Goal: Task Accomplishment & Management: Use online tool/utility

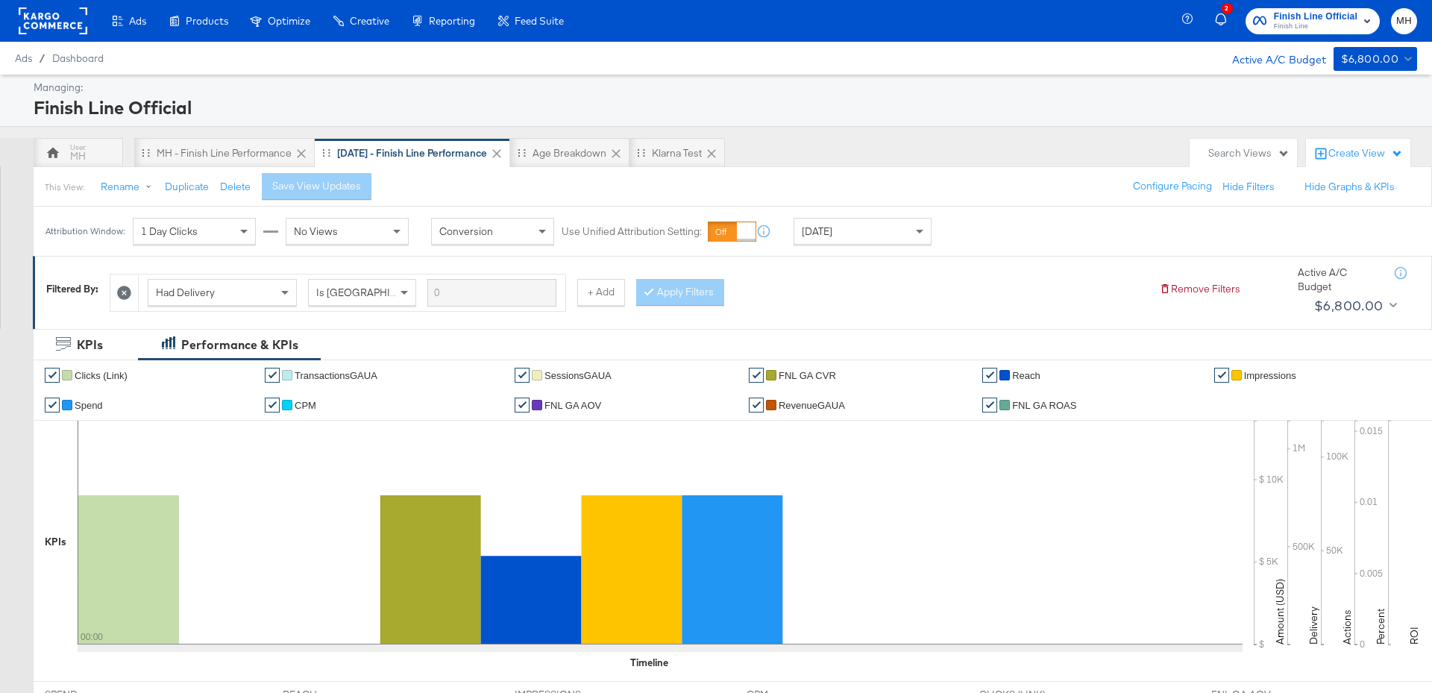
click at [1328, 16] on span "Finish Line Official" at bounding box center [1316, 17] width 84 height 16
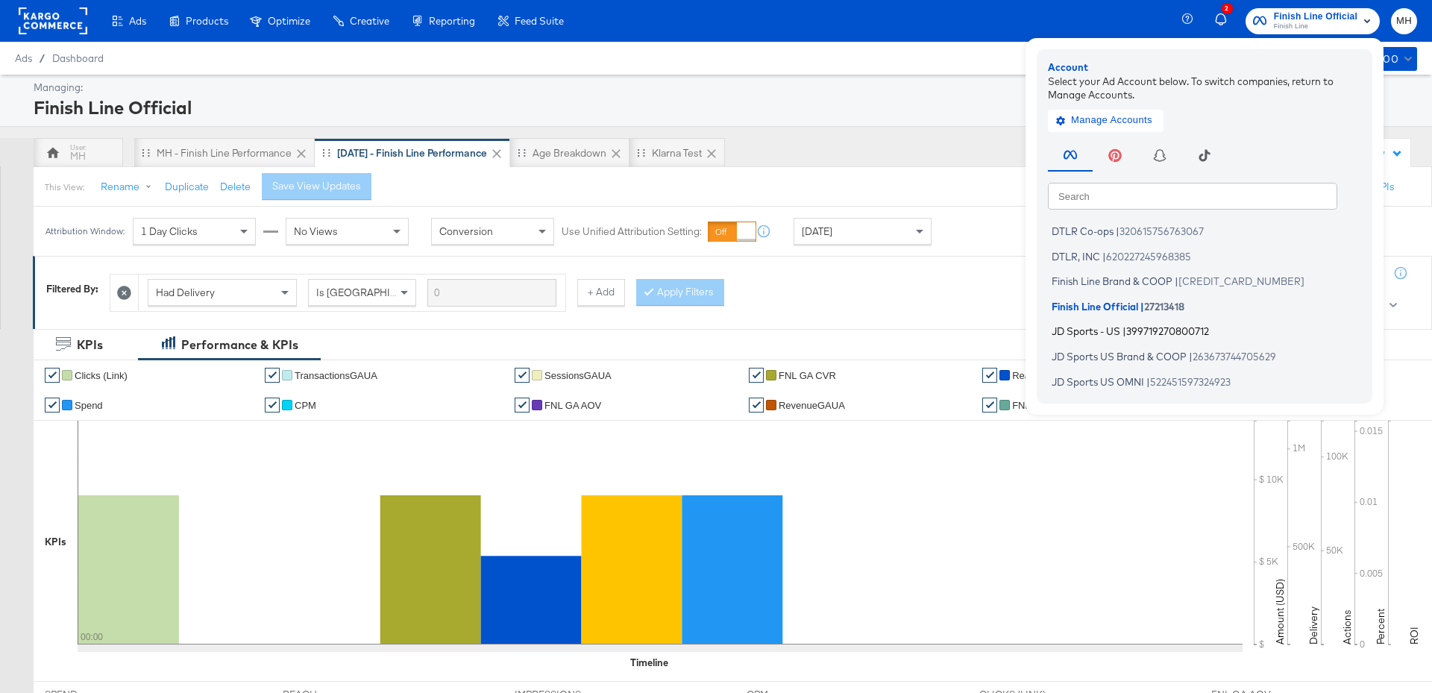
click at [1120, 335] on span "JD Sports - US" at bounding box center [1086, 331] width 69 height 12
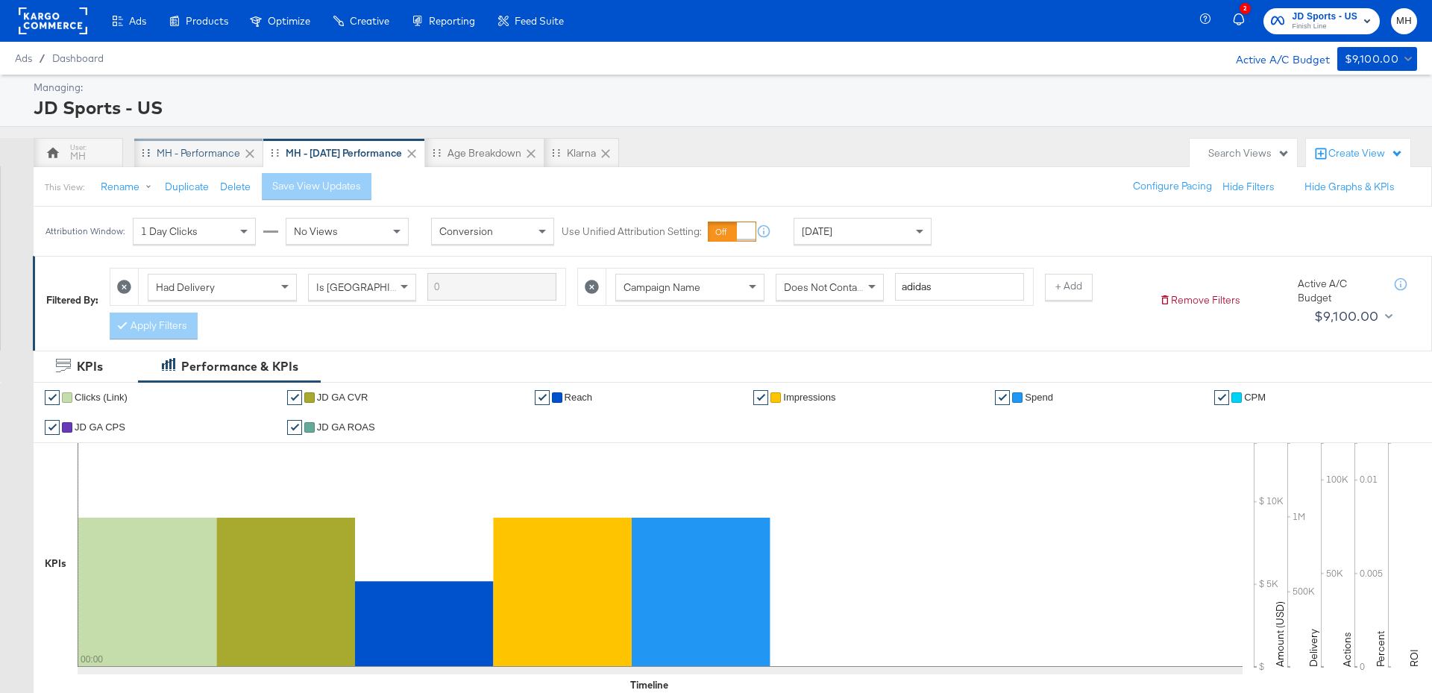
click at [215, 154] on div "MH - Performance" at bounding box center [199, 153] width 84 height 14
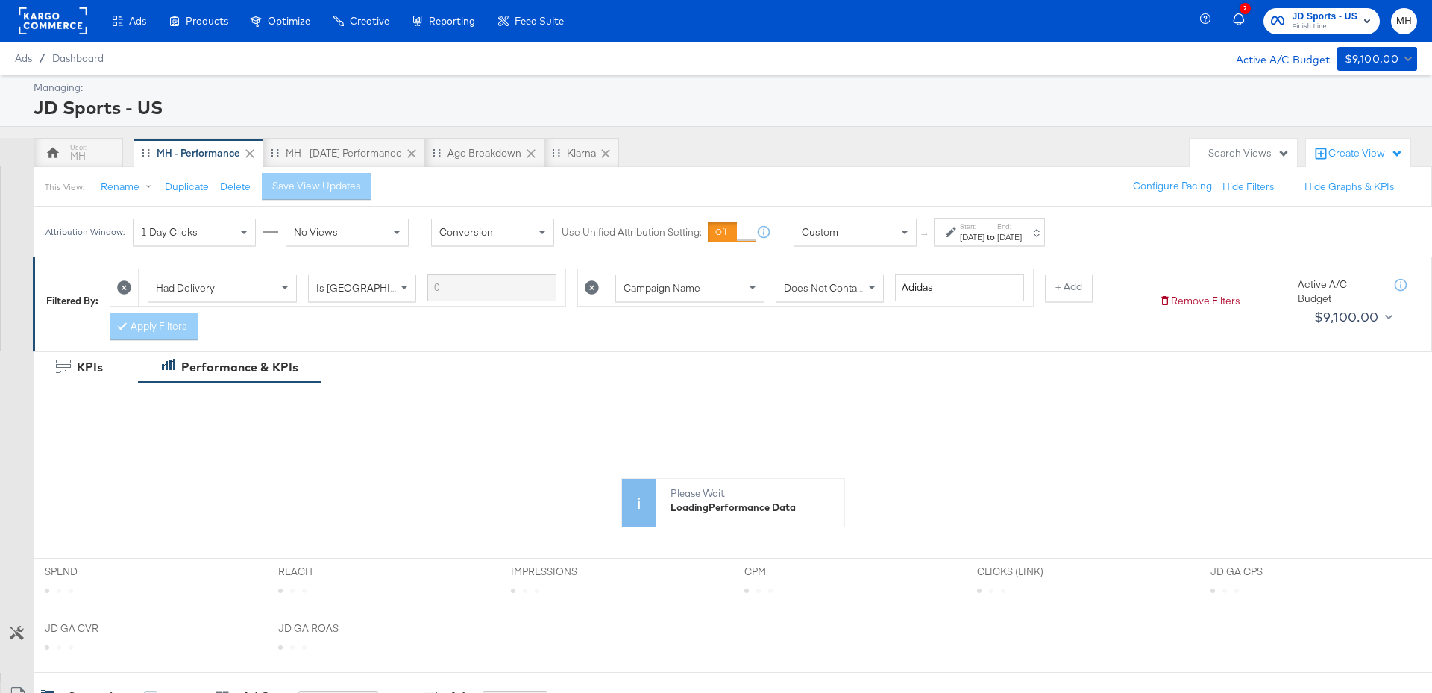
click at [1021, 248] on div "Attribution Window: 1 Day Clicks No Views Conversion Use Unified Attribution Se…" at bounding box center [549, 232] width 1030 height 50
click at [997, 236] on strong "to" at bounding box center [991, 236] width 13 height 11
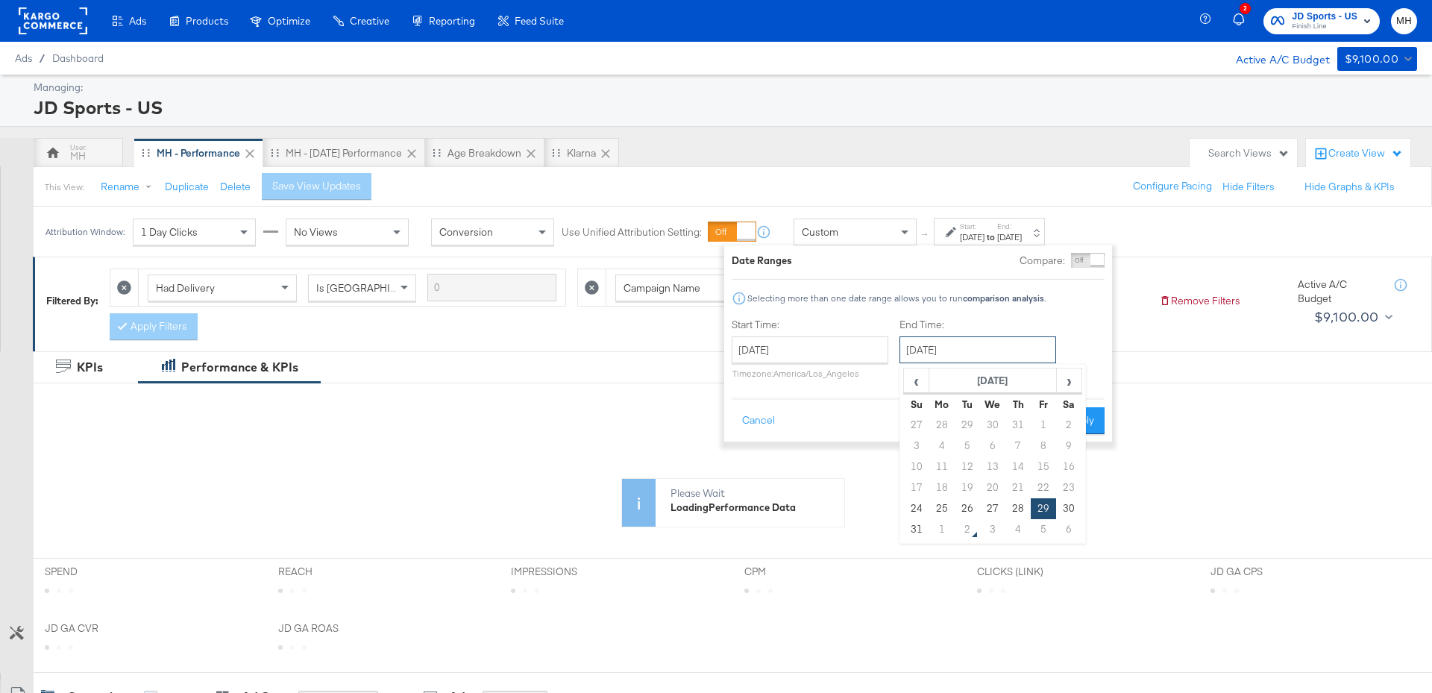
click at [964, 348] on input "[DATE]" at bounding box center [978, 349] width 157 height 27
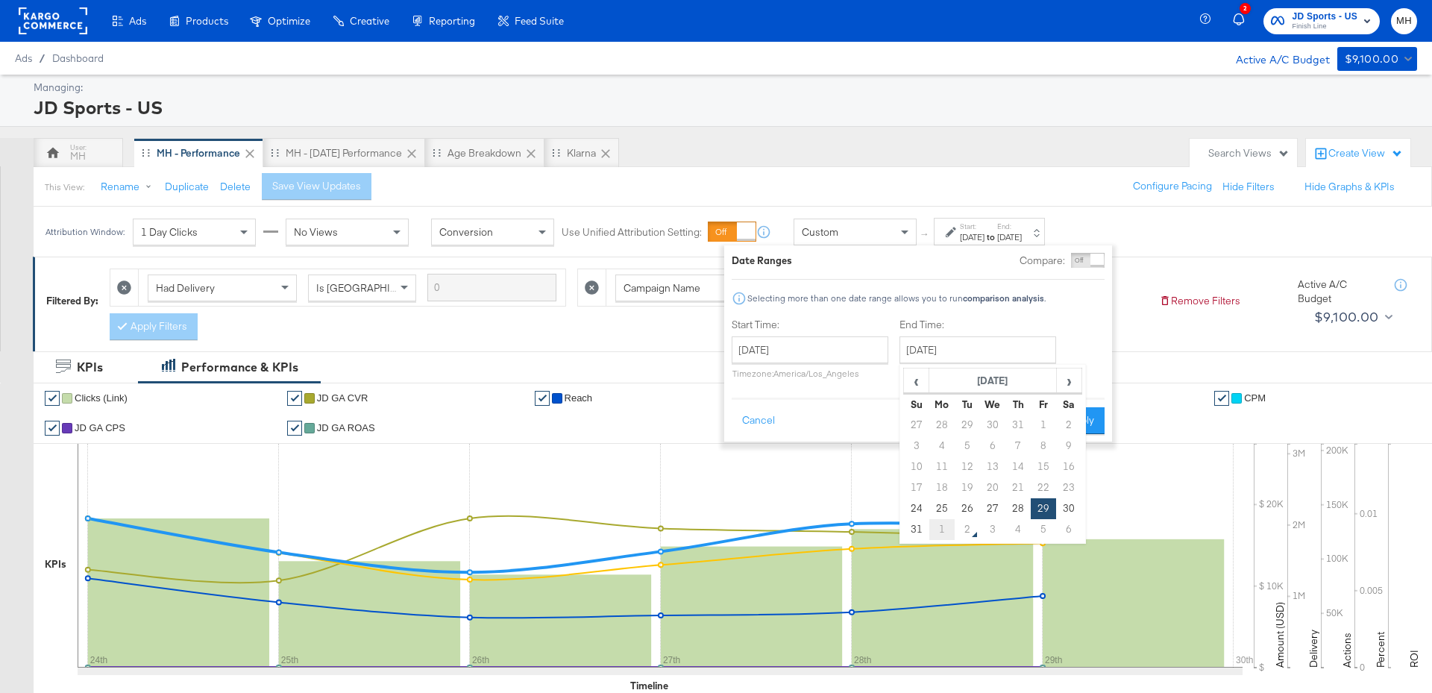
click at [937, 531] on td "1" at bounding box center [941, 529] width 25 height 21
type input "[DATE]"
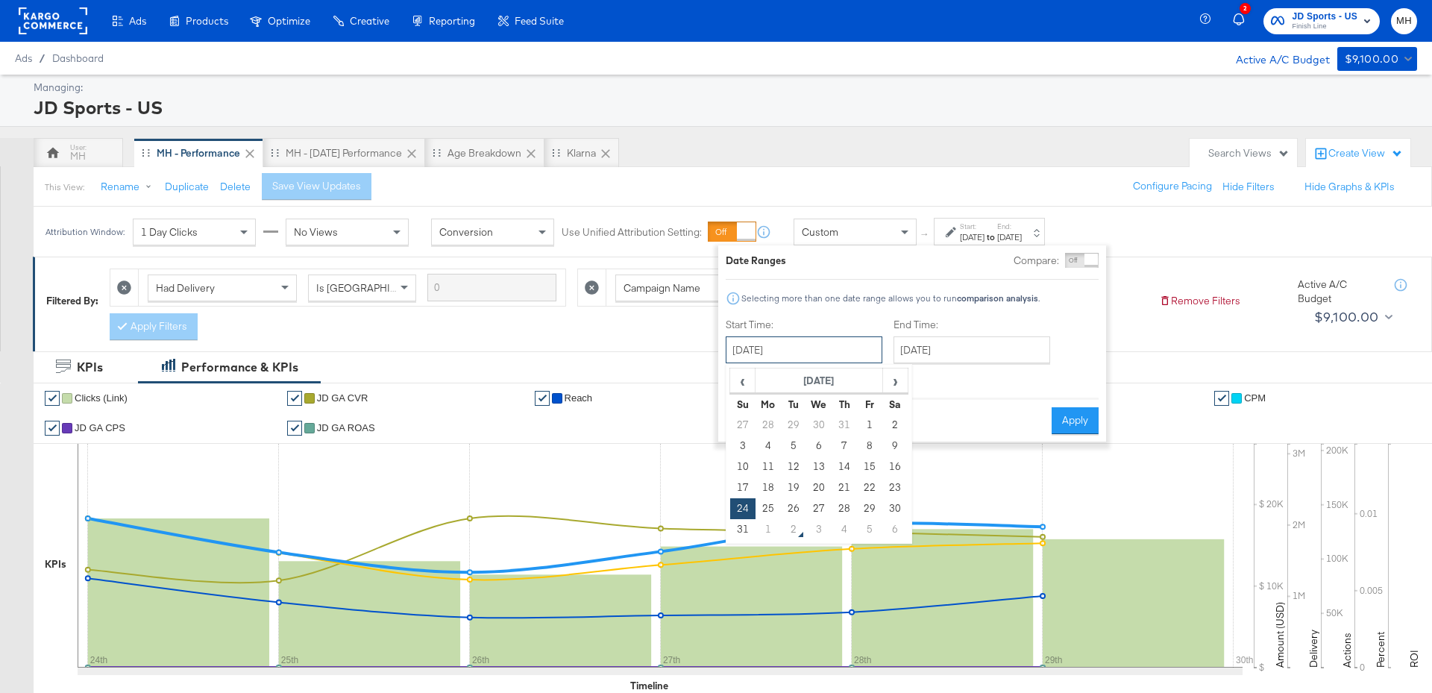
click at [802, 351] on input "[DATE]" at bounding box center [804, 349] width 157 height 27
click at [732, 530] on td "31" at bounding box center [742, 529] width 25 height 21
type input "[DATE]"
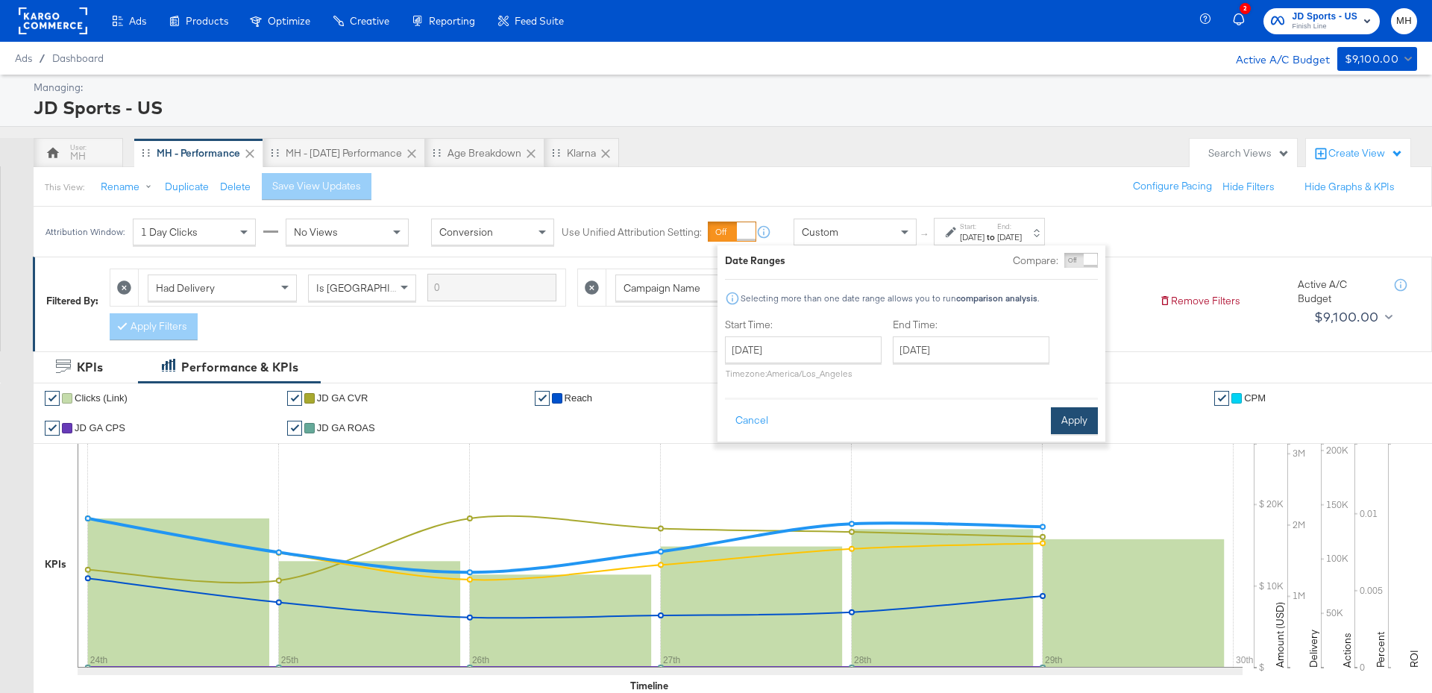
click at [1070, 421] on button "Apply" at bounding box center [1074, 420] width 47 height 27
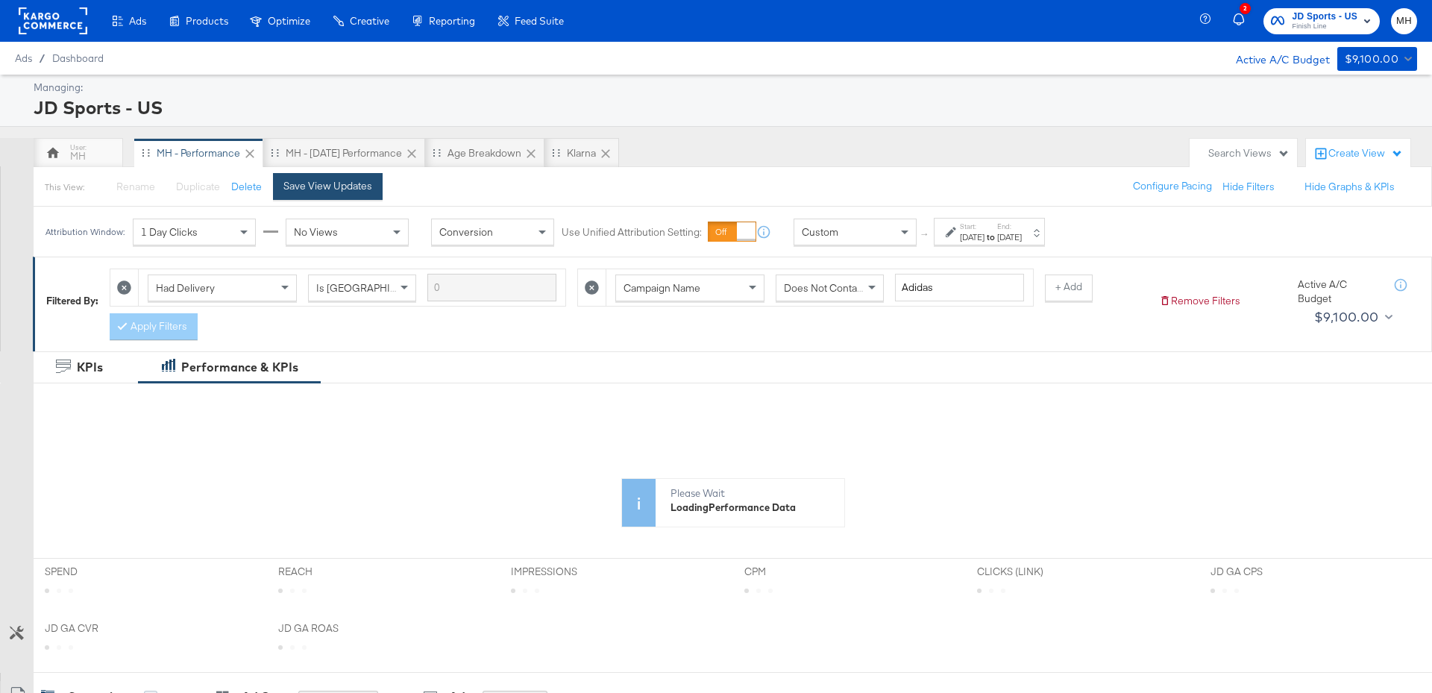
click at [314, 192] on button "Save View Updates" at bounding box center [328, 186] width 110 height 27
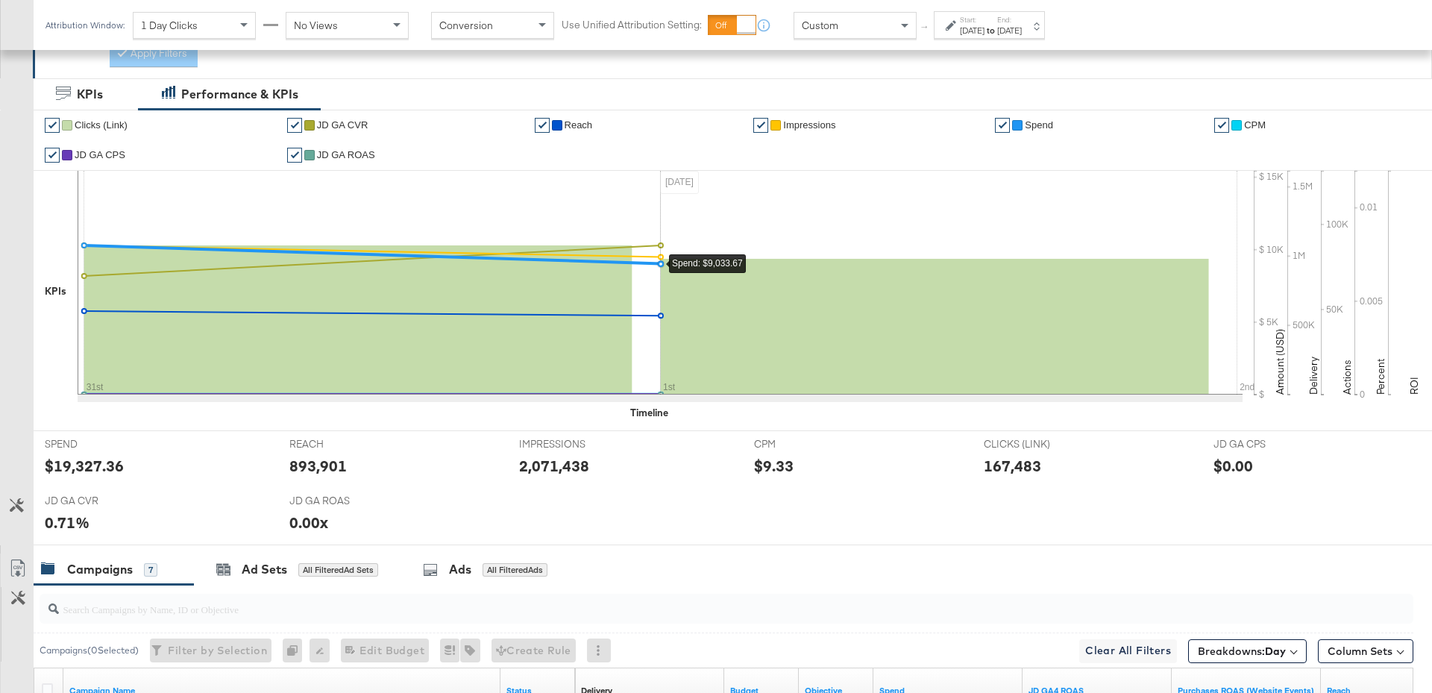
scroll to position [756, 0]
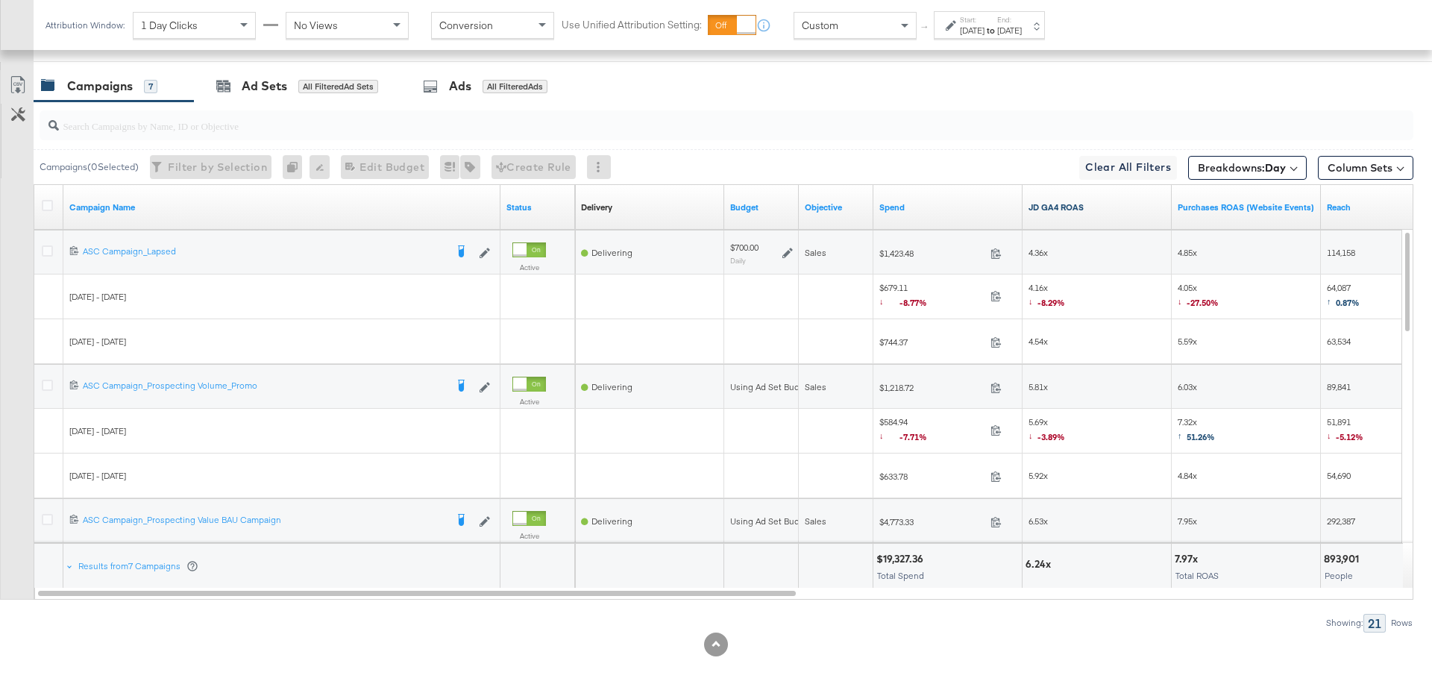
click at [1089, 202] on link "JD GA4 ROAS" at bounding box center [1097, 207] width 137 height 12
click at [784, 251] on icon at bounding box center [787, 253] width 10 height 10
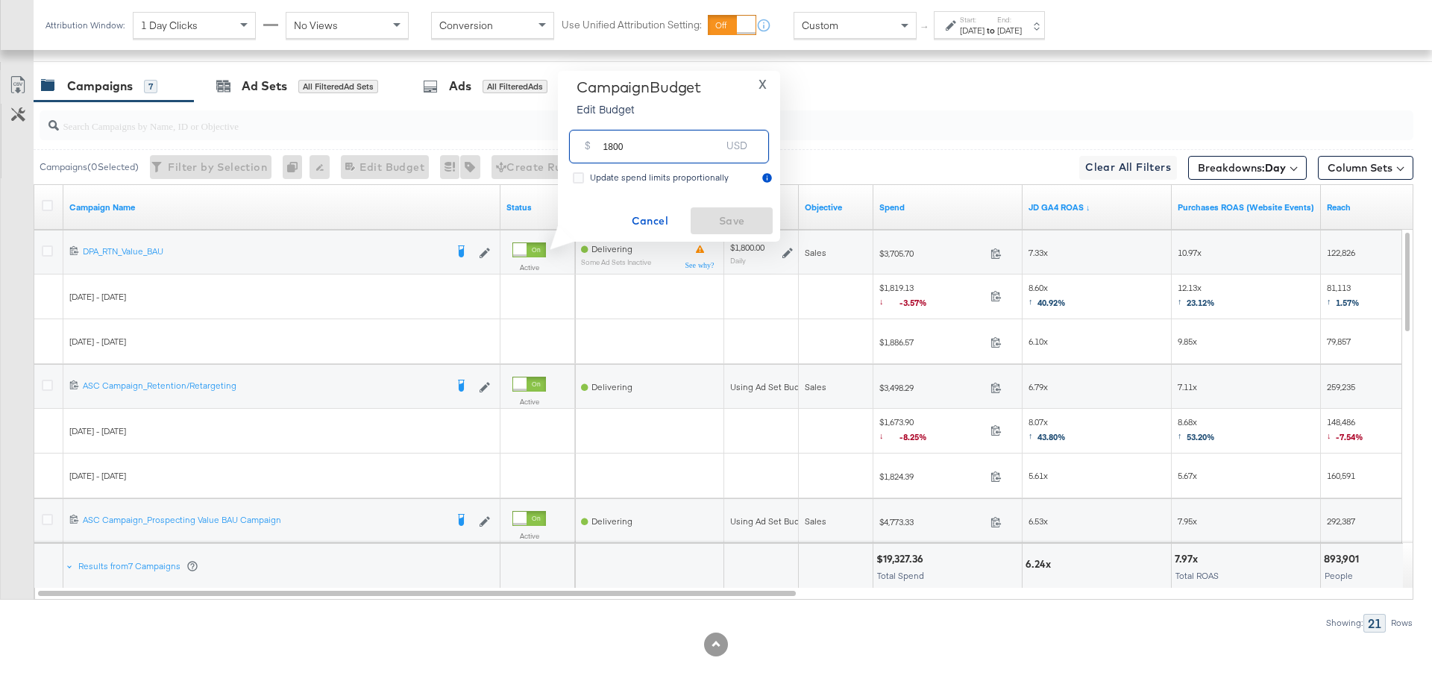
drag, startPoint x: 634, startPoint y: 147, endPoint x: 595, endPoint y: 147, distance: 38.8
click at [595, 147] on div "$ 1800 USD" at bounding box center [669, 147] width 200 height 34
type input "2500"
click at [726, 220] on span "Save" at bounding box center [732, 221] width 70 height 19
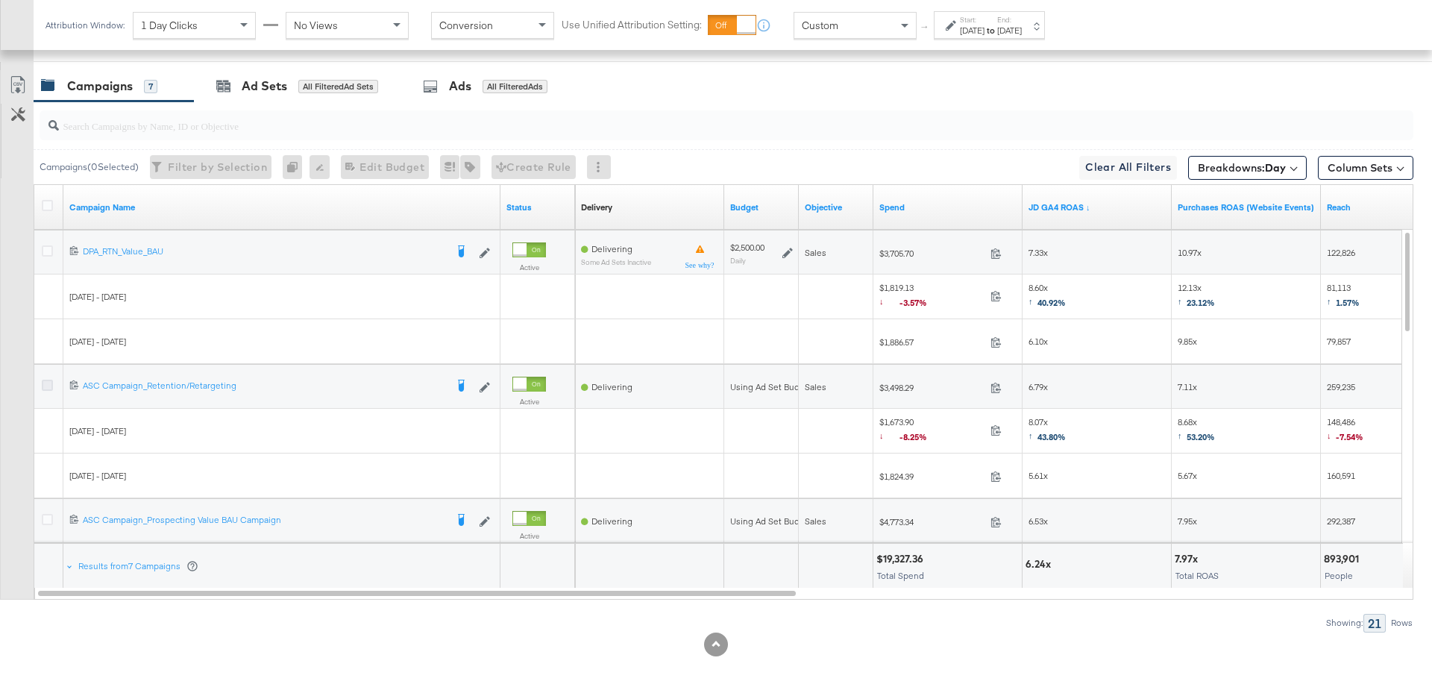
click at [50, 380] on icon at bounding box center [47, 385] width 11 height 11
click at [0, 0] on input "checkbox" at bounding box center [0, 0] width 0 height 0
click at [258, 87] on div "Ad Sets" at bounding box center [264, 86] width 45 height 17
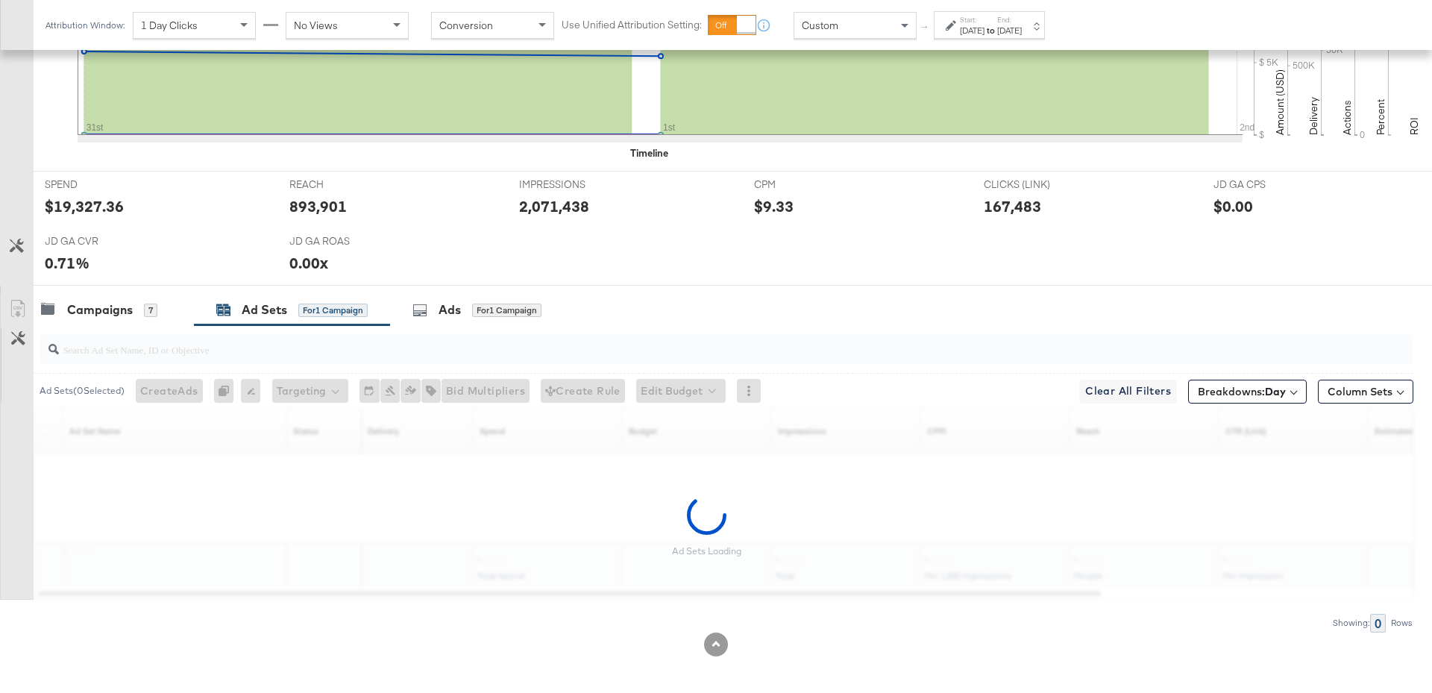
scroll to position [577, 0]
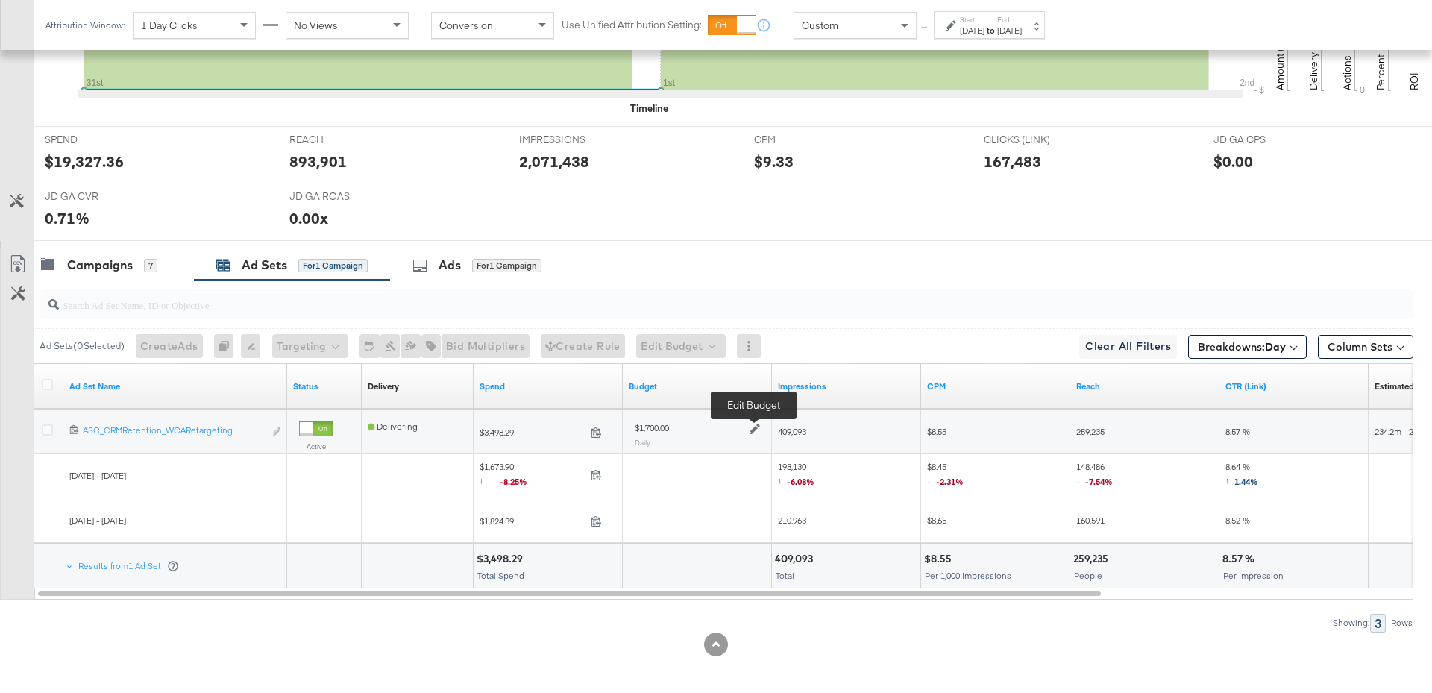
click at [751, 424] on icon at bounding box center [755, 429] width 10 height 10
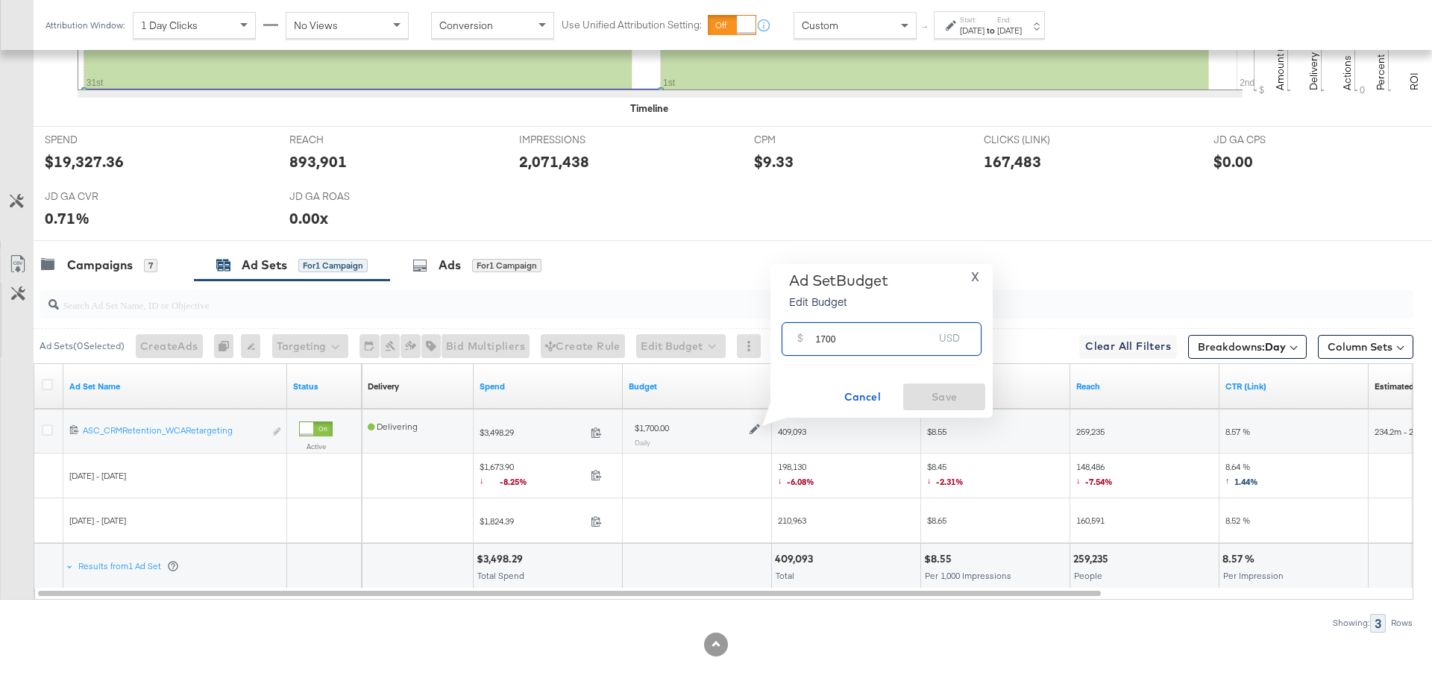
drag, startPoint x: 848, startPoint y: 345, endPoint x: 794, endPoint y: 338, distance: 54.1
click at [794, 337] on div "$ 1700 USD" at bounding box center [882, 339] width 200 height 34
type input "2200"
click at [947, 401] on span "Save" at bounding box center [944, 397] width 70 height 19
click at [108, 249] on div "Campaigns 7" at bounding box center [114, 265] width 160 height 32
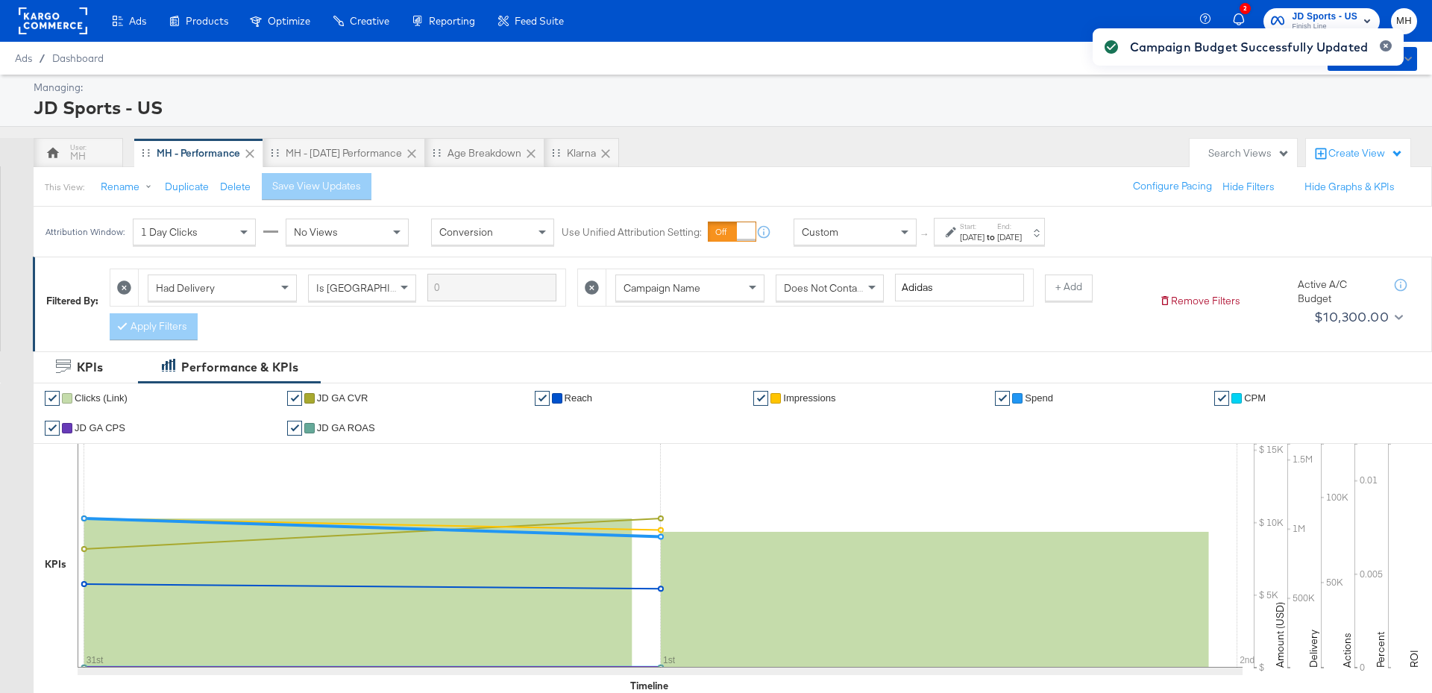
scroll to position [756, 0]
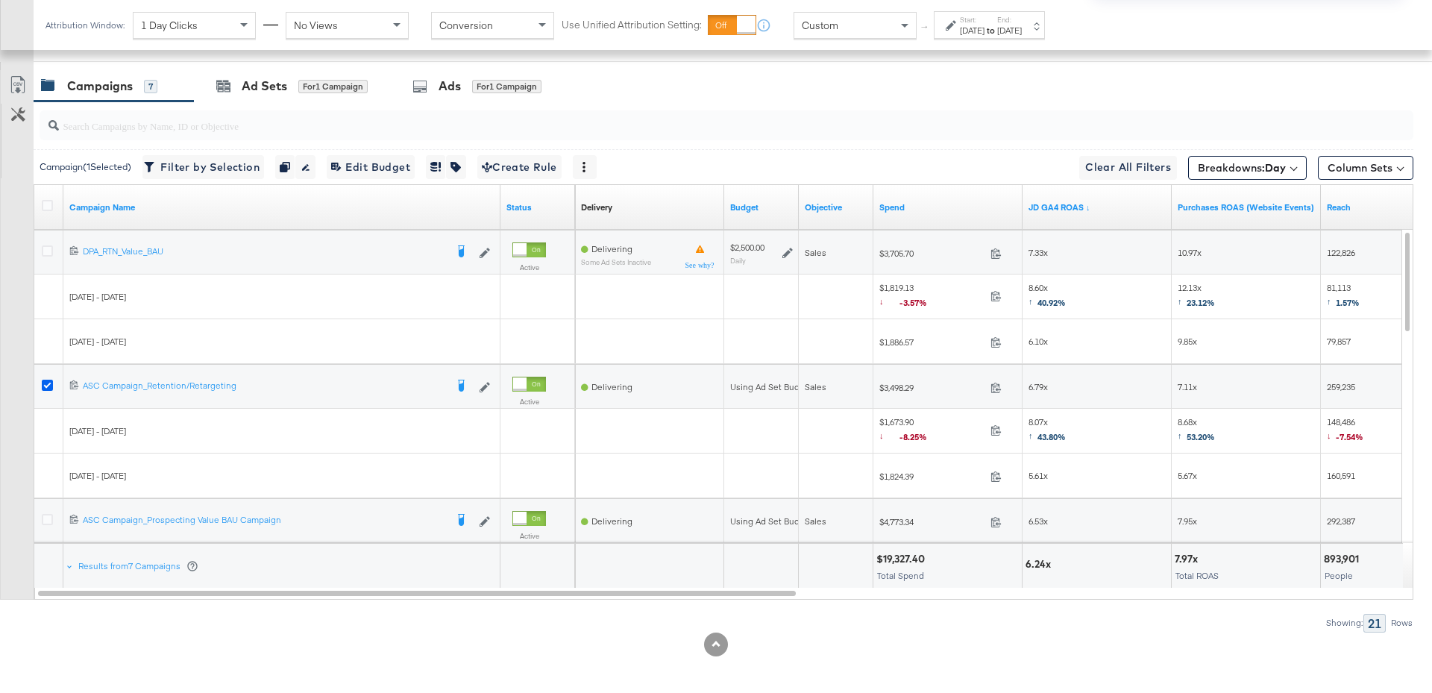
click at [46, 385] on icon at bounding box center [47, 385] width 11 height 11
click at [0, 0] on input "checkbox" at bounding box center [0, 0] width 0 height 0
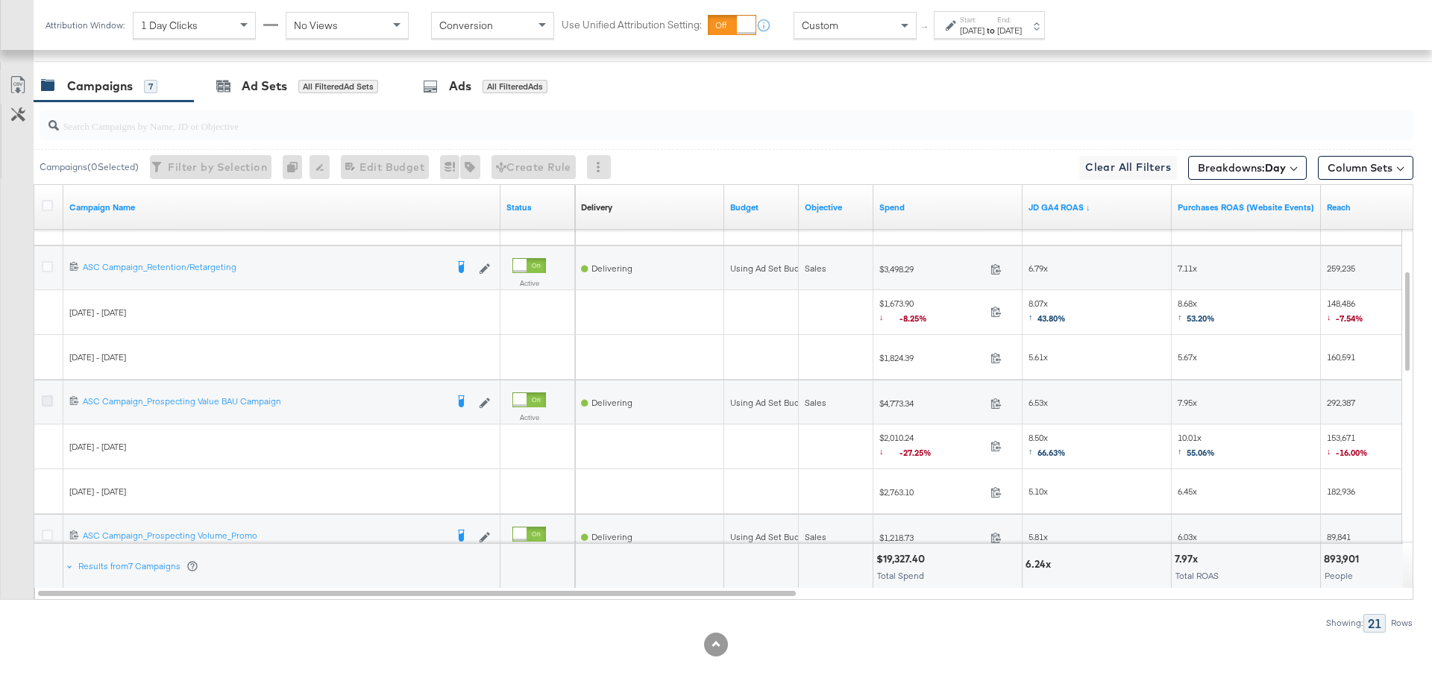
click at [46, 398] on icon at bounding box center [47, 400] width 11 height 11
click at [0, 0] on input "checkbox" at bounding box center [0, 0] width 0 height 0
click at [294, 90] on div "Ad Sets for 1 Campaign" at bounding box center [291, 86] width 151 height 17
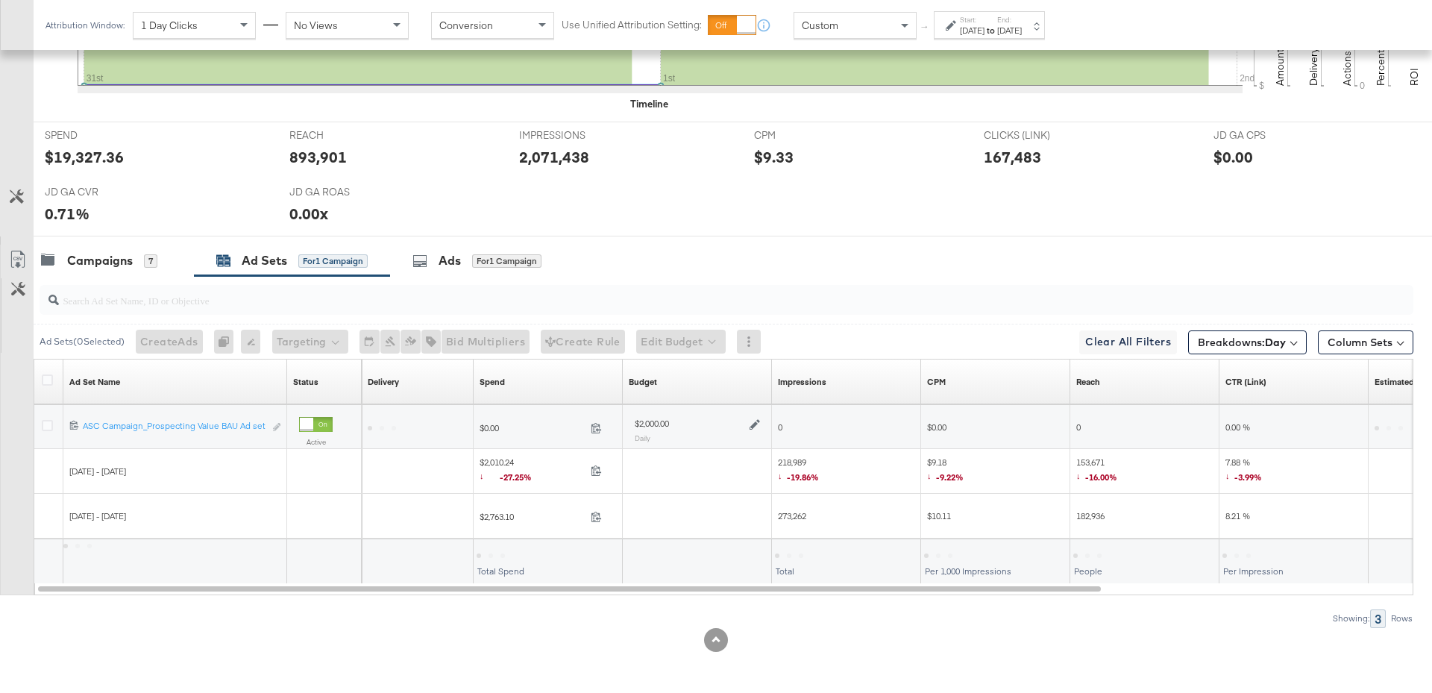
scroll to position [577, 0]
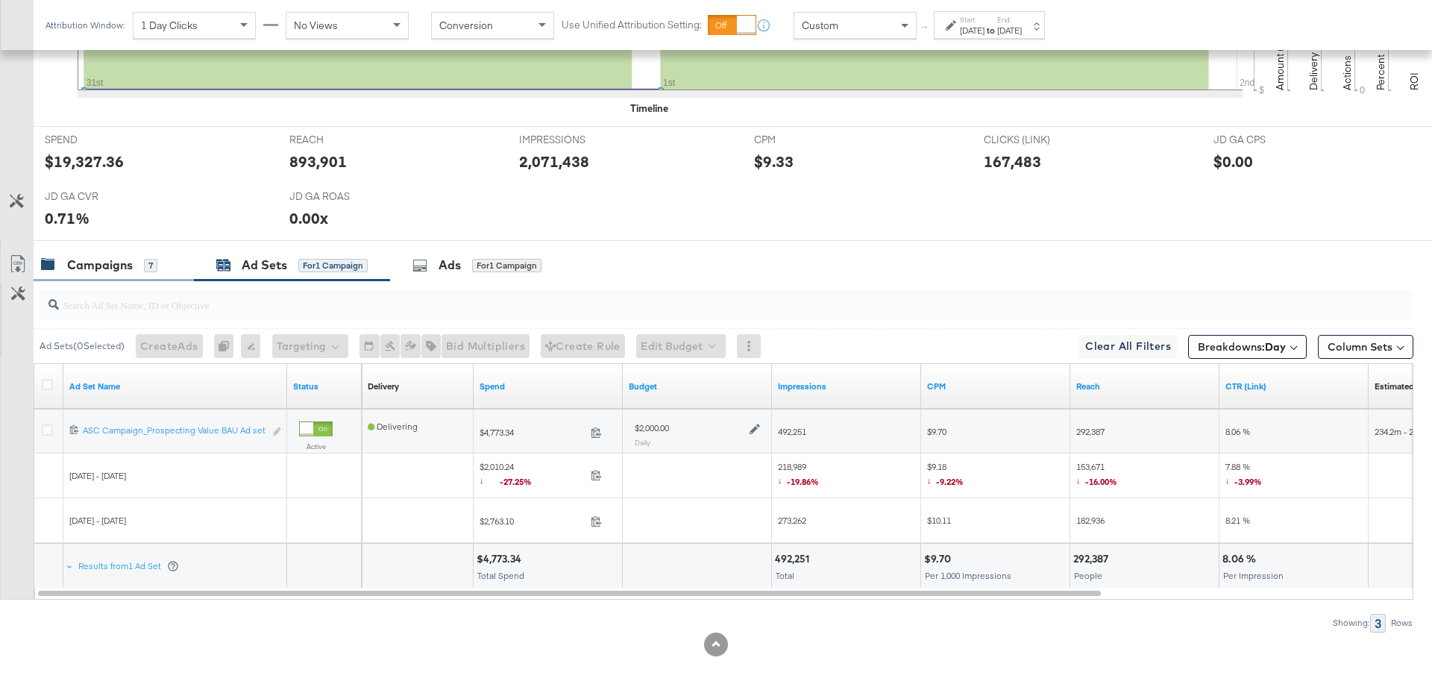
click at [139, 266] on div "Campaigns 7" at bounding box center [99, 265] width 116 height 17
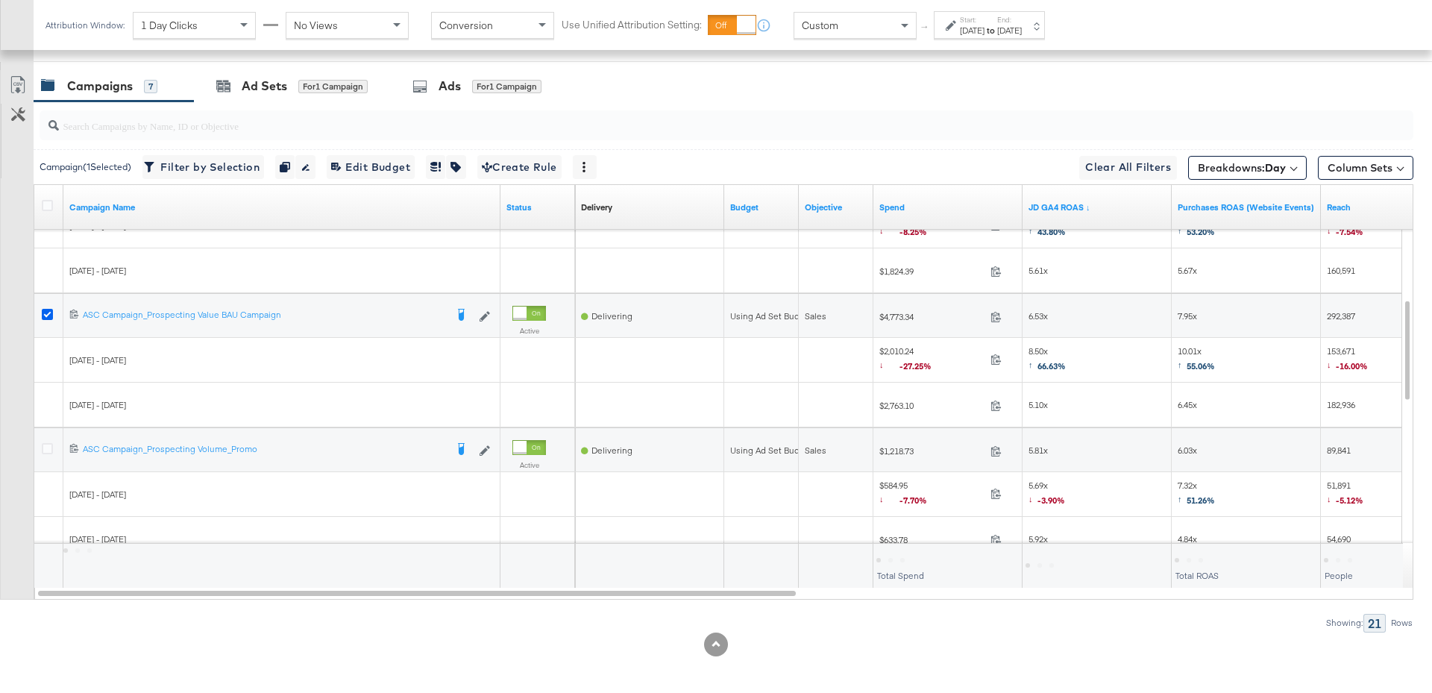
click at [47, 310] on icon at bounding box center [47, 314] width 11 height 11
click at [0, 0] on input "checkbox" at bounding box center [0, 0] width 0 height 0
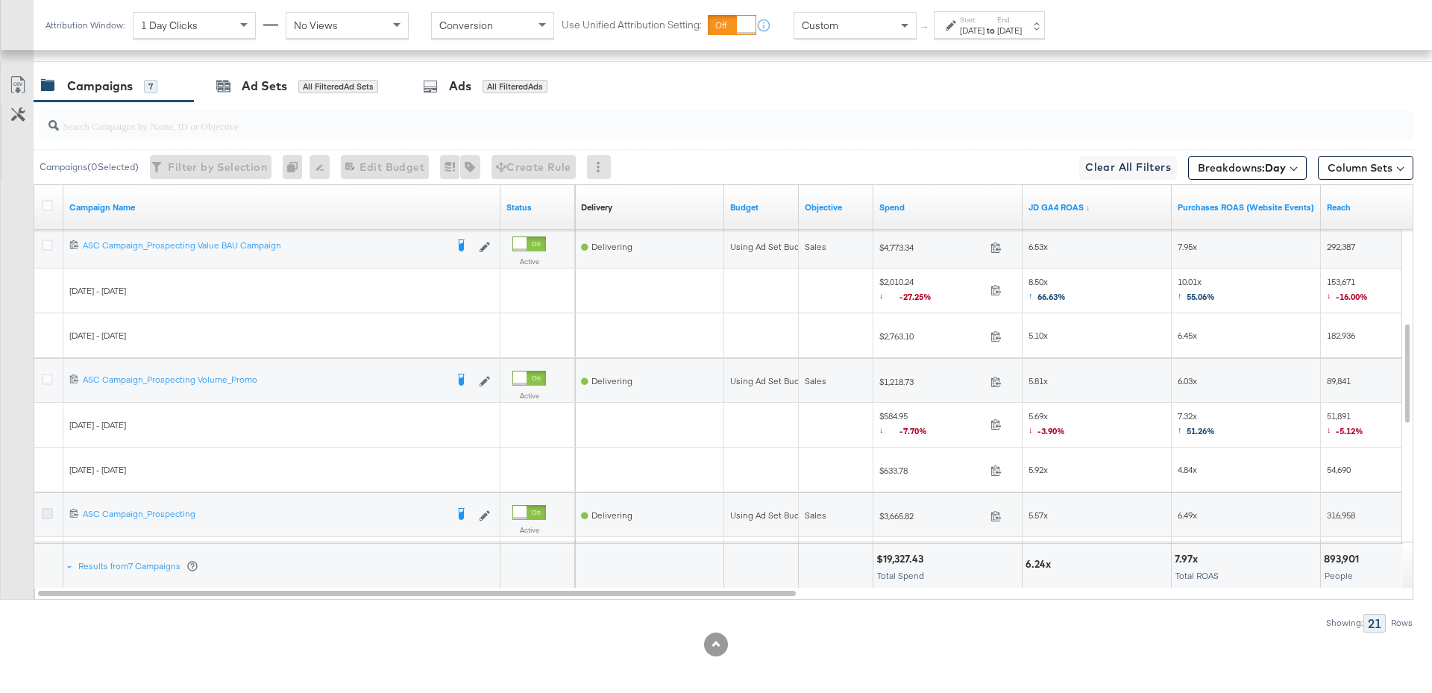
click at [43, 508] on icon at bounding box center [47, 513] width 11 height 11
click at [0, 0] on input "checkbox" at bounding box center [0, 0] width 0 height 0
click at [331, 87] on div "for 1 Campaign" at bounding box center [332, 86] width 69 height 13
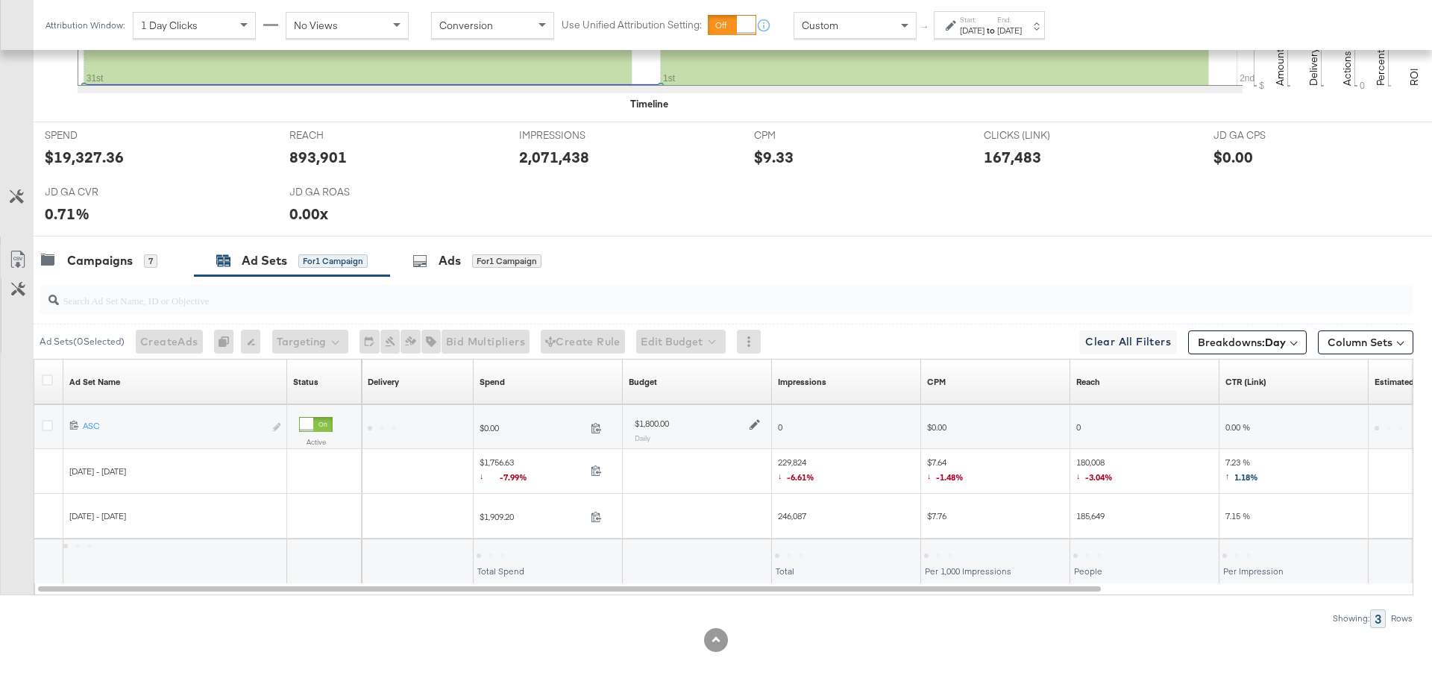
scroll to position [577, 0]
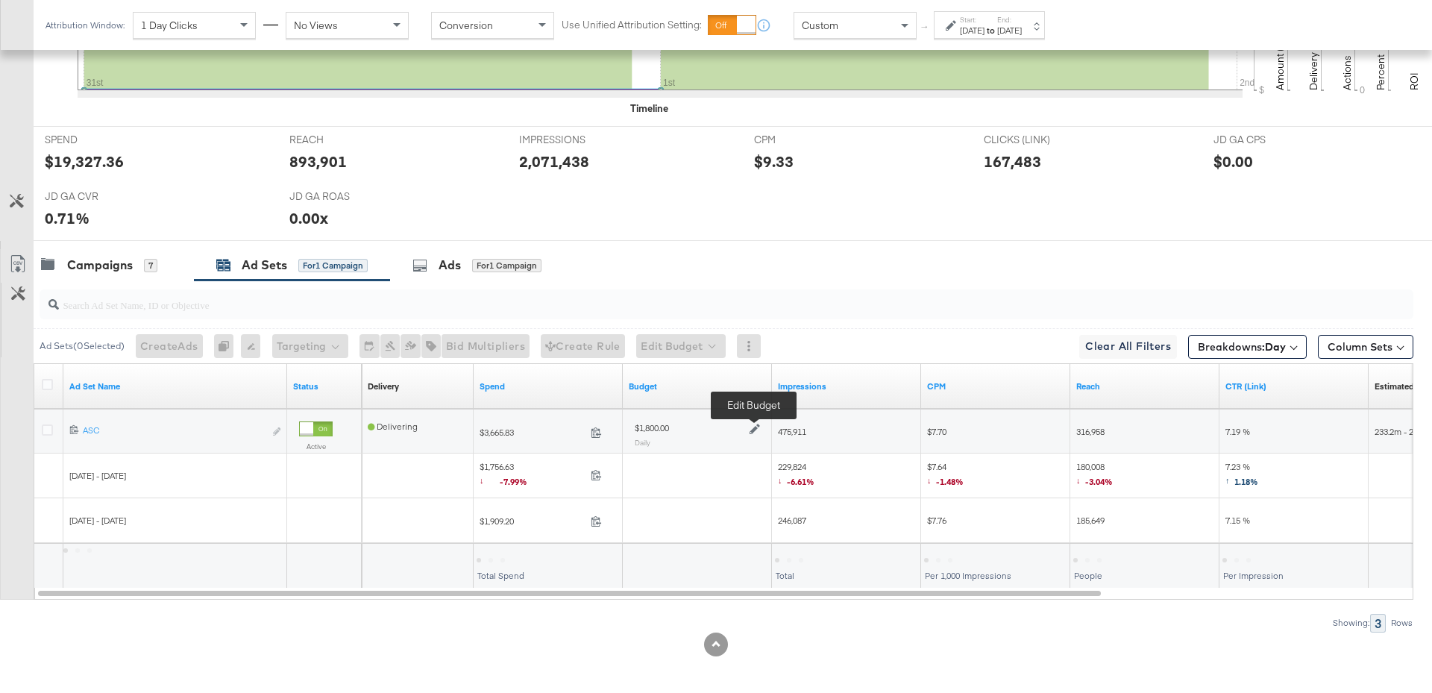
click at [754, 425] on icon at bounding box center [755, 429] width 10 height 10
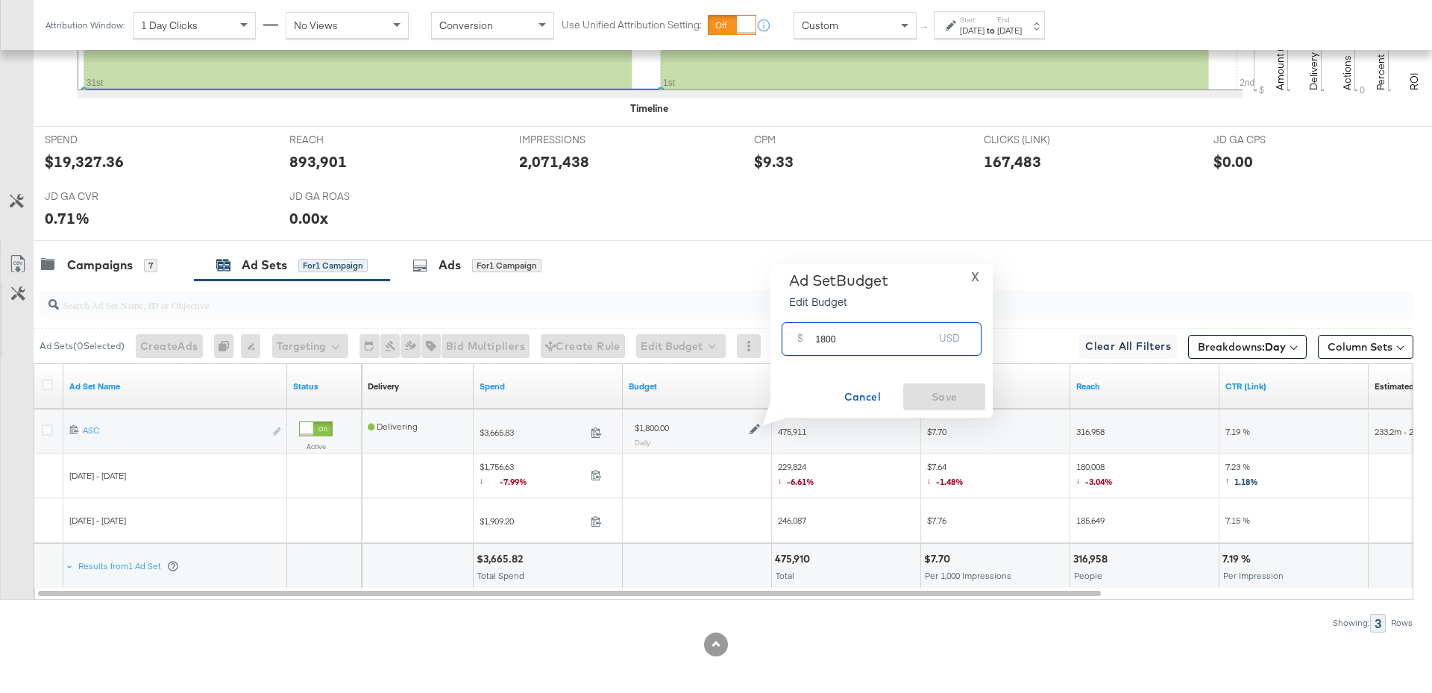
drag, startPoint x: 847, startPoint y: 345, endPoint x: 811, endPoint y: 344, distance: 35.8
click at [811, 344] on div "$ 1800 USD" at bounding box center [882, 339] width 200 height 34
type input "1000"
click at [955, 389] on span "Save" at bounding box center [944, 397] width 70 height 19
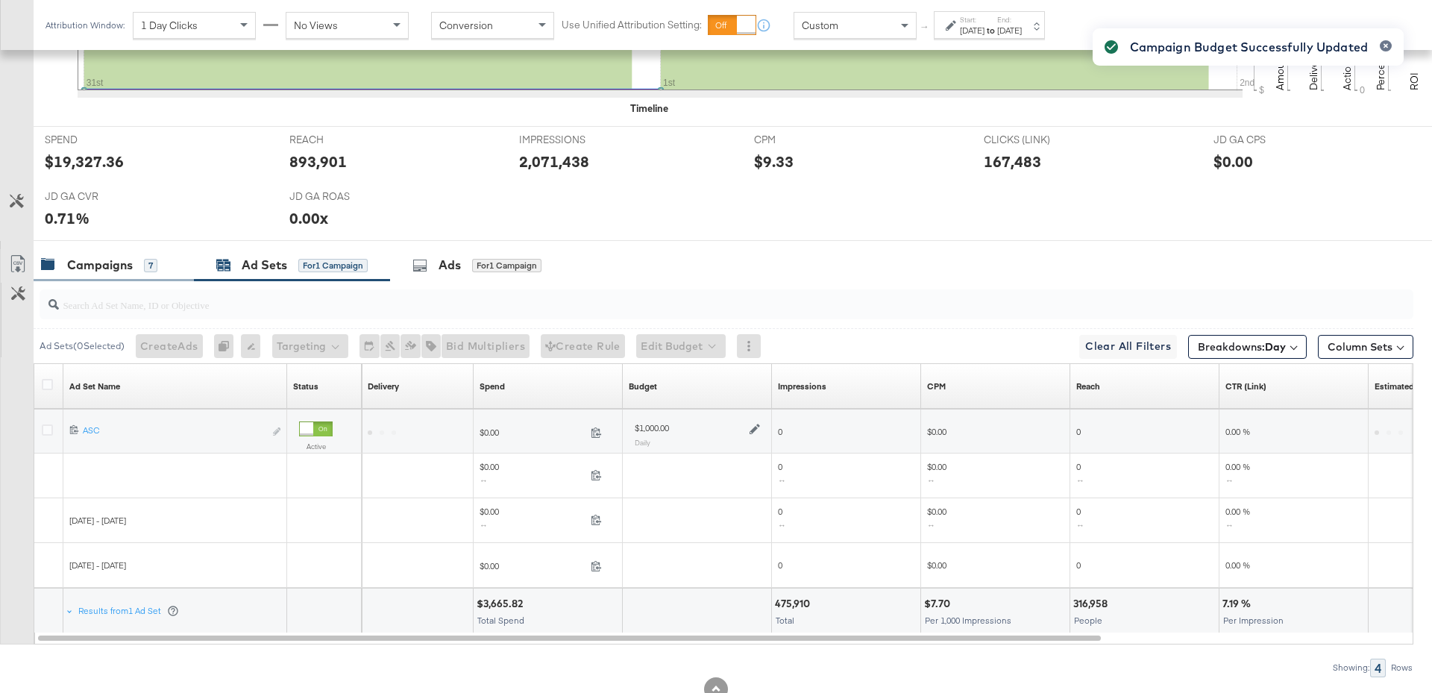
click at [118, 266] on div "Campaigns" at bounding box center [100, 265] width 66 height 17
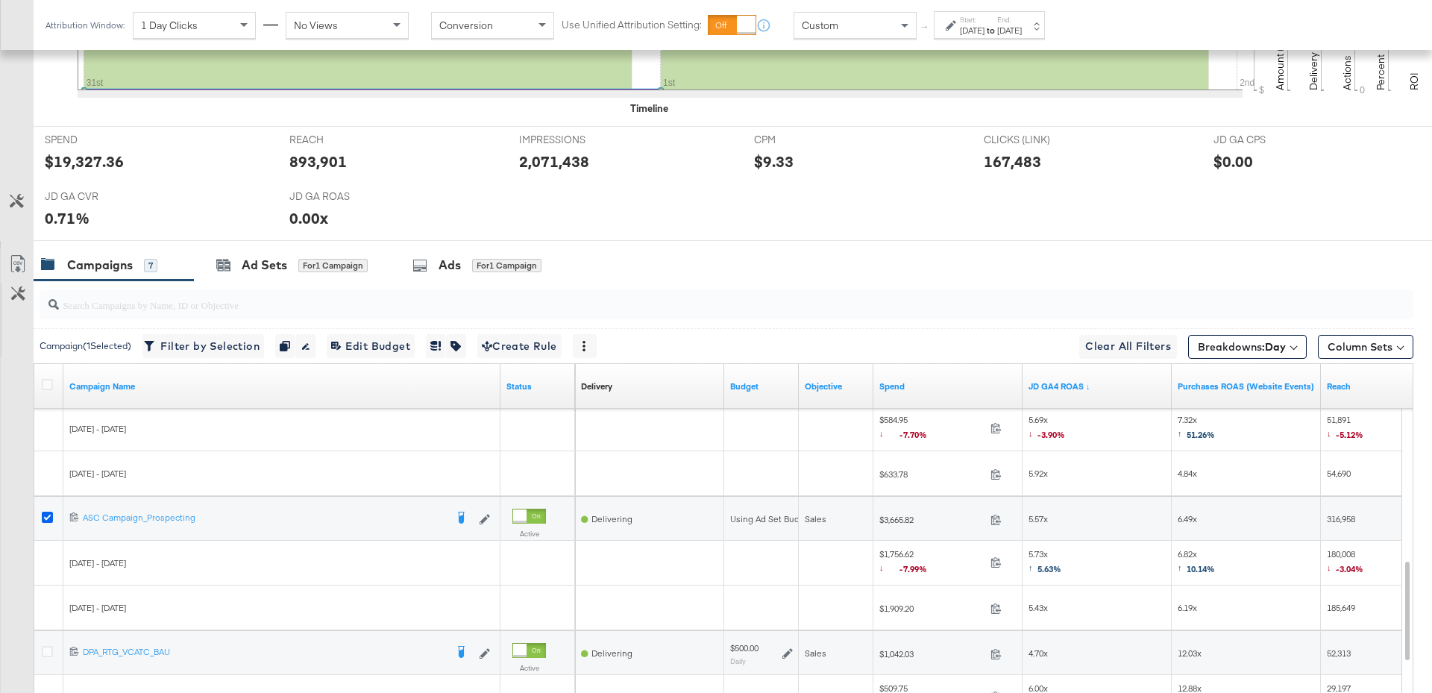
click at [47, 515] on icon at bounding box center [47, 517] width 11 height 11
click at [0, 0] on input "checkbox" at bounding box center [0, 0] width 0 height 0
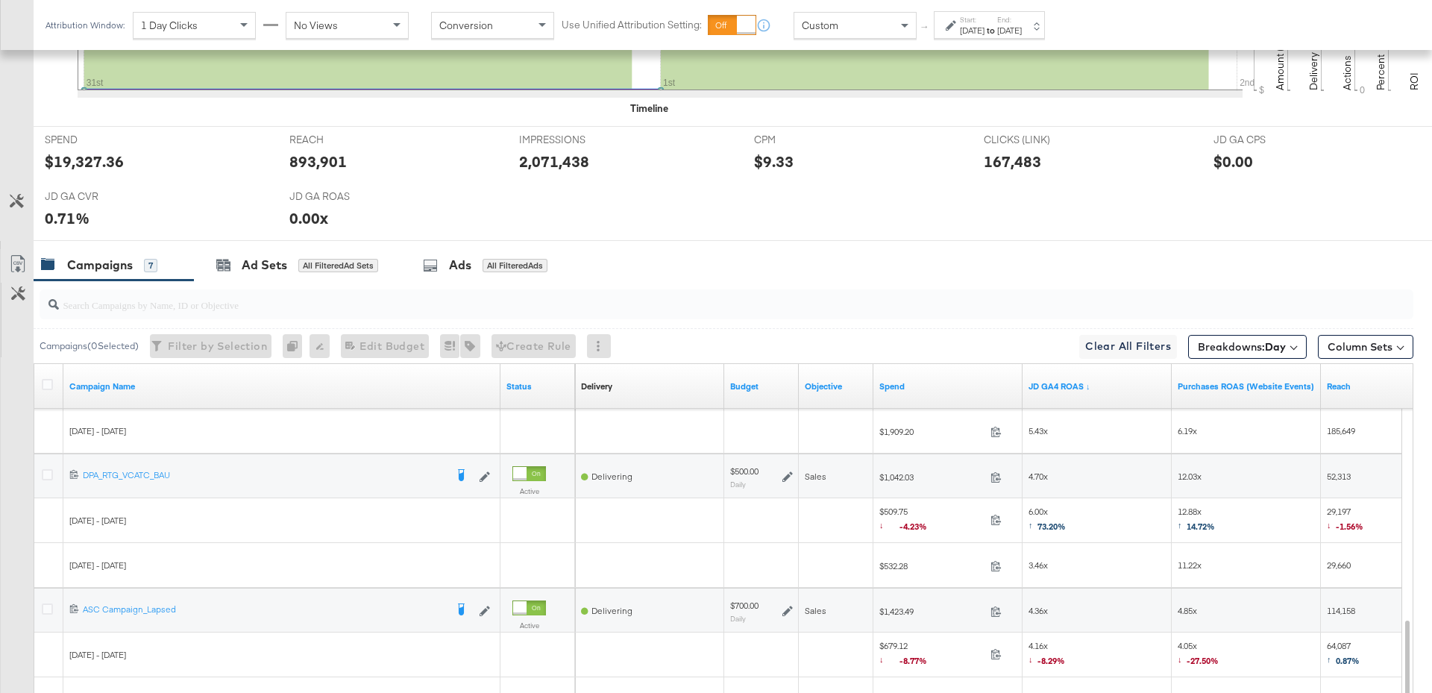
scroll to position [622, 0]
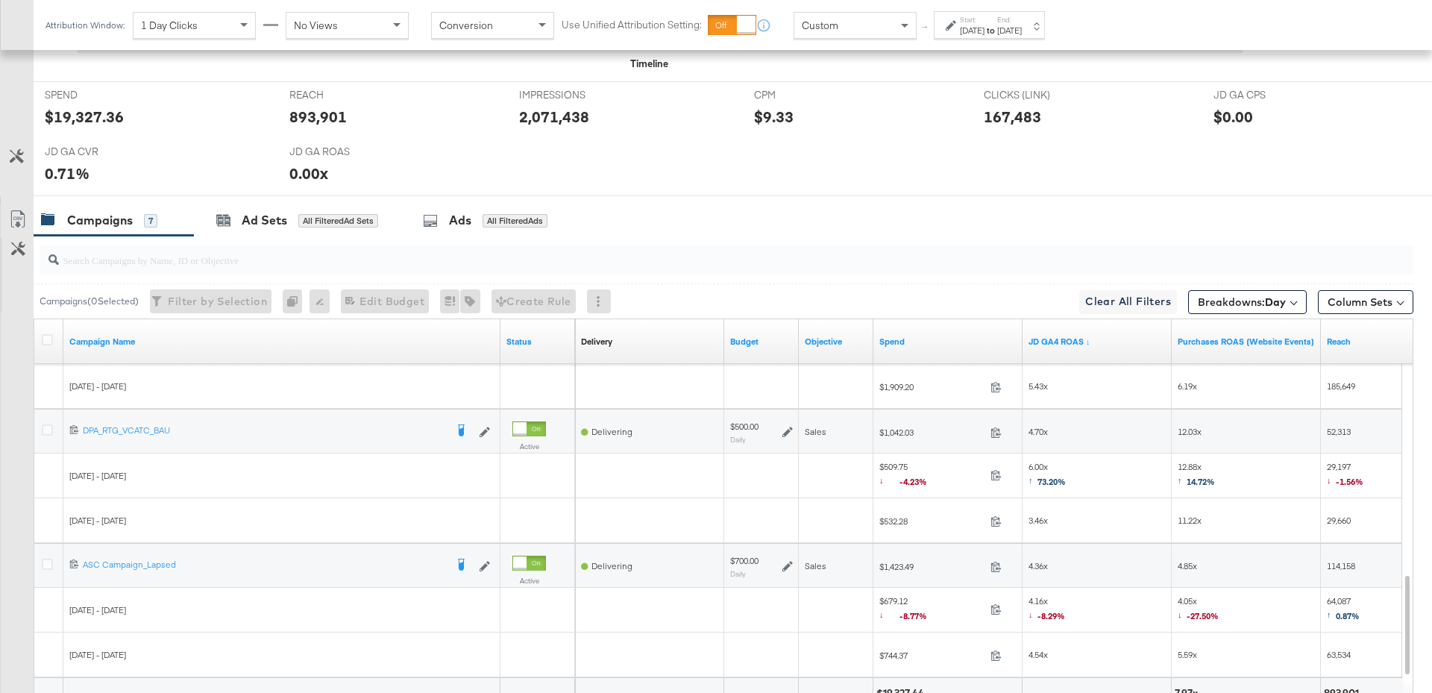
click at [783, 561] on icon at bounding box center [787, 566] width 10 height 10
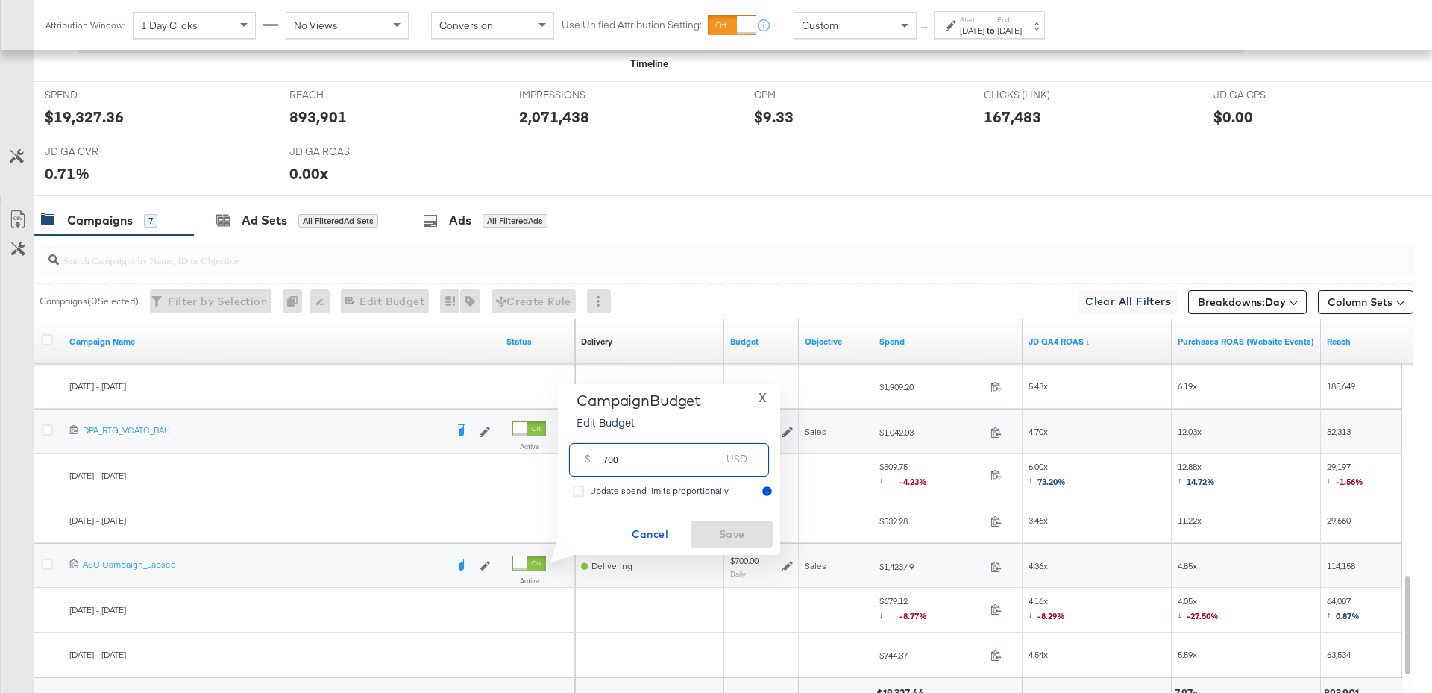
drag, startPoint x: 624, startPoint y: 464, endPoint x: 583, endPoint y: 462, distance: 40.3
click at [583, 462] on div "$ 700 USD" at bounding box center [669, 460] width 200 height 34
type input "4"
type input "400"
click at [742, 530] on span "Save" at bounding box center [732, 534] width 70 height 19
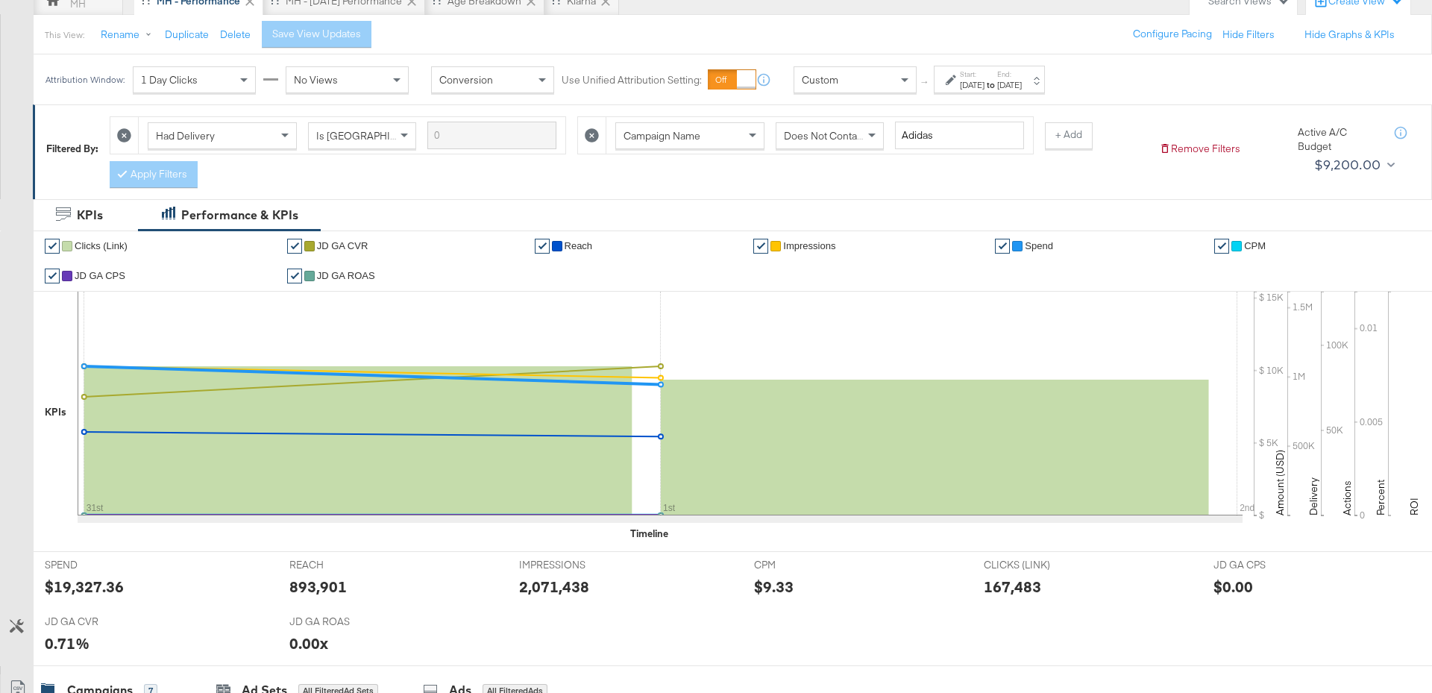
scroll to position [0, 0]
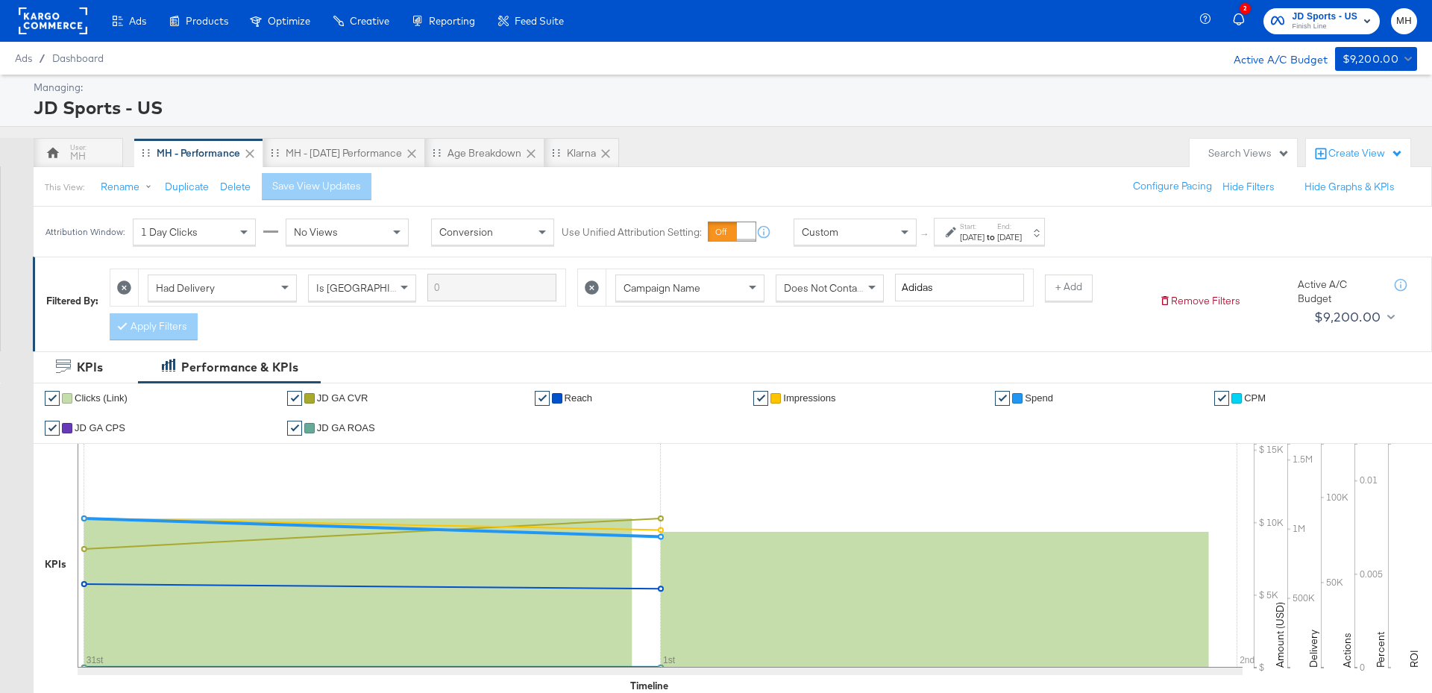
click at [1313, 27] on span "Finish Line" at bounding box center [1325, 27] width 66 height 12
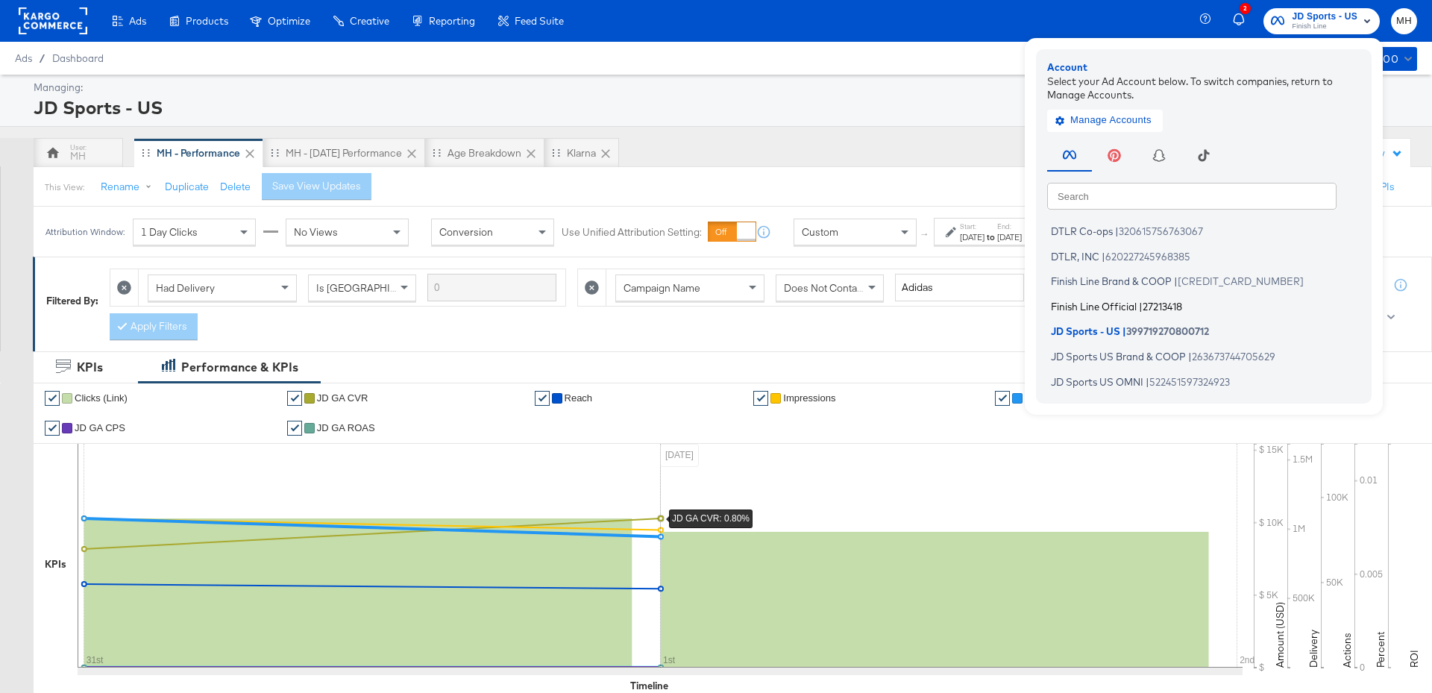
click at [1089, 305] on span "Finish Line Official" at bounding box center [1094, 306] width 86 height 12
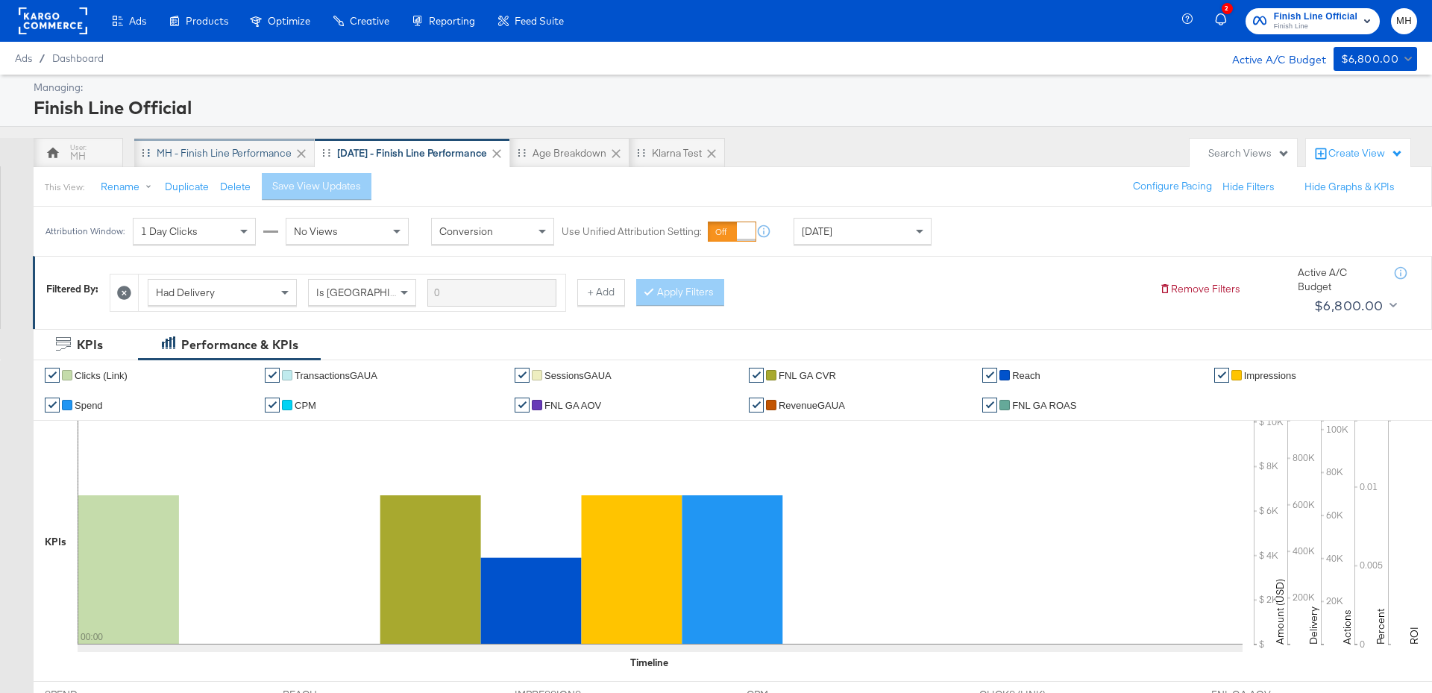
click at [210, 148] on div "MH - Finish Line Performance" at bounding box center [224, 153] width 135 height 14
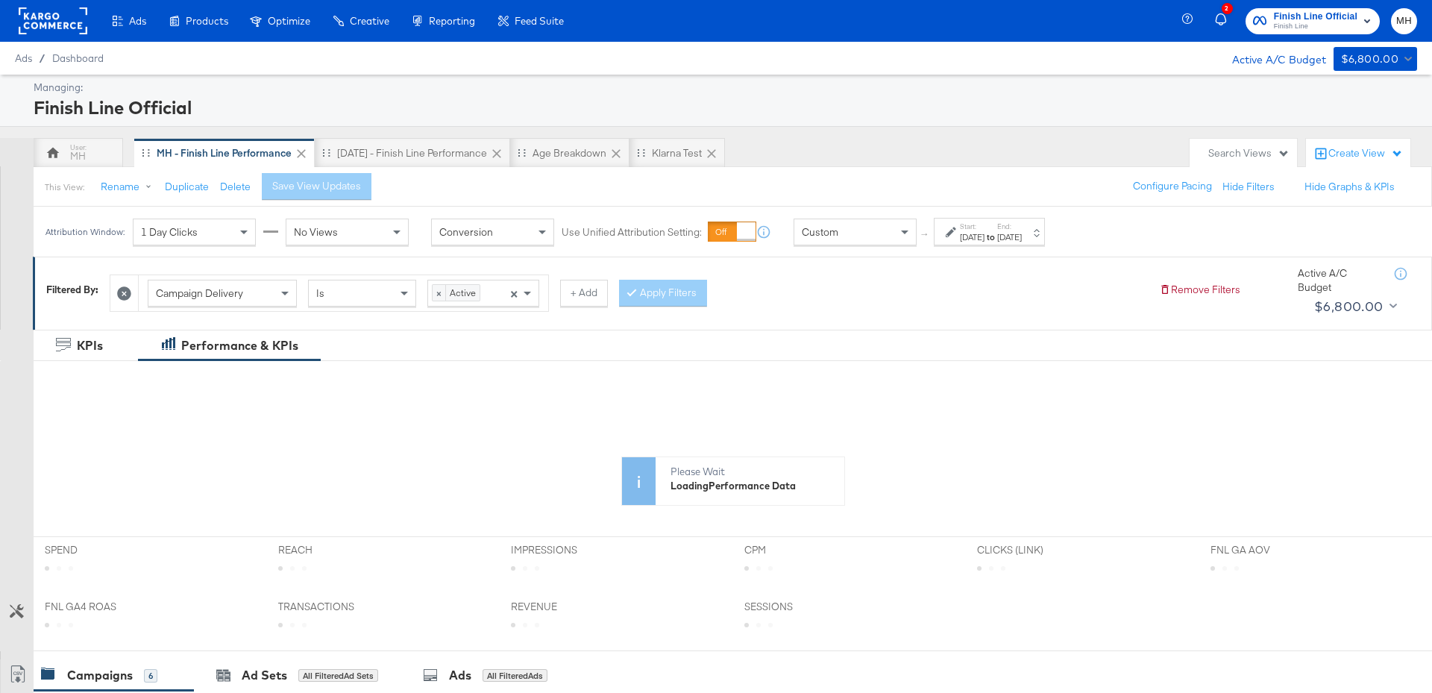
click at [1022, 238] on div "[DATE]" at bounding box center [1009, 237] width 25 height 12
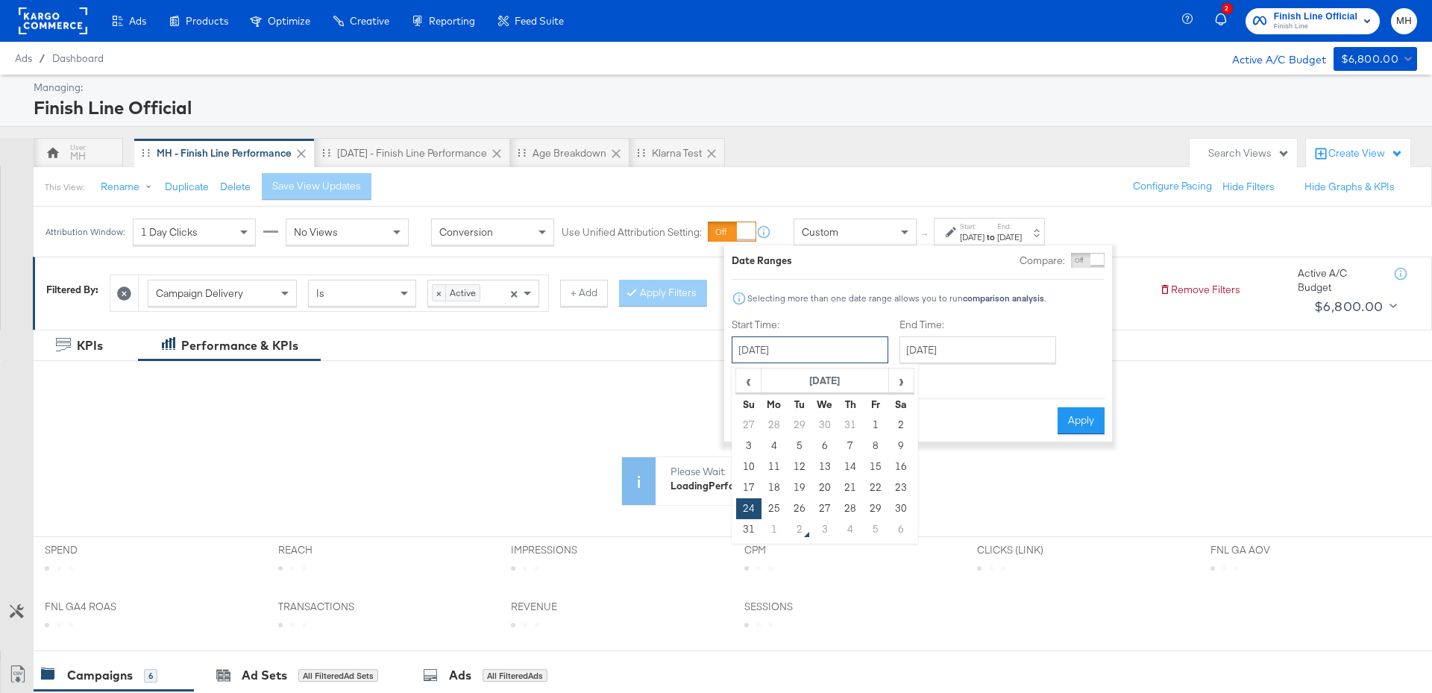
click at [830, 356] on input "[DATE]" at bounding box center [810, 349] width 157 height 27
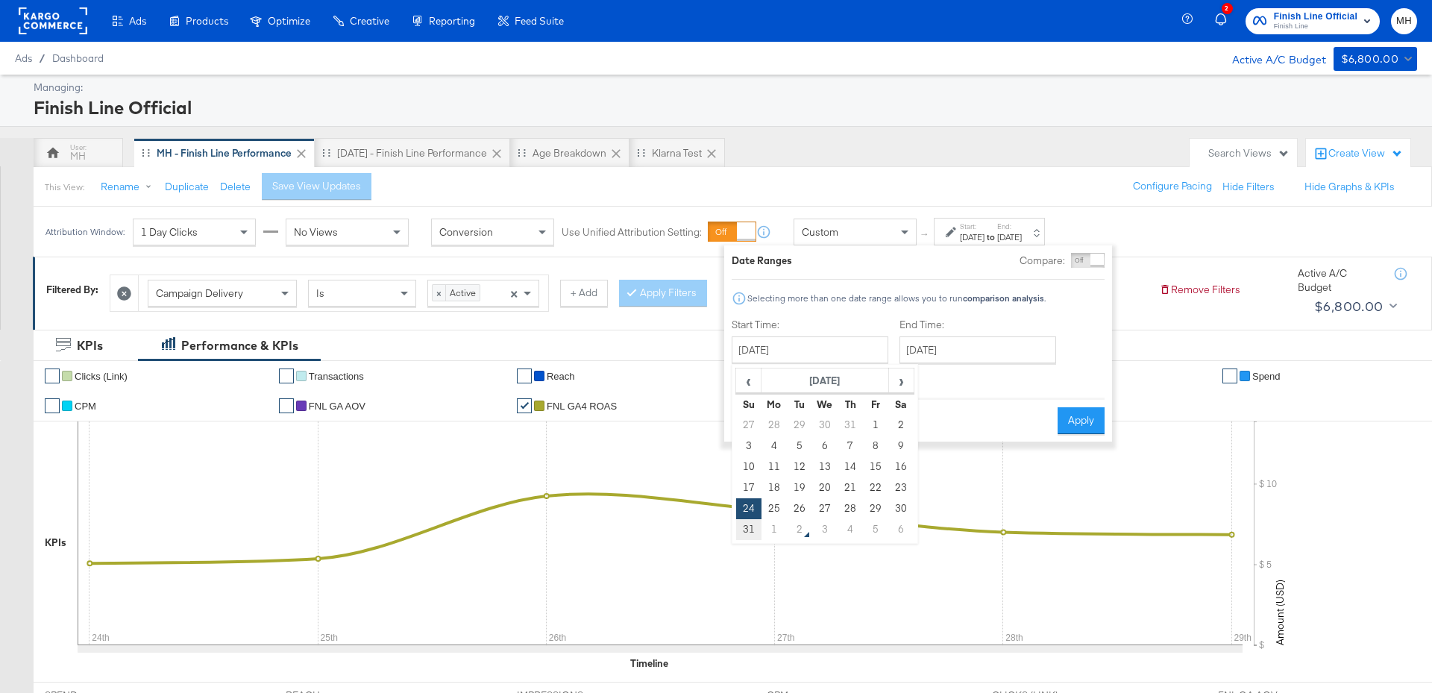
click at [750, 530] on td "31" at bounding box center [748, 529] width 25 height 21
type input "[DATE]"
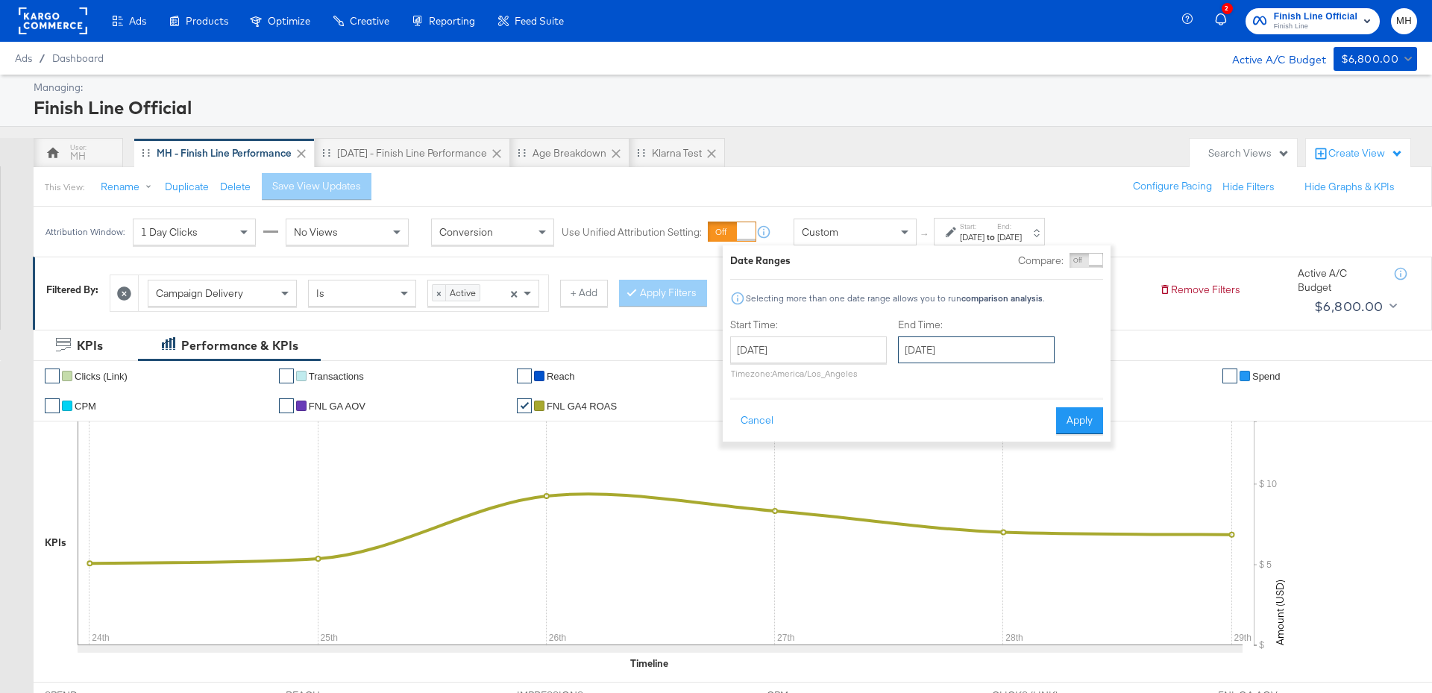
click at [931, 345] on input "[DATE]" at bounding box center [976, 349] width 157 height 27
click at [947, 526] on td "1" at bounding box center [940, 529] width 25 height 21
type input "[DATE]"
click at [1074, 419] on button "Apply" at bounding box center [1074, 420] width 47 height 27
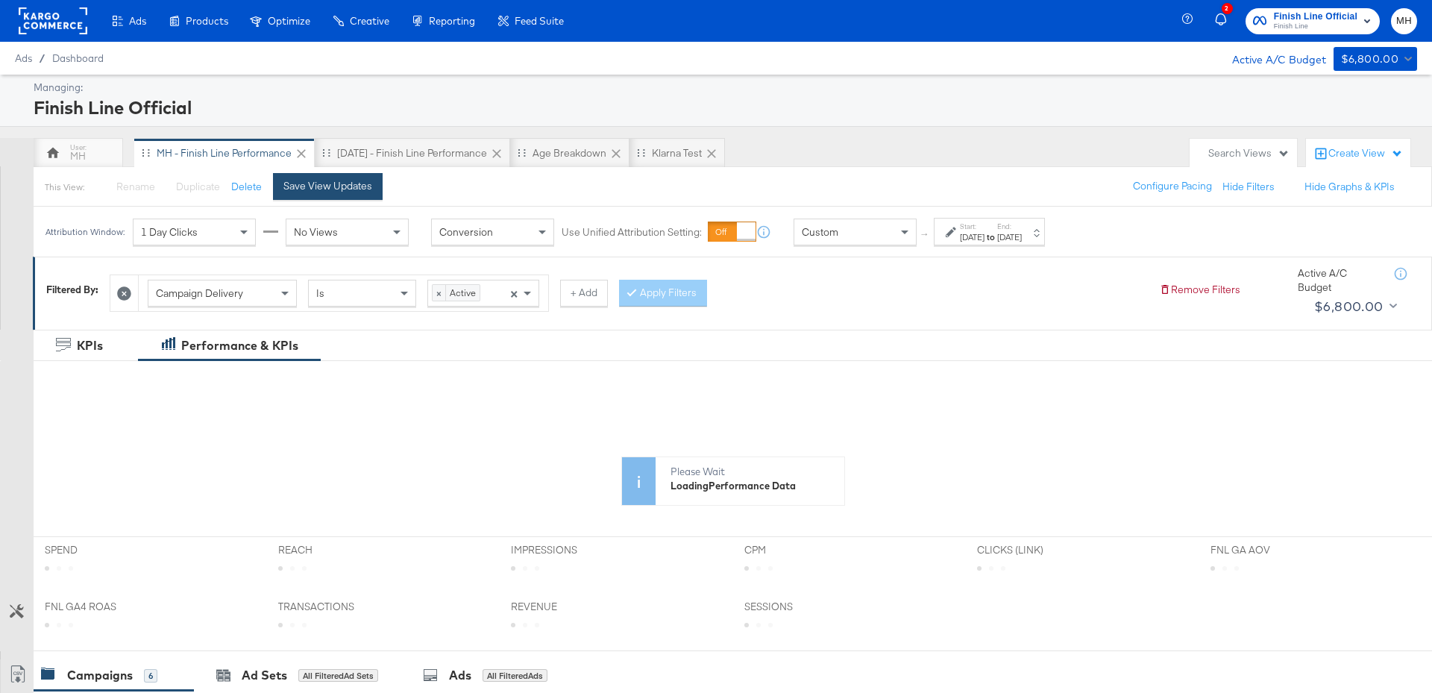
click at [350, 189] on div "Save View Updates" at bounding box center [327, 186] width 89 height 14
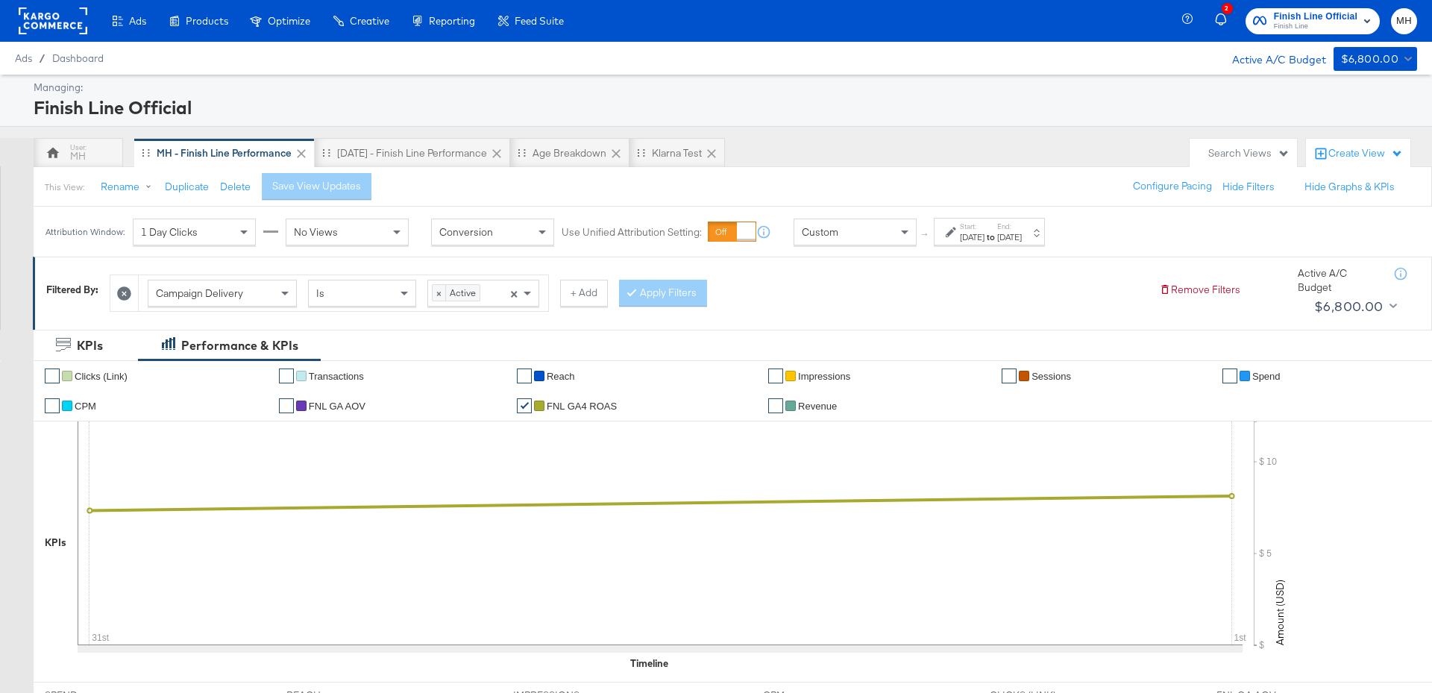
scroll to position [735, 0]
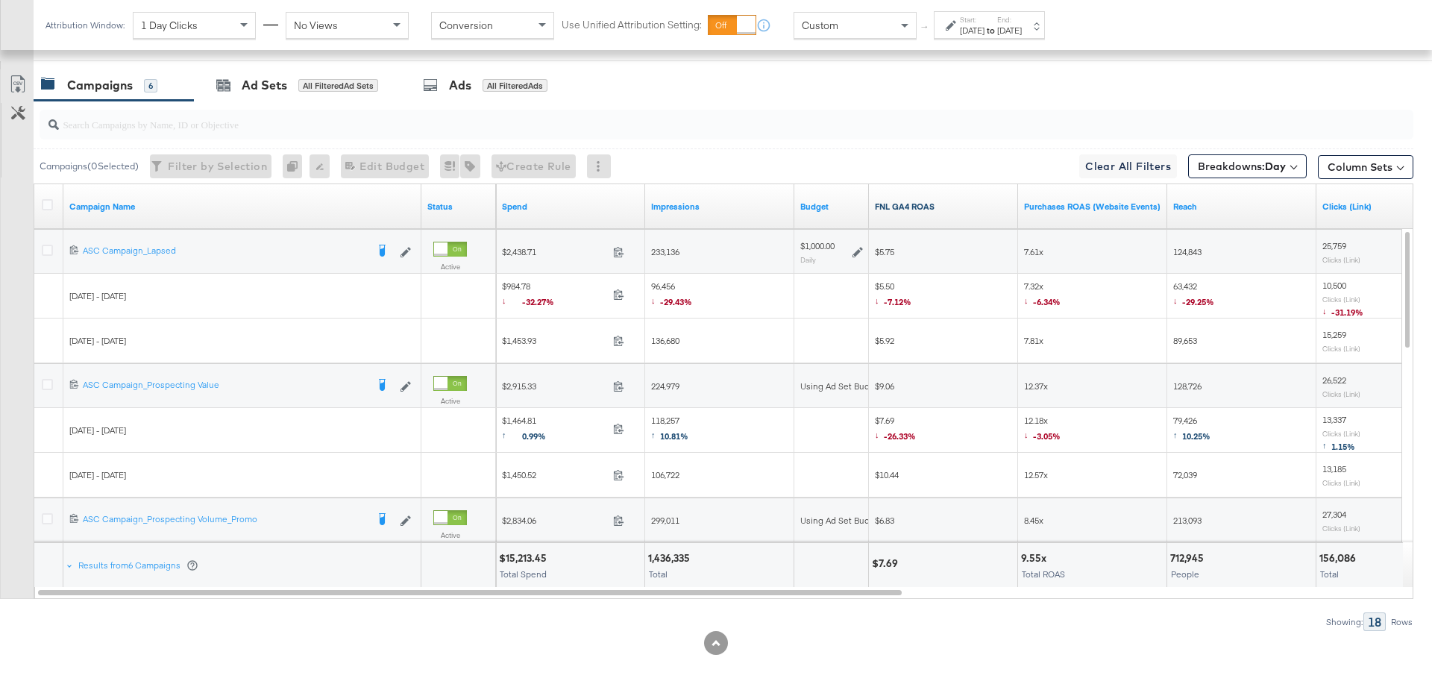
click at [941, 201] on link "FNL GA4 ROAS" at bounding box center [943, 207] width 137 height 12
click at [853, 248] on icon at bounding box center [858, 252] width 10 height 10
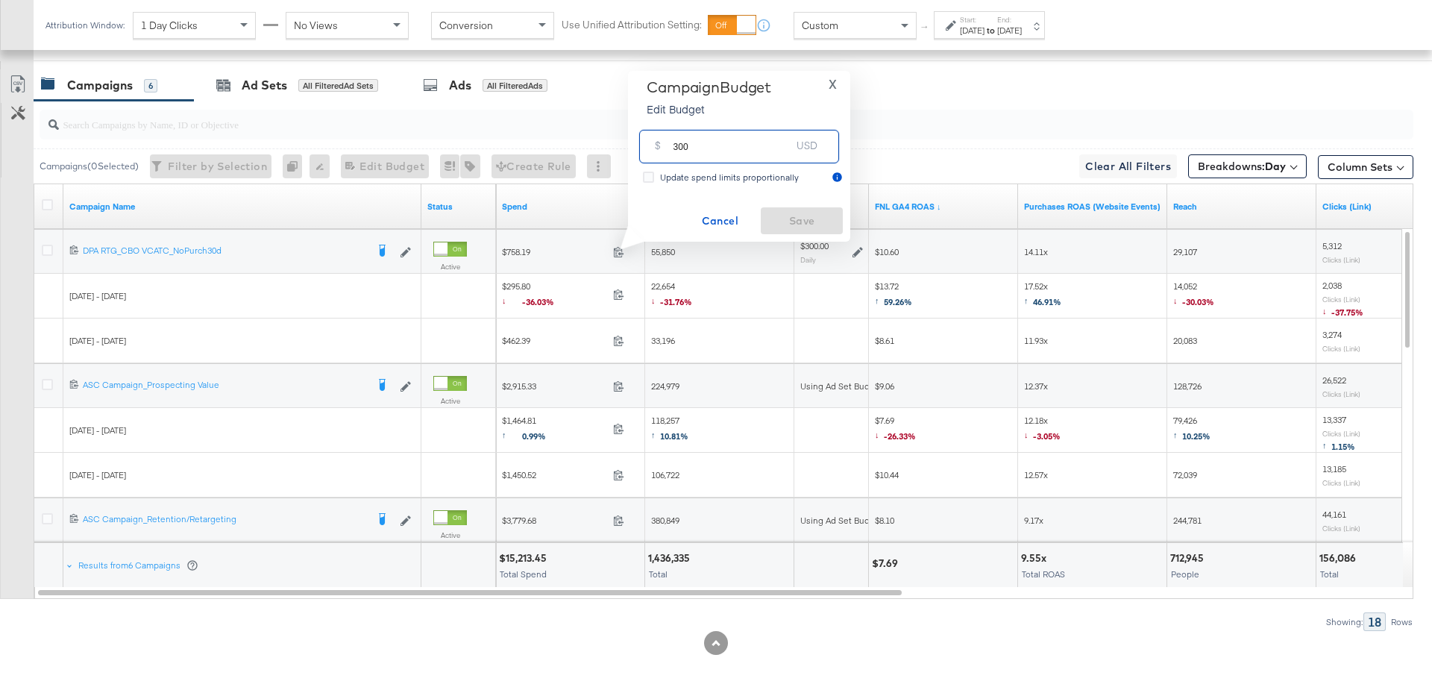
drag, startPoint x: 696, startPoint y: 150, endPoint x: 665, endPoint y: 148, distance: 31.4
click at [665, 148] on div "$ 300 USD" at bounding box center [739, 147] width 200 height 34
type input "500"
click at [781, 213] on span "Save" at bounding box center [802, 221] width 70 height 19
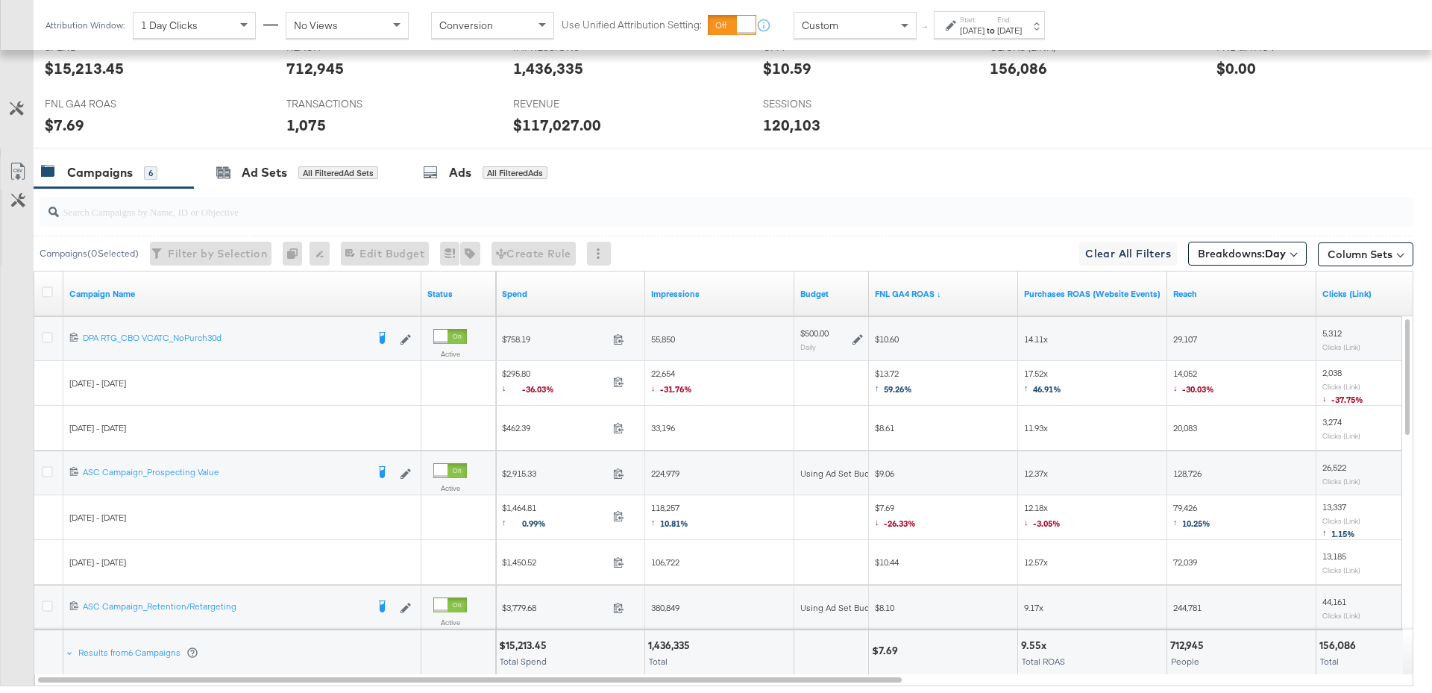
scroll to position [636, 0]
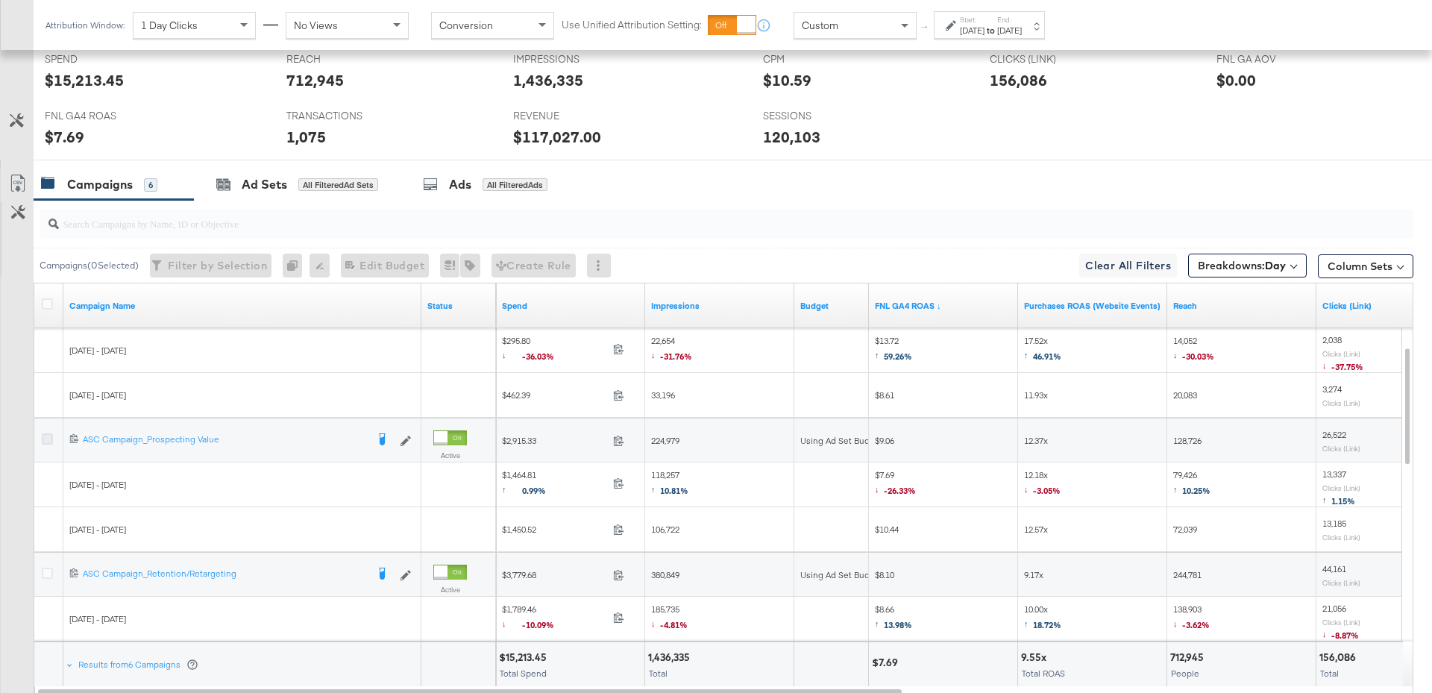
click at [48, 435] on icon at bounding box center [47, 438] width 11 height 11
click at [0, 0] on input "checkbox" at bounding box center [0, 0] width 0 height 0
click at [263, 183] on div "Ad Sets" at bounding box center [264, 184] width 45 height 17
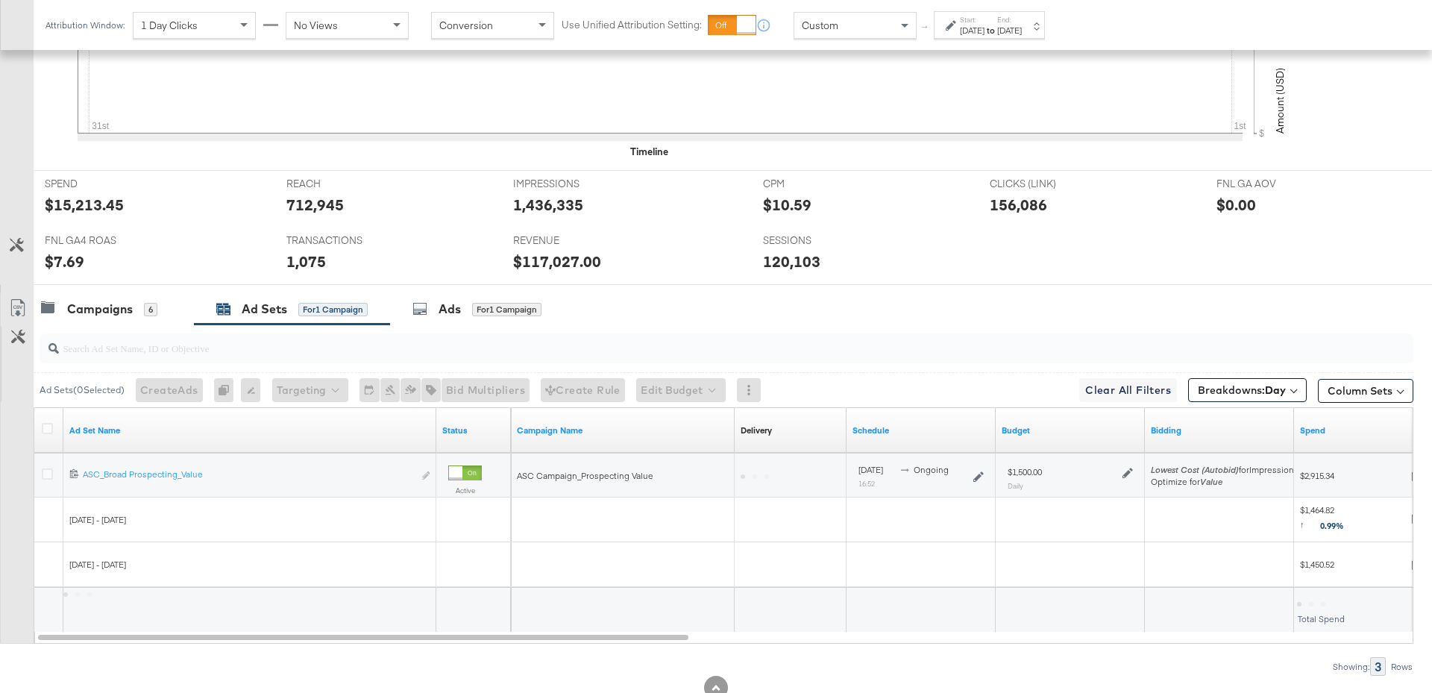
scroll to position [556, 0]
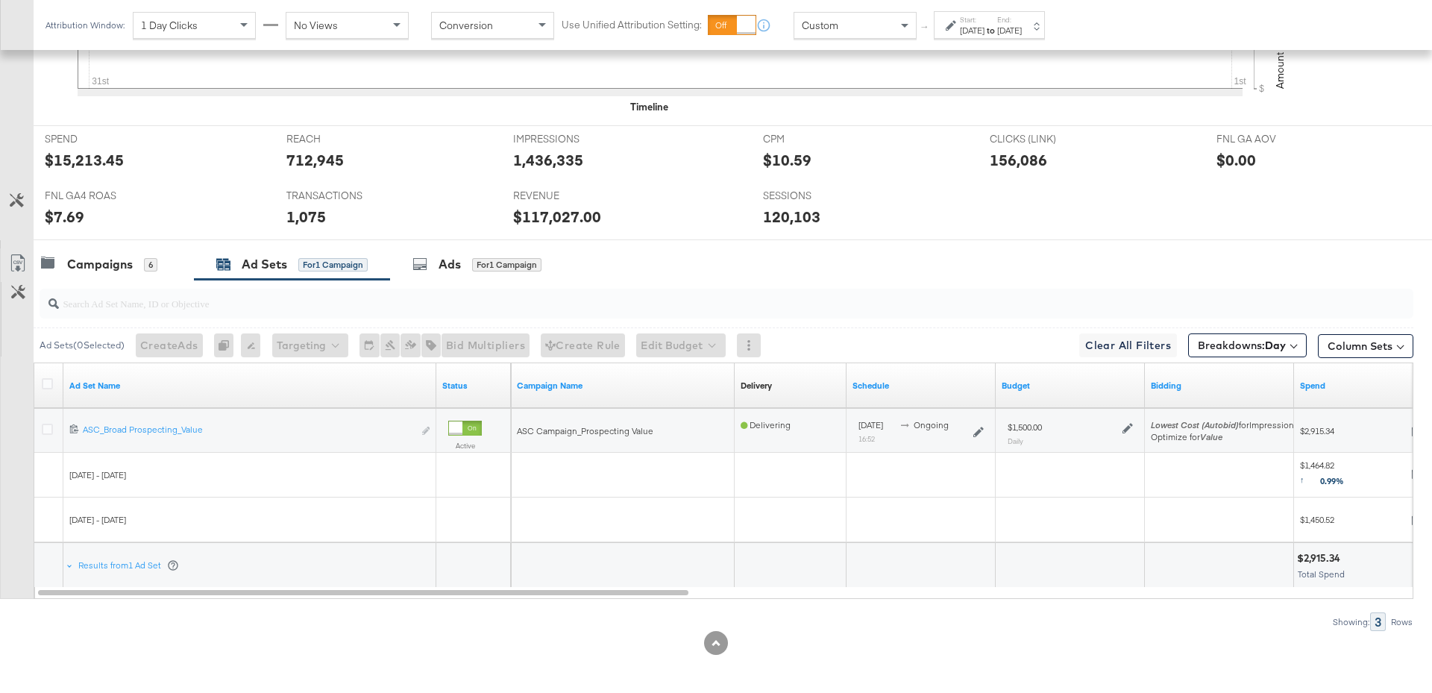
click at [1129, 424] on icon at bounding box center [1128, 428] width 10 height 10
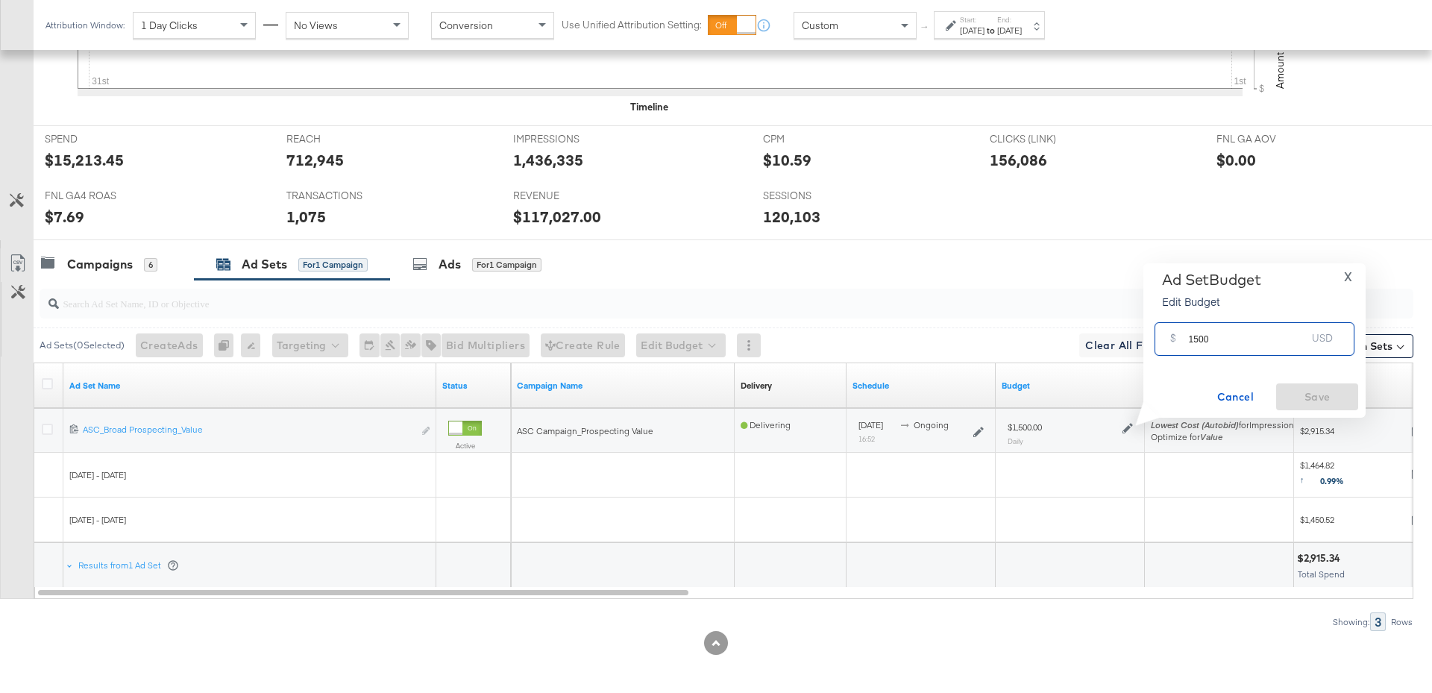
drag, startPoint x: 1217, startPoint y: 344, endPoint x: 1171, endPoint y: 338, distance: 46.6
click at [1171, 338] on div "$ 1500 USD" at bounding box center [1255, 339] width 200 height 34
type input "2500"
click at [1316, 395] on span "Save" at bounding box center [1317, 397] width 70 height 19
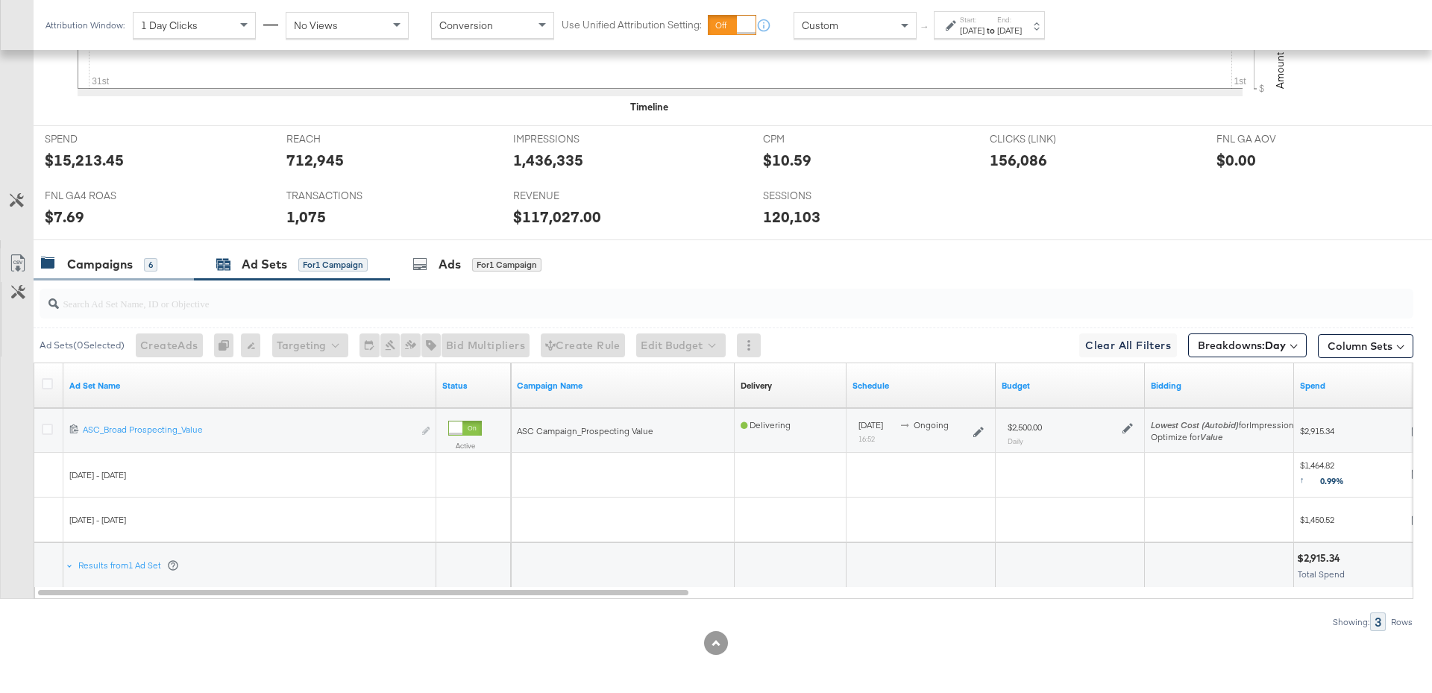
click at [135, 262] on div "Campaigns 6" at bounding box center [99, 264] width 116 height 17
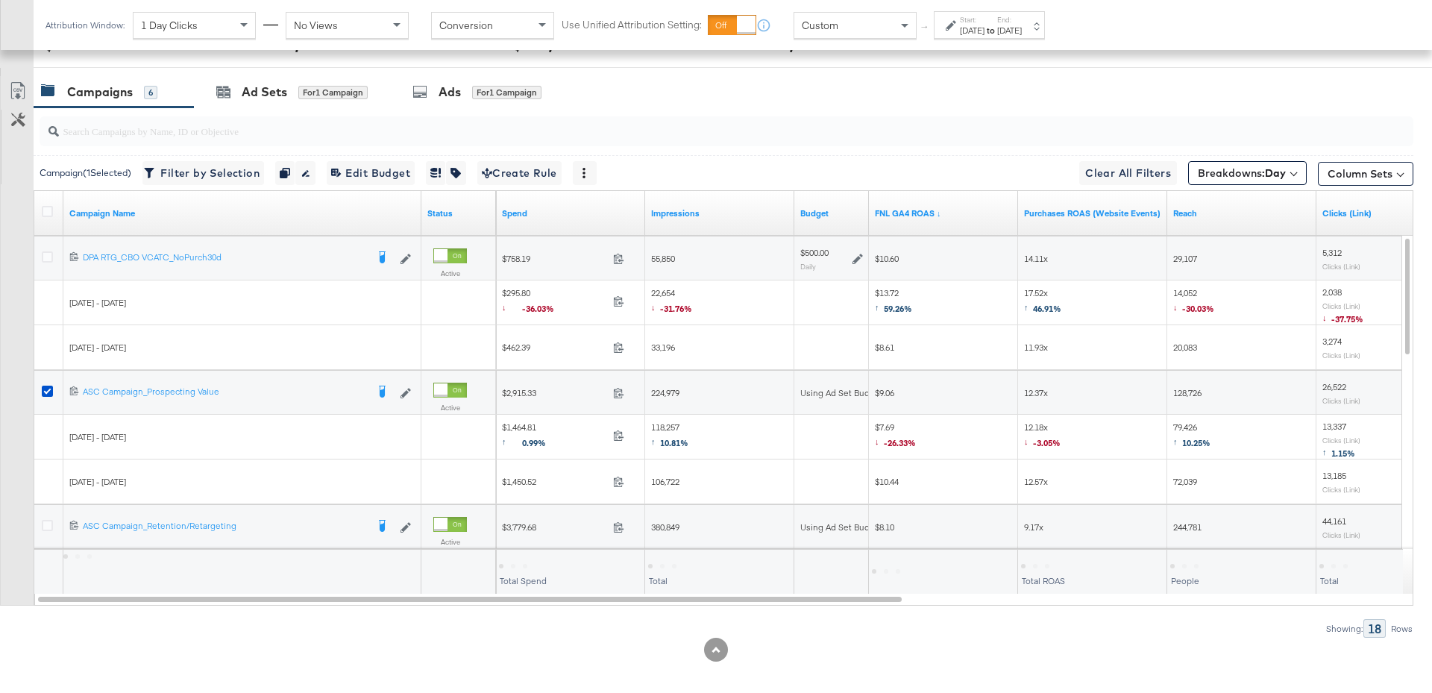
scroll to position [726, 0]
click at [43, 392] on icon at bounding box center [47, 393] width 11 height 11
click at [0, 0] on input "checkbox" at bounding box center [0, 0] width 0 height 0
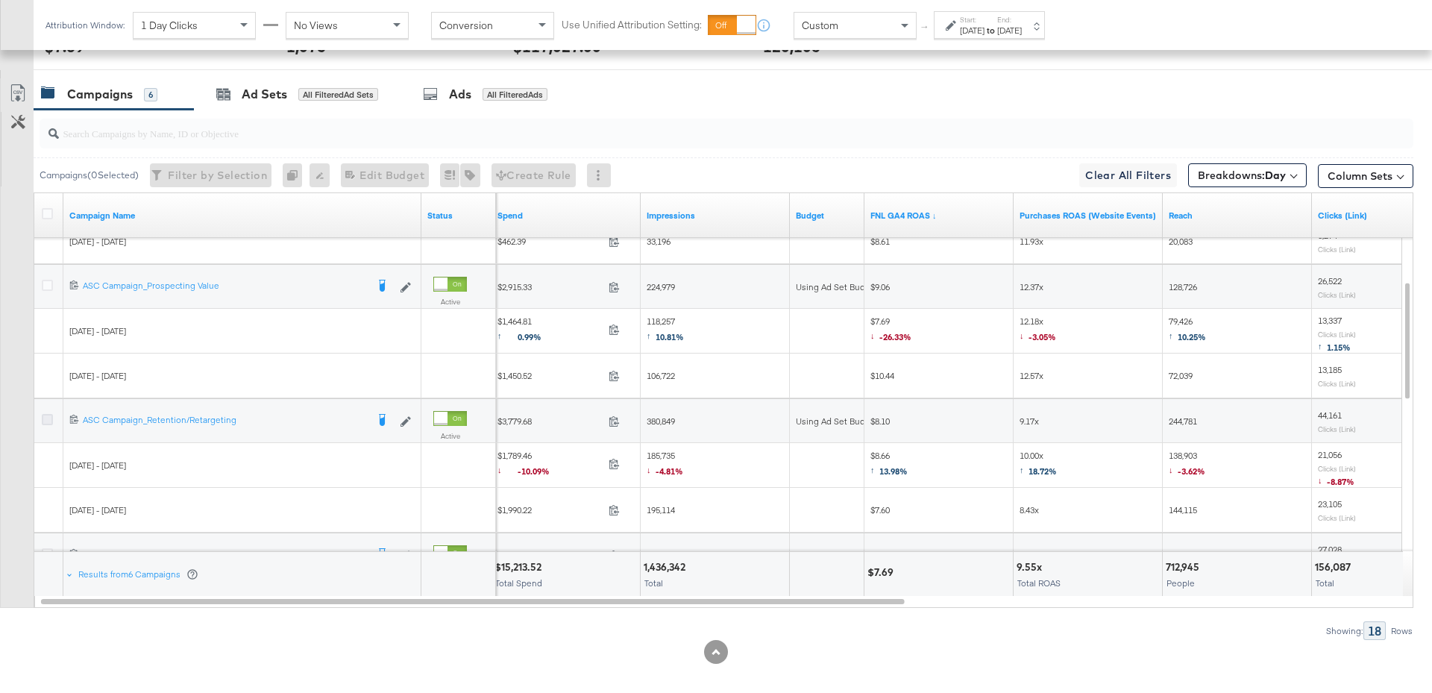
click at [44, 418] on icon at bounding box center [47, 419] width 11 height 11
click at [0, 0] on input "checkbox" at bounding box center [0, 0] width 0 height 0
click at [301, 93] on div "for 1 Campaign" at bounding box center [332, 94] width 69 height 13
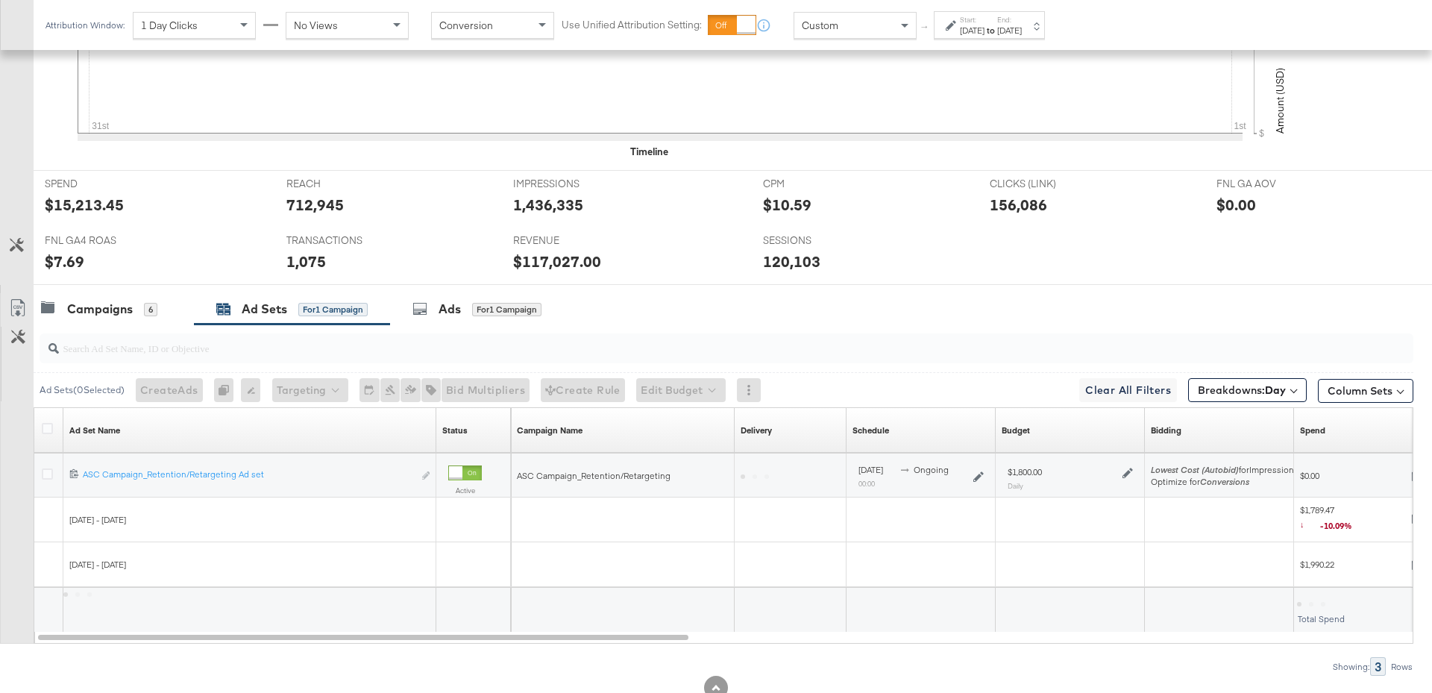
scroll to position [556, 0]
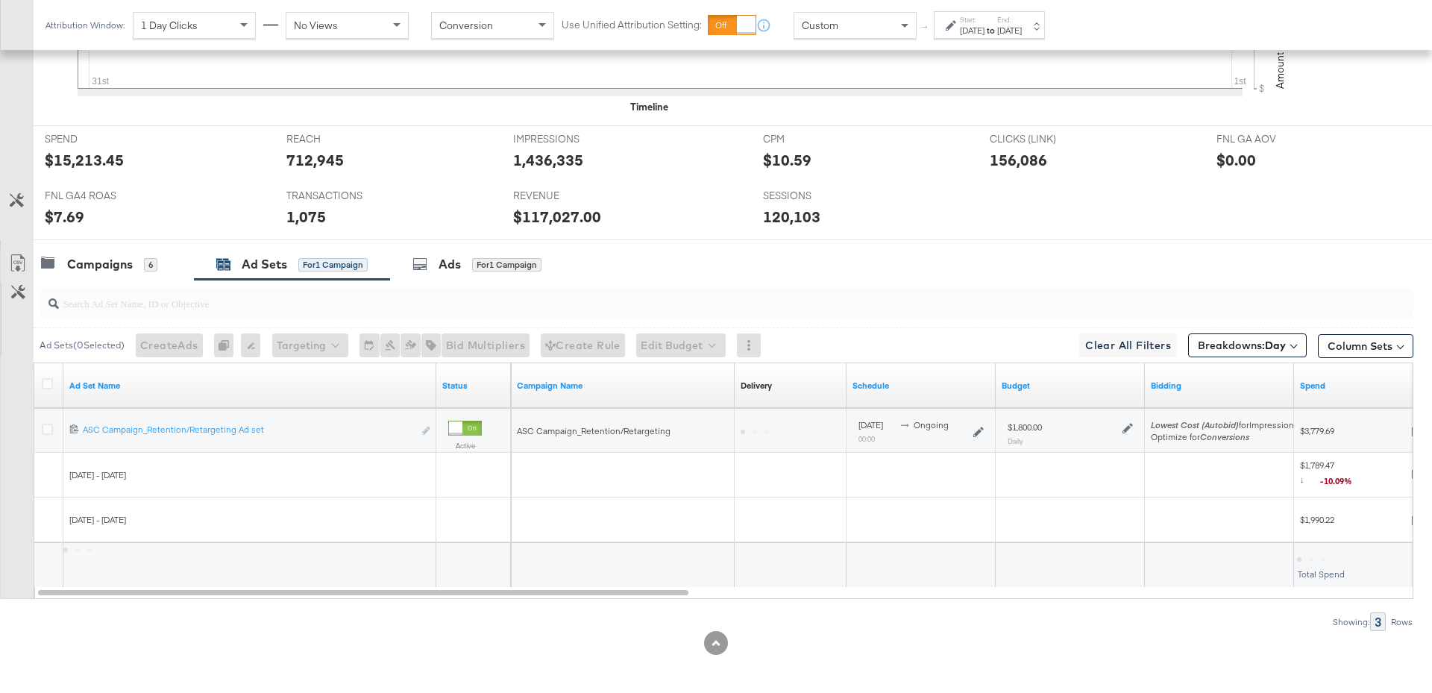
click at [1129, 423] on icon at bounding box center [1128, 428] width 10 height 10
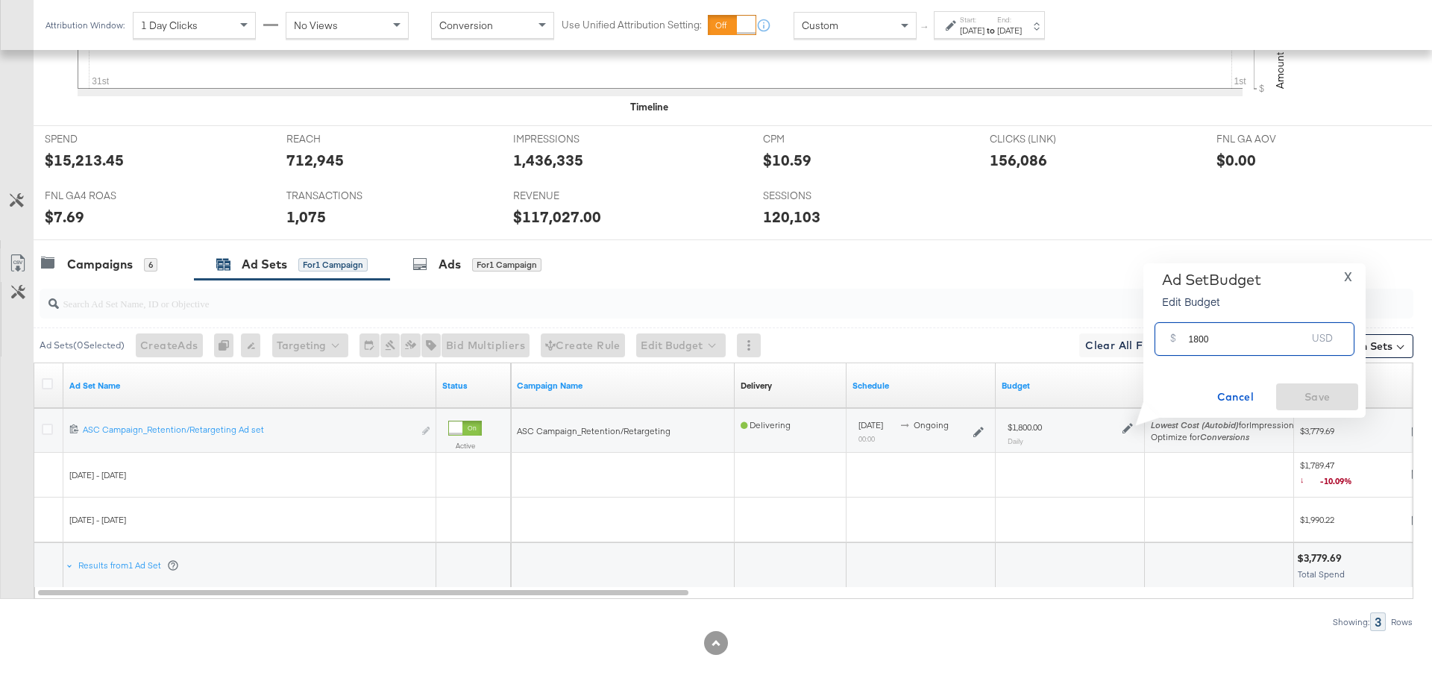
drag, startPoint x: 1215, startPoint y: 348, endPoint x: 1171, endPoint y: 344, distance: 44.2
click at [1171, 344] on div "$ 1800 USD" at bounding box center [1255, 339] width 200 height 34
type input "2300"
click at [1310, 409] on div "Ad Set Budget Edit Budget X $ 2300 USD Cancel Save" at bounding box center [1254, 340] width 222 height 154
click at [1311, 401] on span "Save" at bounding box center [1317, 397] width 70 height 19
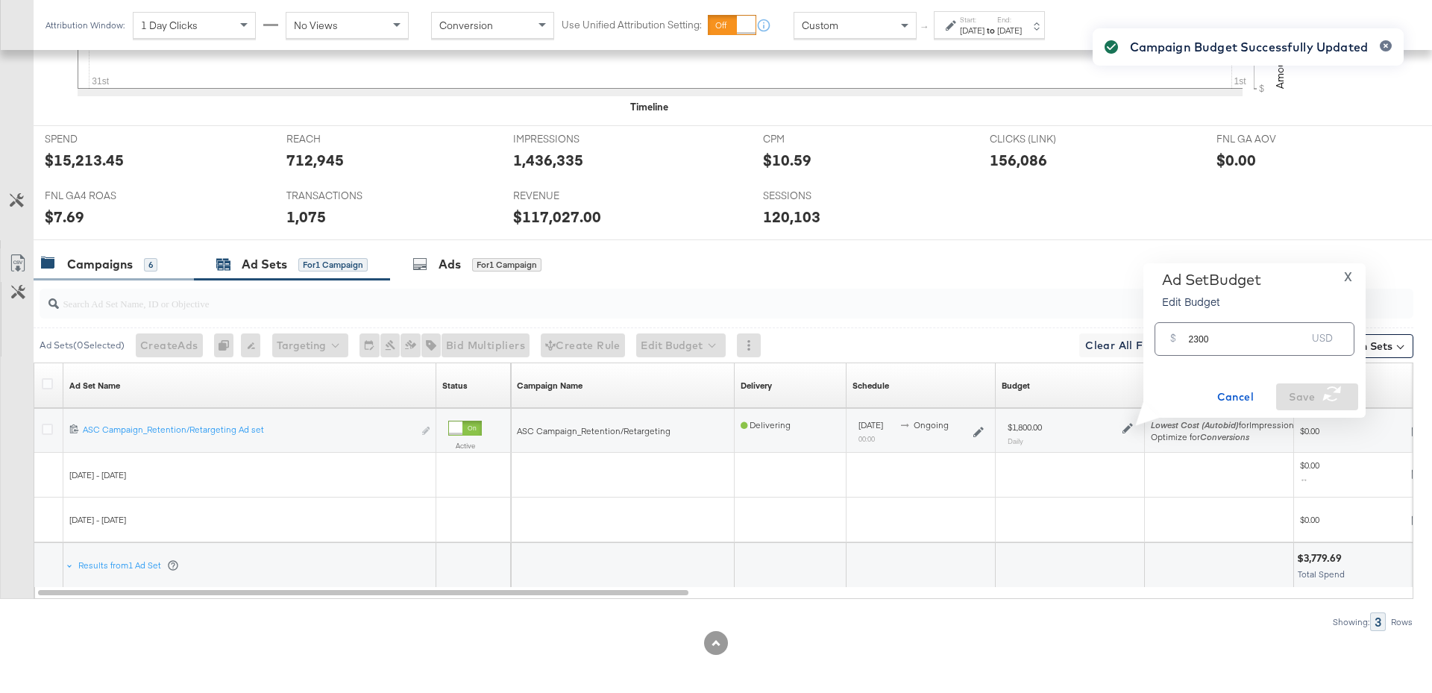
click at [128, 263] on div "Campaigns" at bounding box center [100, 264] width 66 height 17
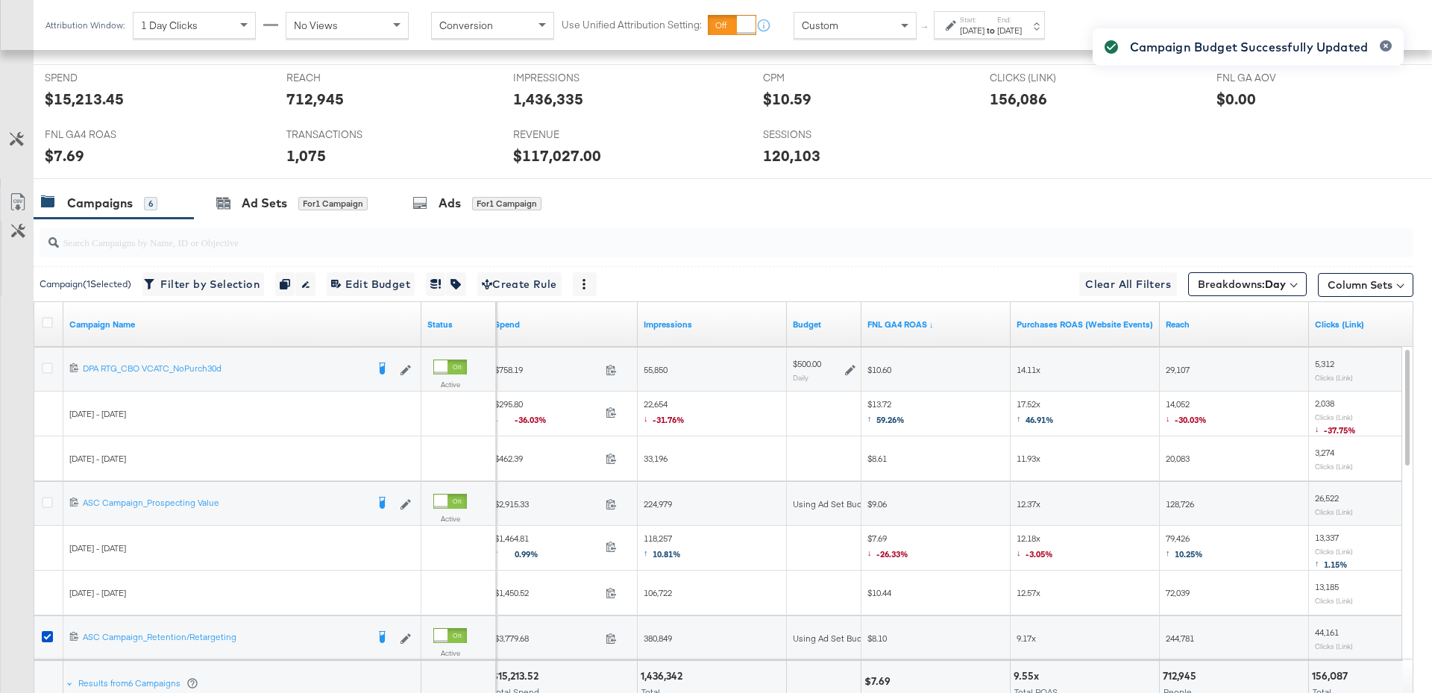
scroll to position [735, 0]
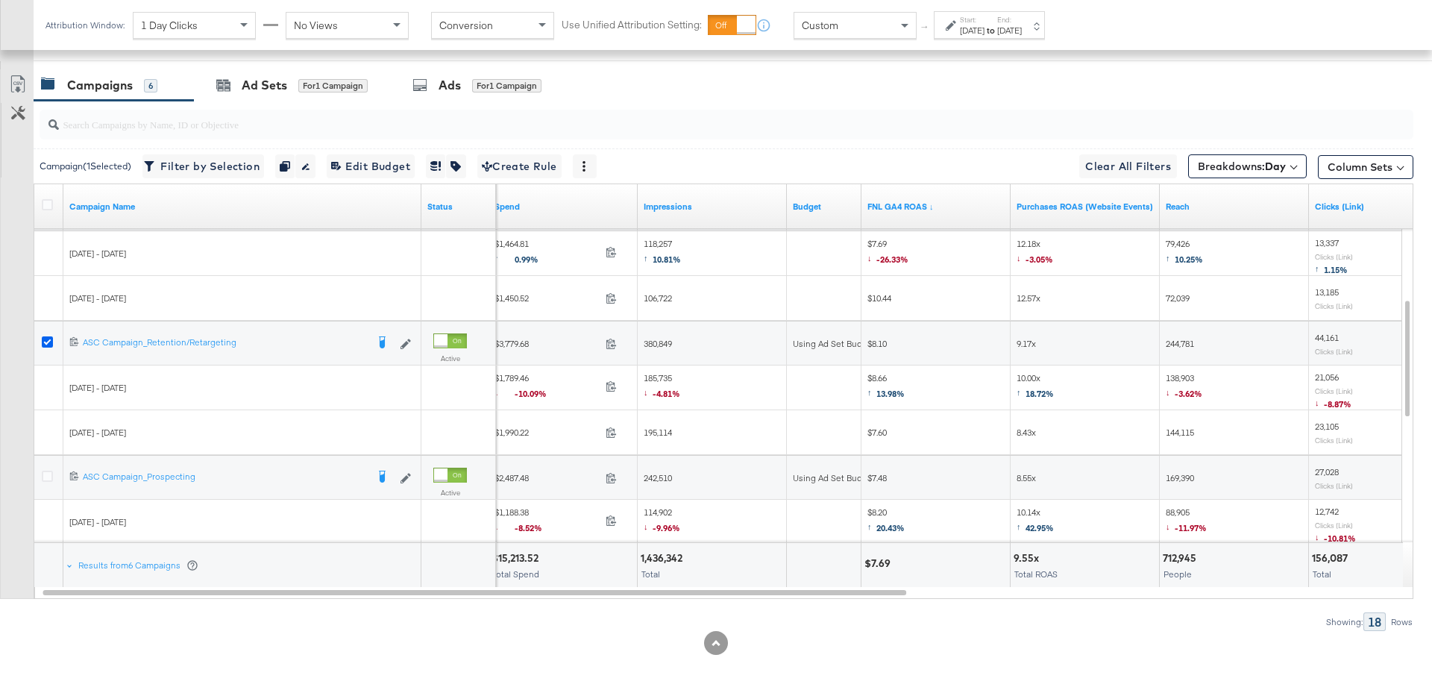
click at [45, 339] on icon at bounding box center [47, 341] width 11 height 11
click at [0, 0] on input "checkbox" at bounding box center [0, 0] width 0 height 0
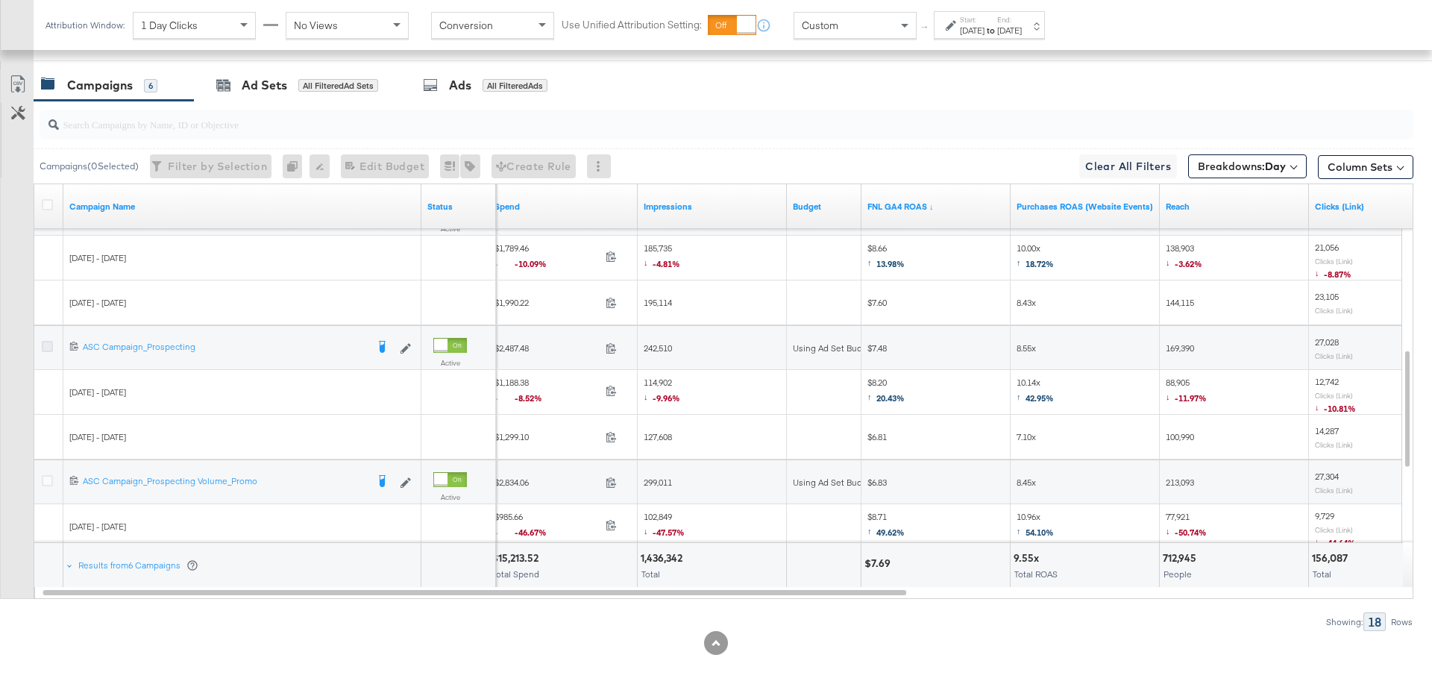
click at [43, 341] on icon at bounding box center [47, 346] width 11 height 11
click at [0, 0] on input "checkbox" at bounding box center [0, 0] width 0 height 0
click at [274, 81] on div "Ad Sets" at bounding box center [264, 85] width 45 height 17
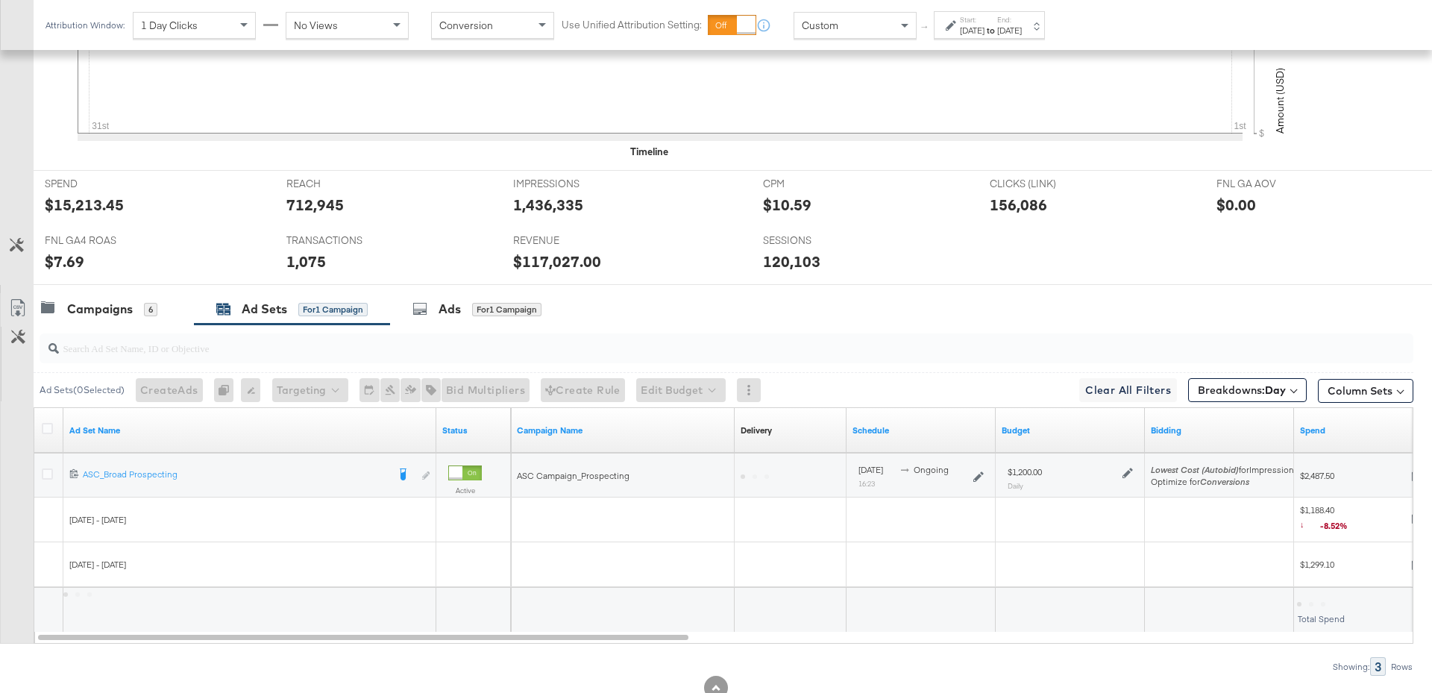
scroll to position [556, 0]
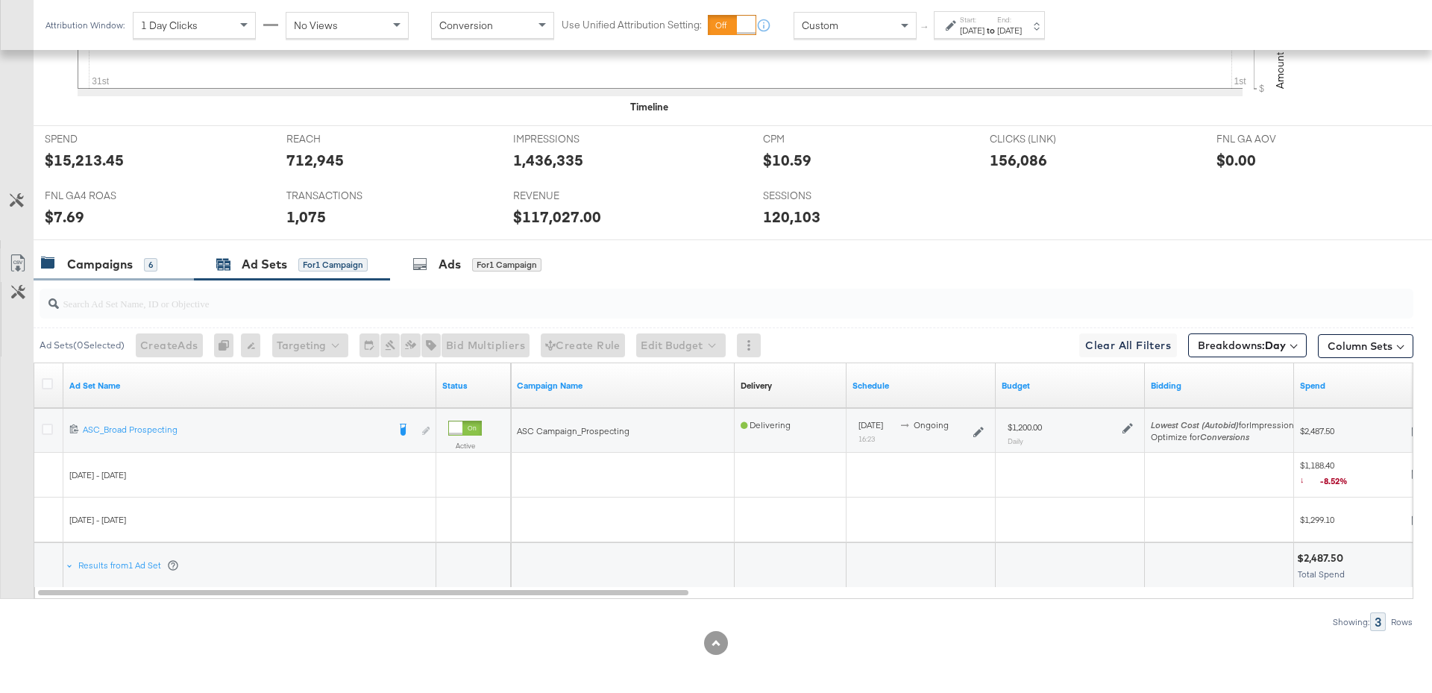
click at [142, 261] on div "Campaigns 6" at bounding box center [99, 264] width 116 height 17
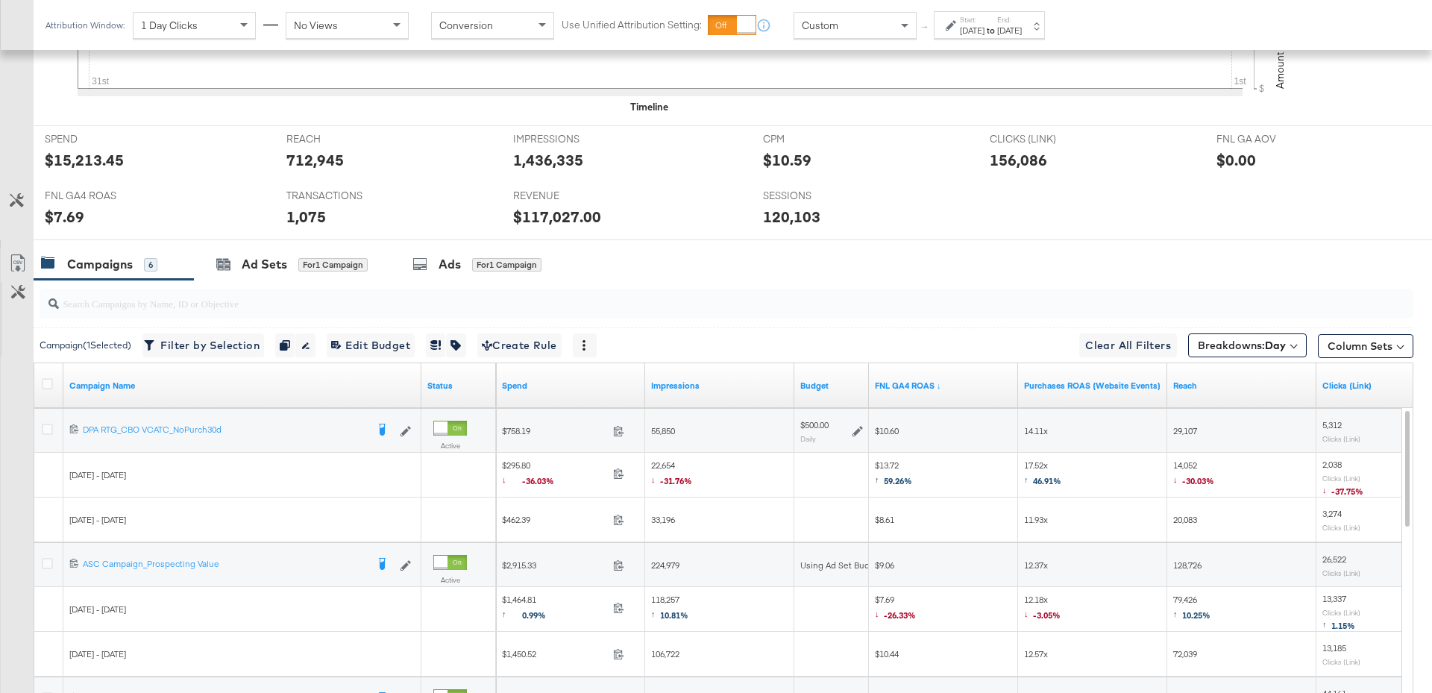
scroll to position [735, 0]
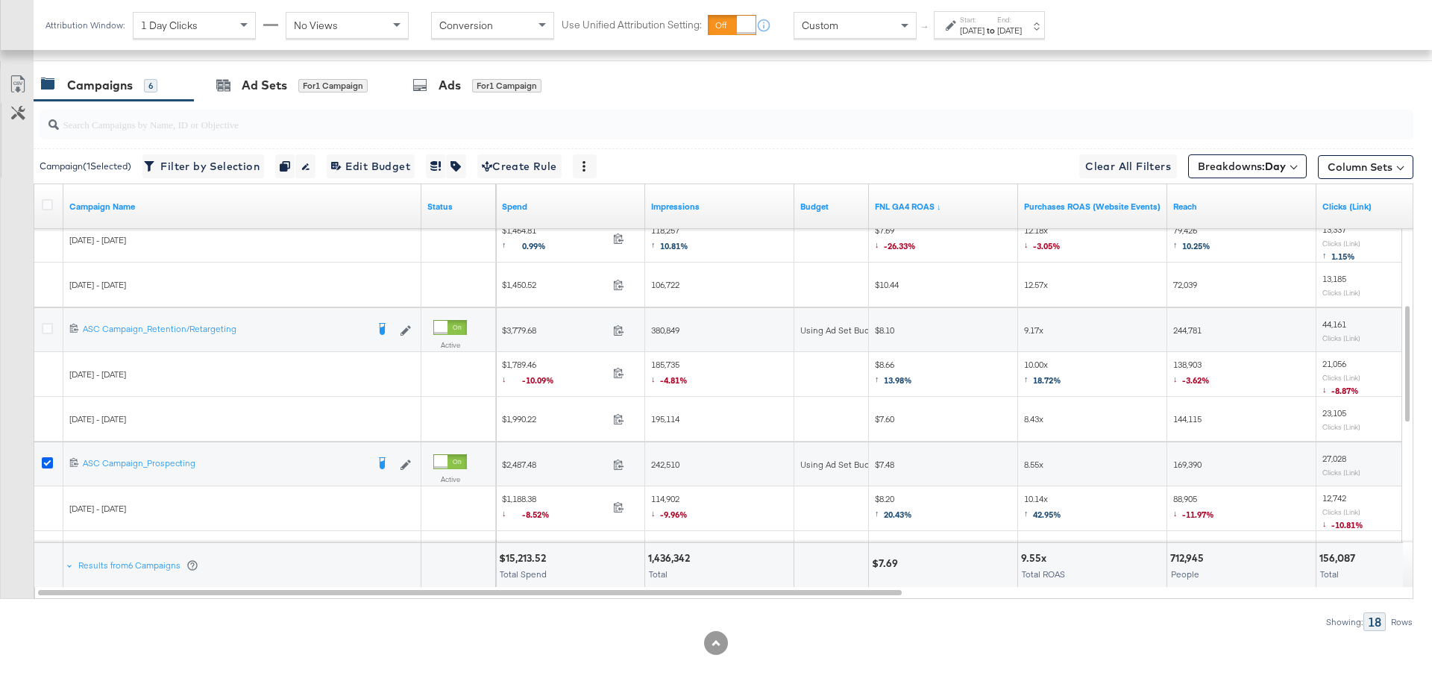
click at [46, 459] on icon at bounding box center [47, 462] width 11 height 11
click at [0, 0] on input "checkbox" at bounding box center [0, 0] width 0 height 0
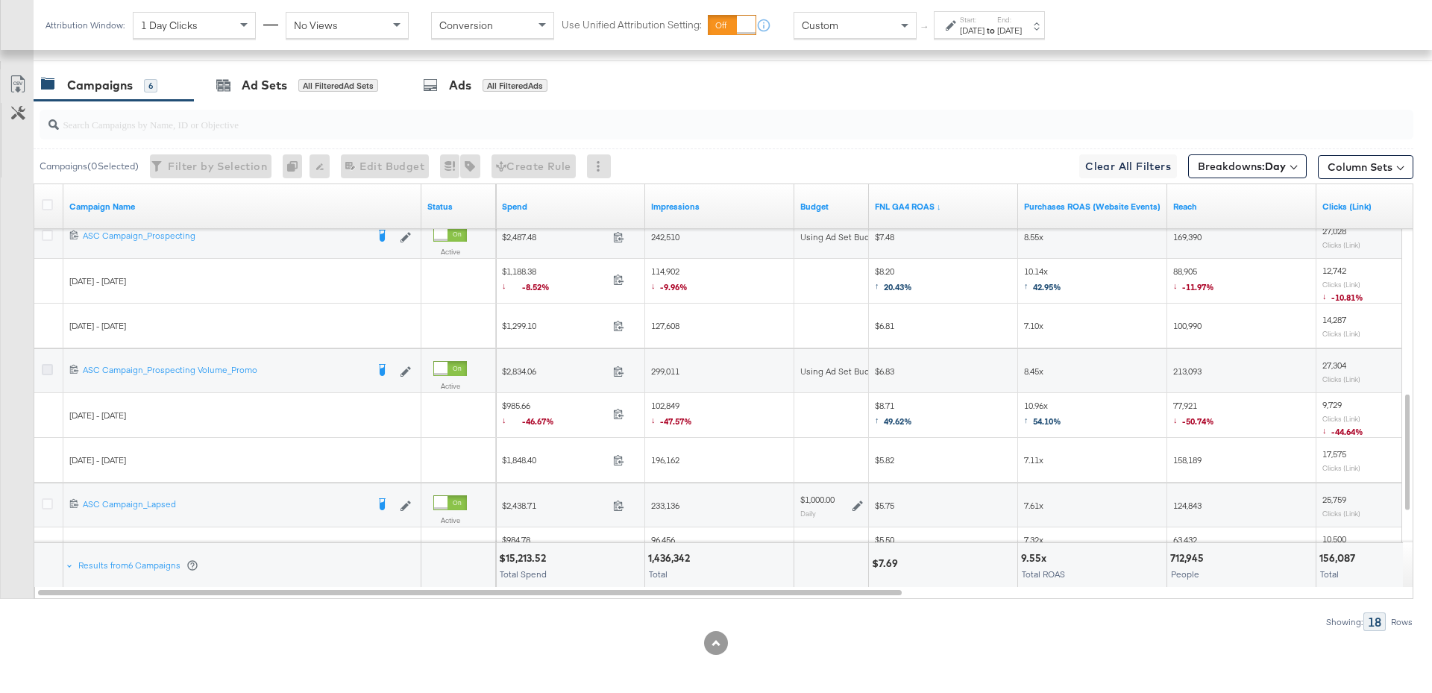
click at [47, 366] on icon at bounding box center [47, 369] width 11 height 11
click at [0, 0] on input "checkbox" at bounding box center [0, 0] width 0 height 0
click at [275, 78] on div "Ad Sets" at bounding box center [264, 85] width 45 height 17
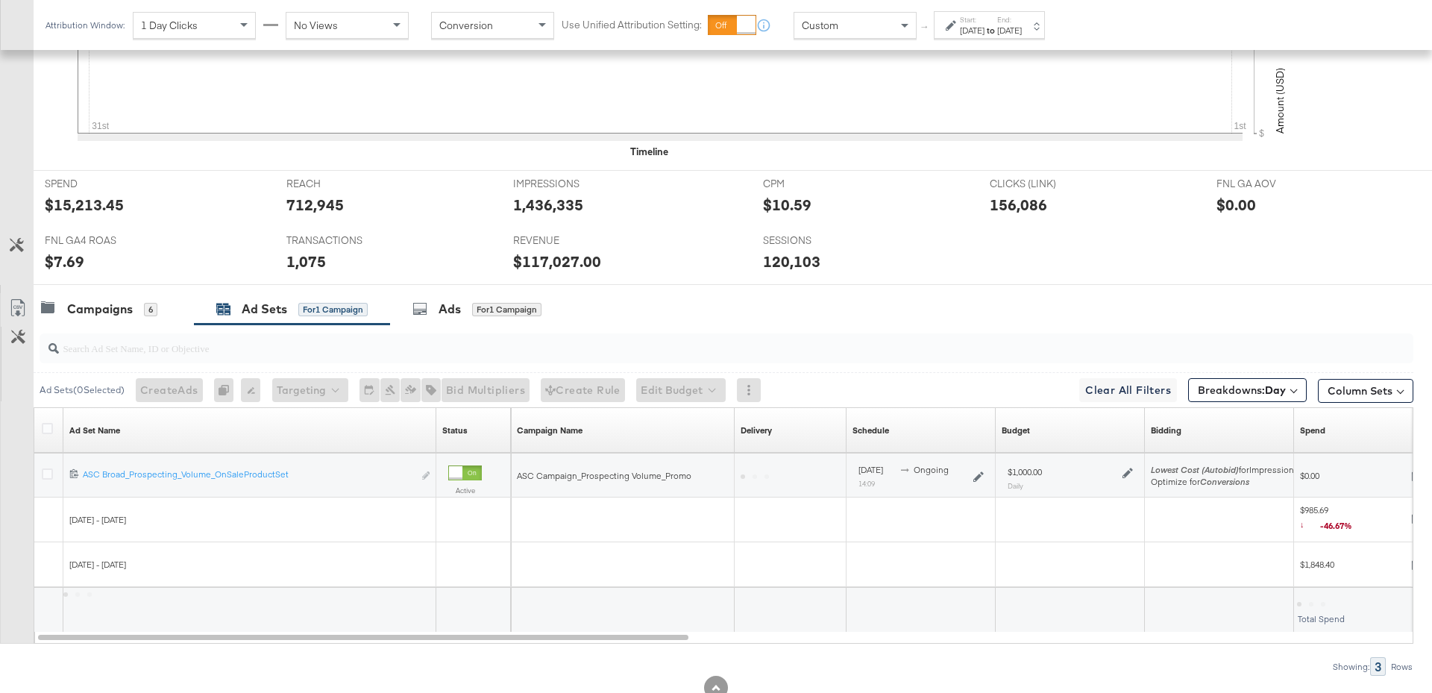
scroll to position [556, 0]
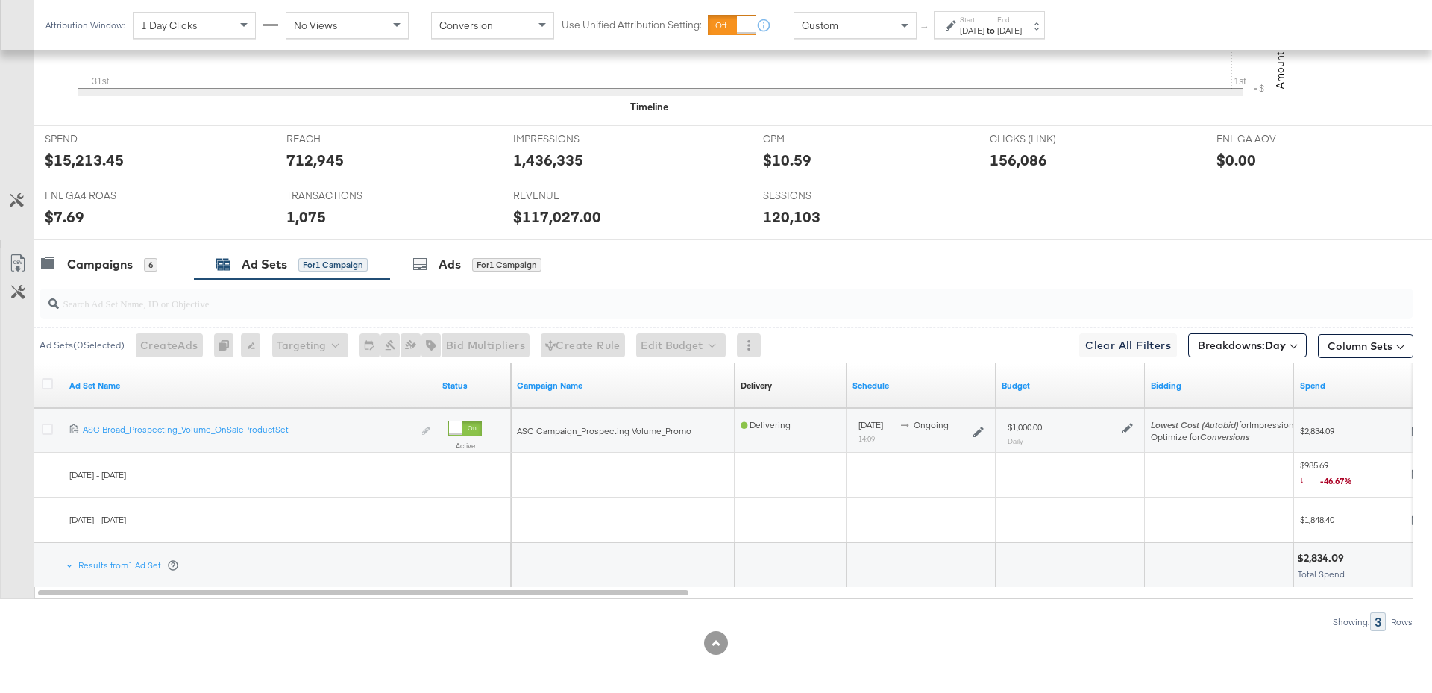
click at [1126, 426] on icon at bounding box center [1128, 428] width 10 height 10
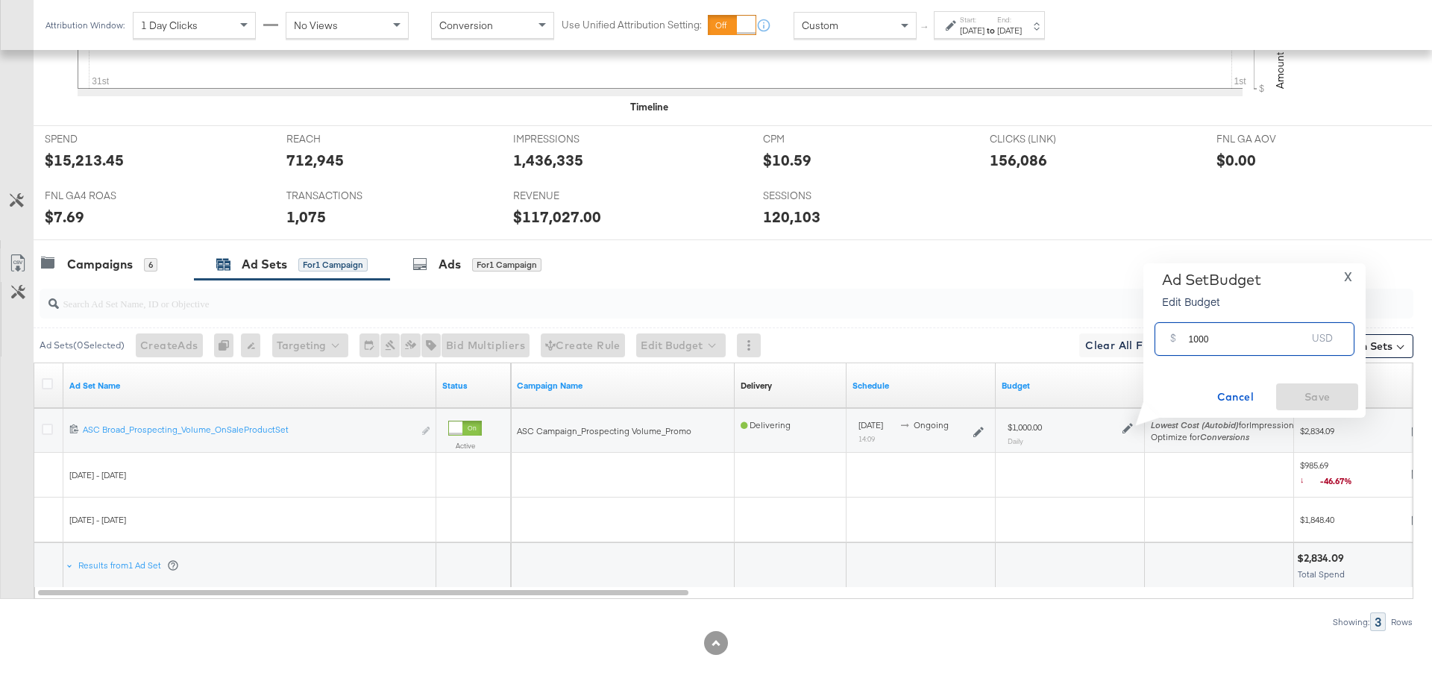
drag, startPoint x: 1214, startPoint y: 346, endPoint x: 1181, endPoint y: 341, distance: 34.0
click at [1181, 341] on div "$ 1000 USD" at bounding box center [1255, 339] width 200 height 34
type input "5"
type input "600"
click at [1334, 401] on span "Save" at bounding box center [1317, 397] width 70 height 19
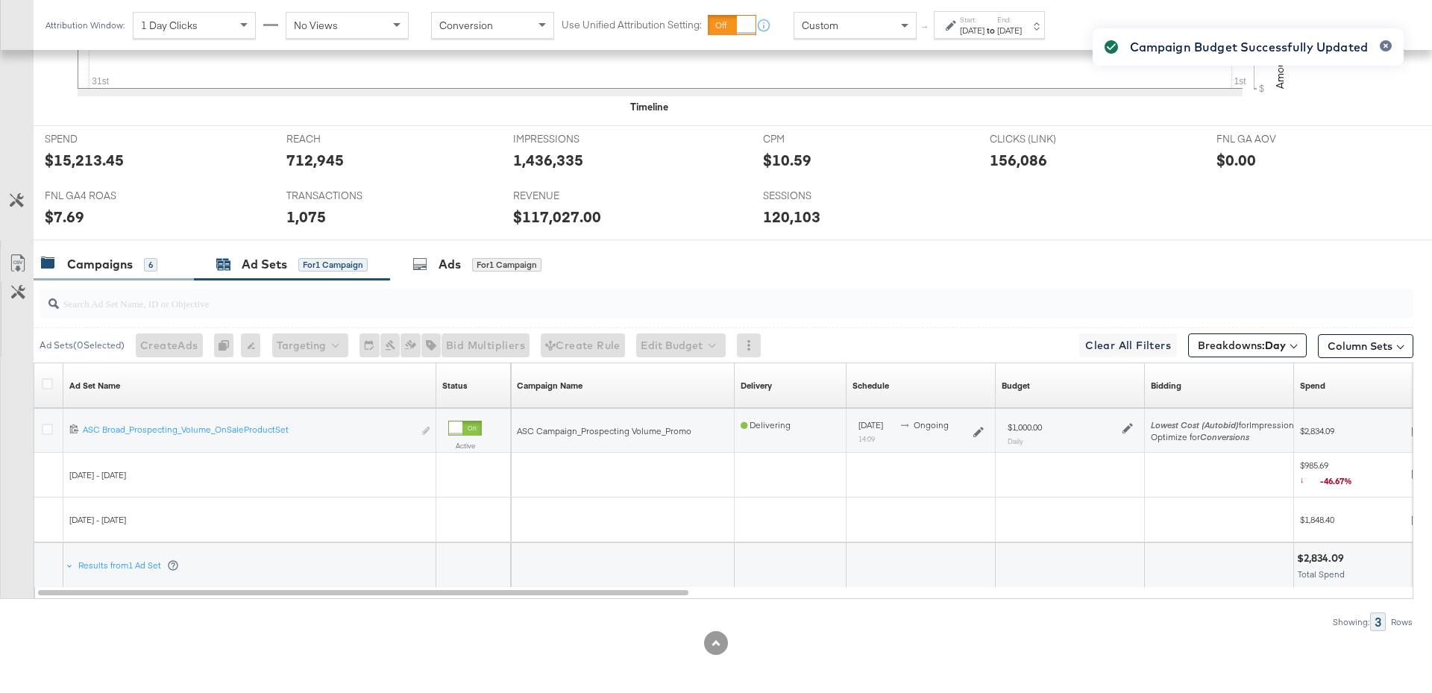
click at [77, 260] on div "Campaigns" at bounding box center [100, 264] width 66 height 17
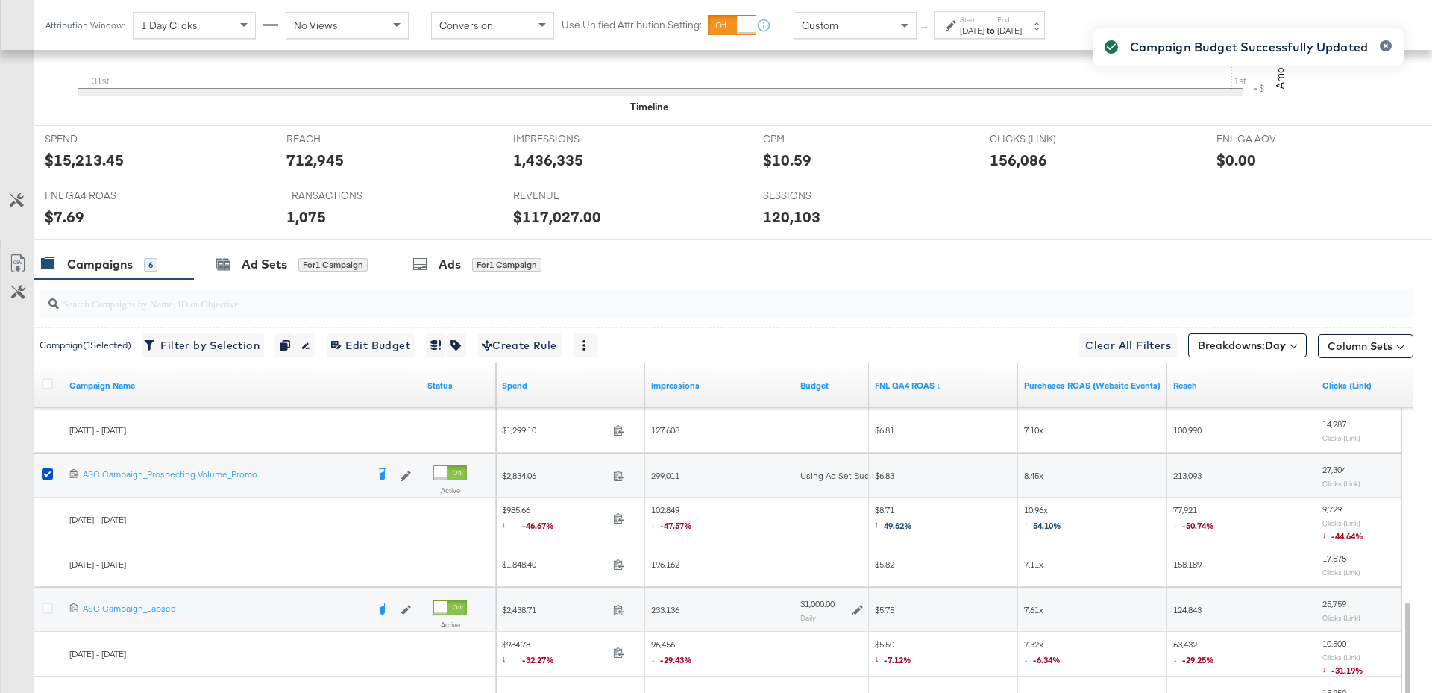
scroll to position [559, 0]
click at [47, 470] on icon at bounding box center [47, 472] width 11 height 11
click at [0, 0] on input "checkbox" at bounding box center [0, 0] width 0 height 0
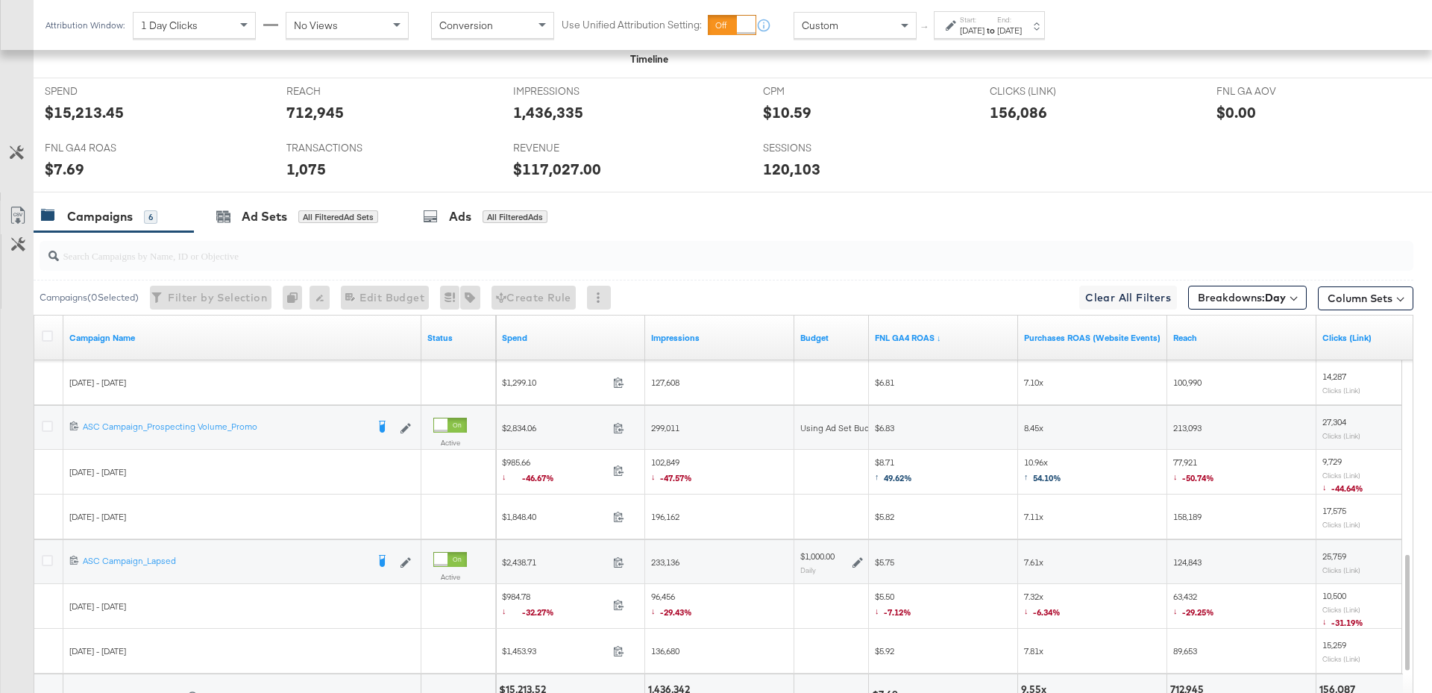
scroll to position [624, 0]
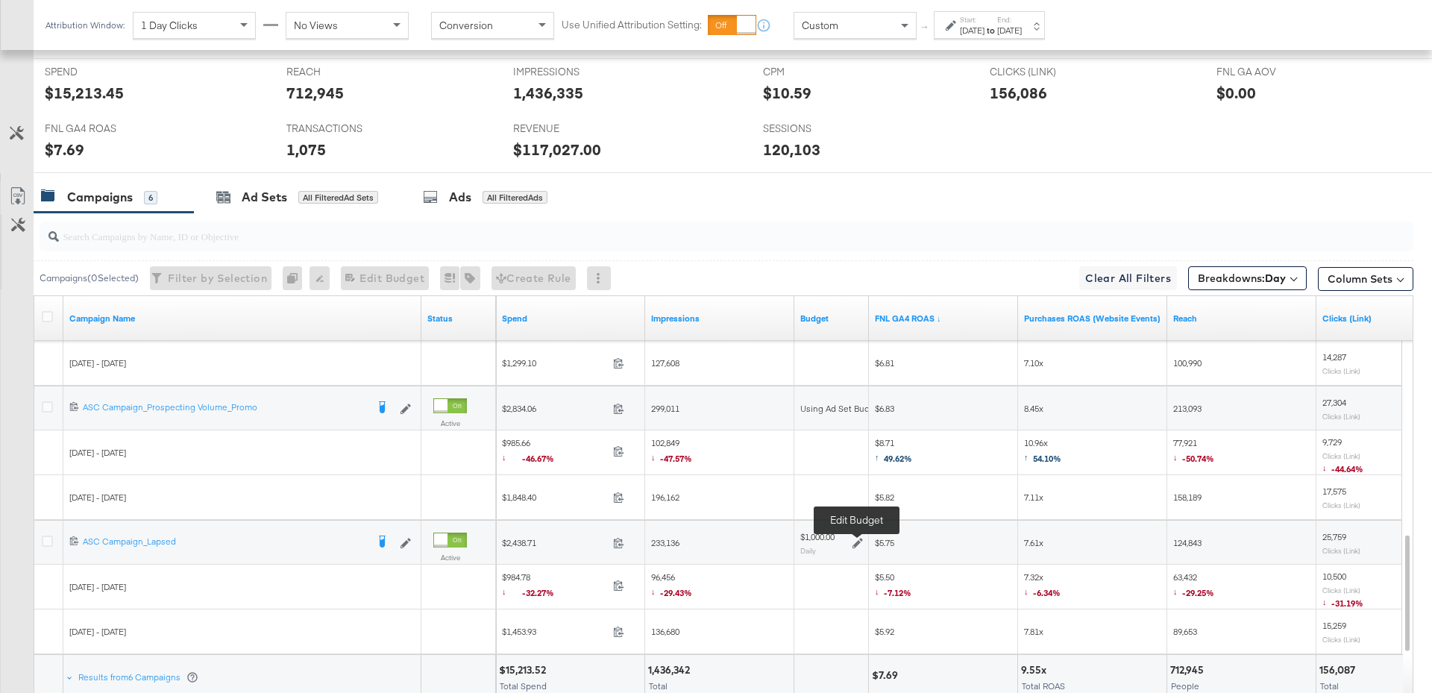
click at [858, 544] on icon at bounding box center [858, 543] width 10 height 10
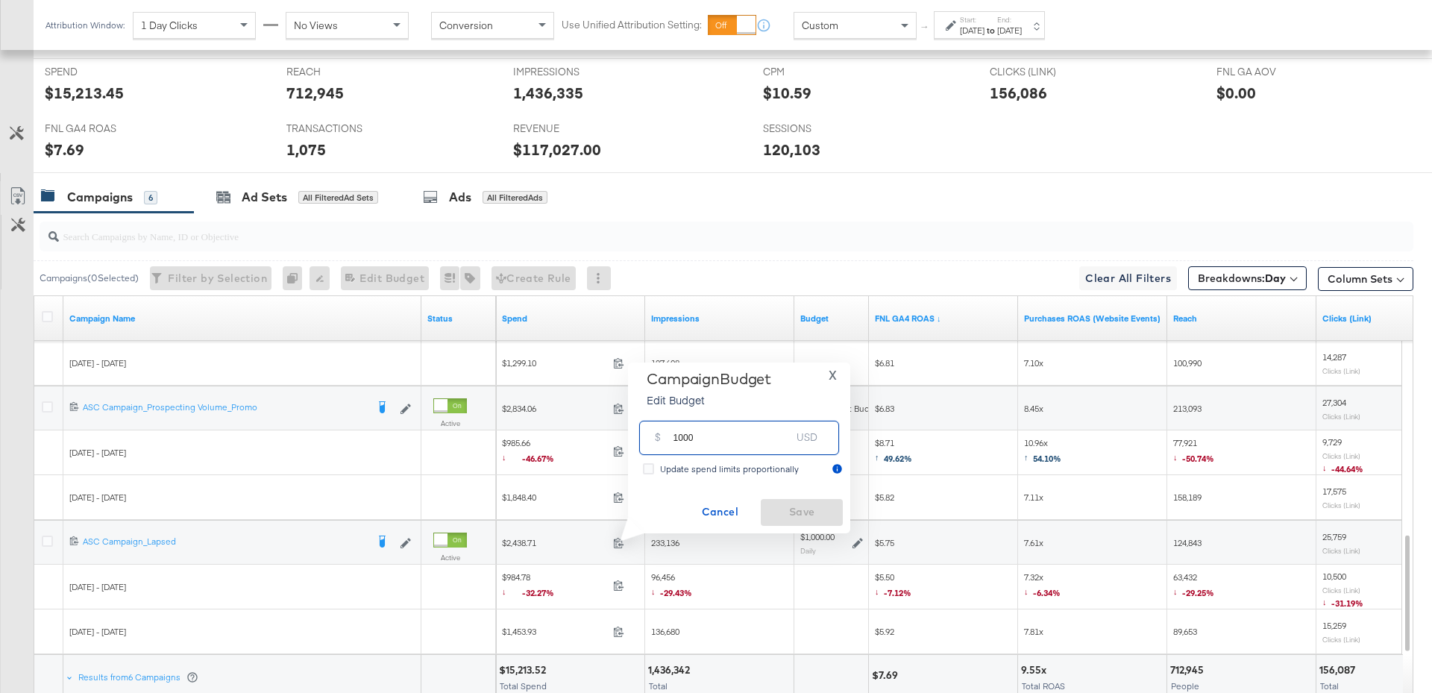
drag, startPoint x: 710, startPoint y: 439, endPoint x: 664, endPoint y: 436, distance: 46.3
click at [664, 436] on div "$ 1000 USD" at bounding box center [739, 438] width 200 height 34
type input "500"
click at [803, 507] on span "Save" at bounding box center [802, 512] width 70 height 19
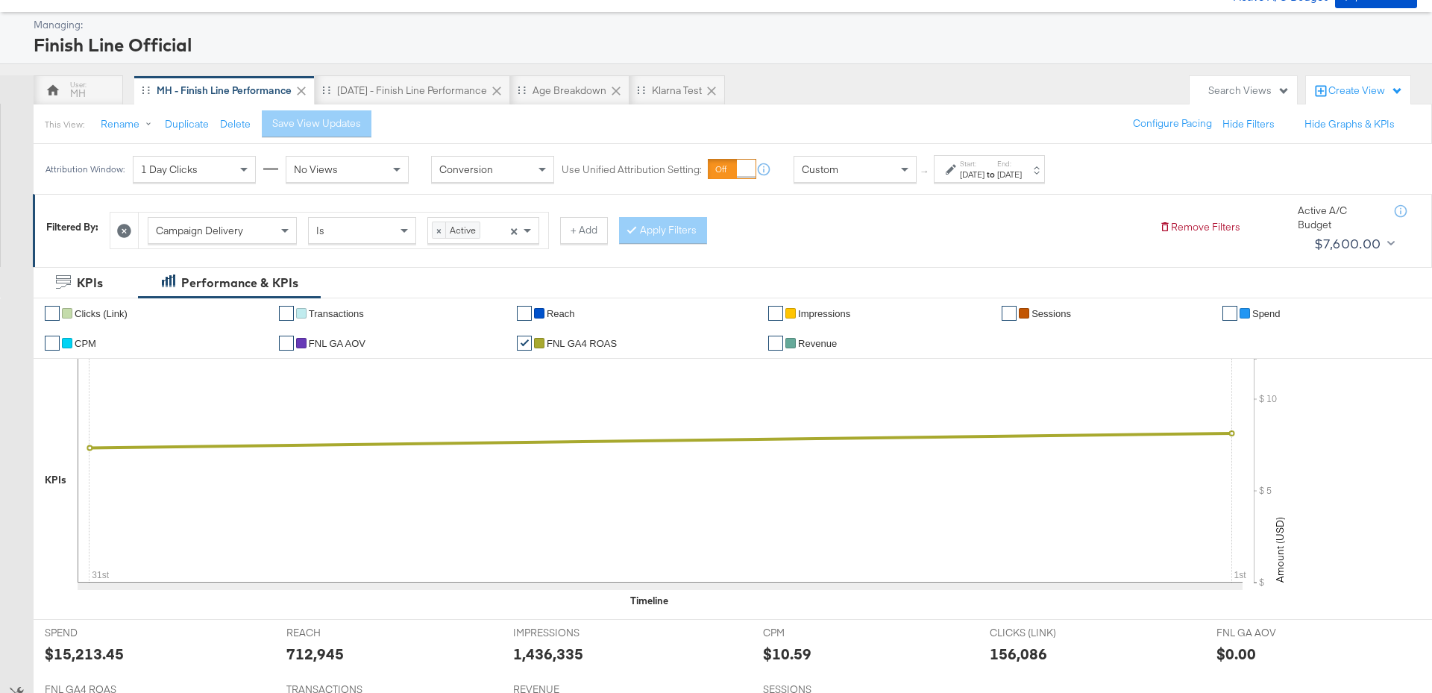
scroll to position [0, 0]
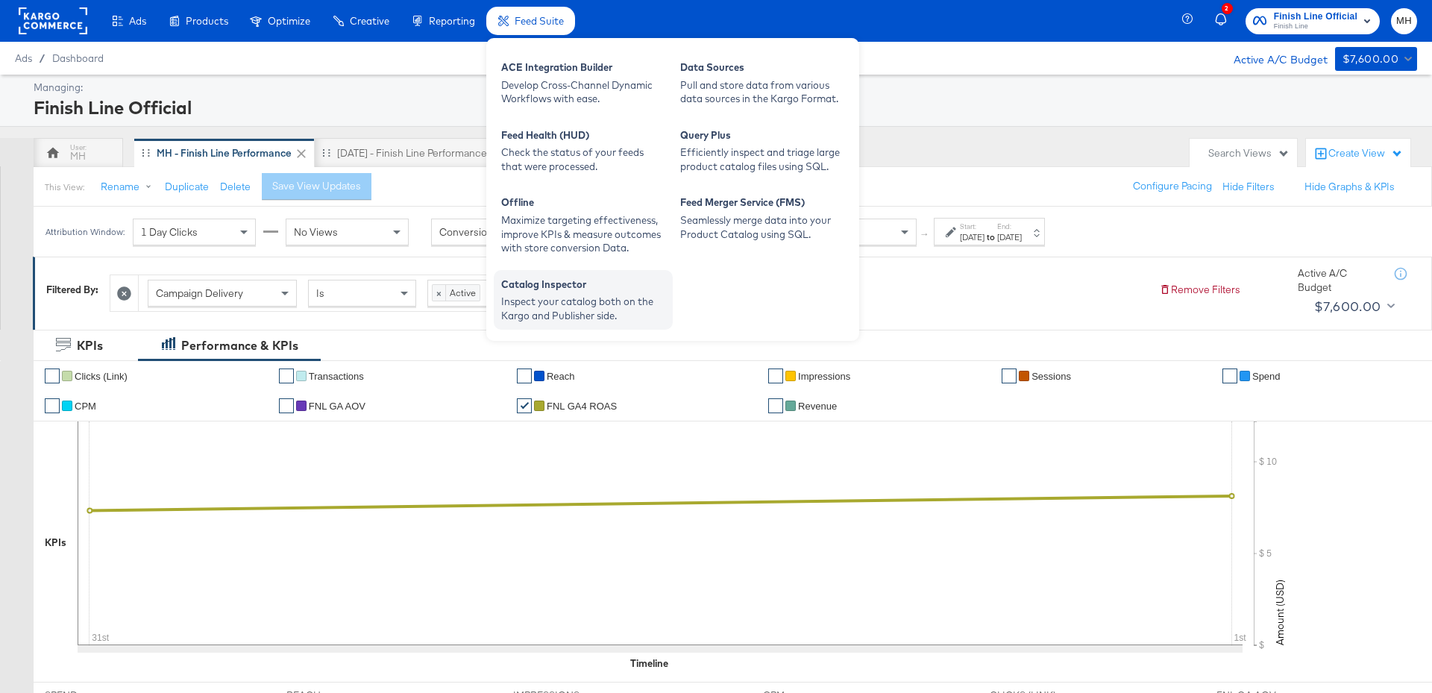
click at [533, 291] on div "Catalog Inspector" at bounding box center [583, 286] width 164 height 18
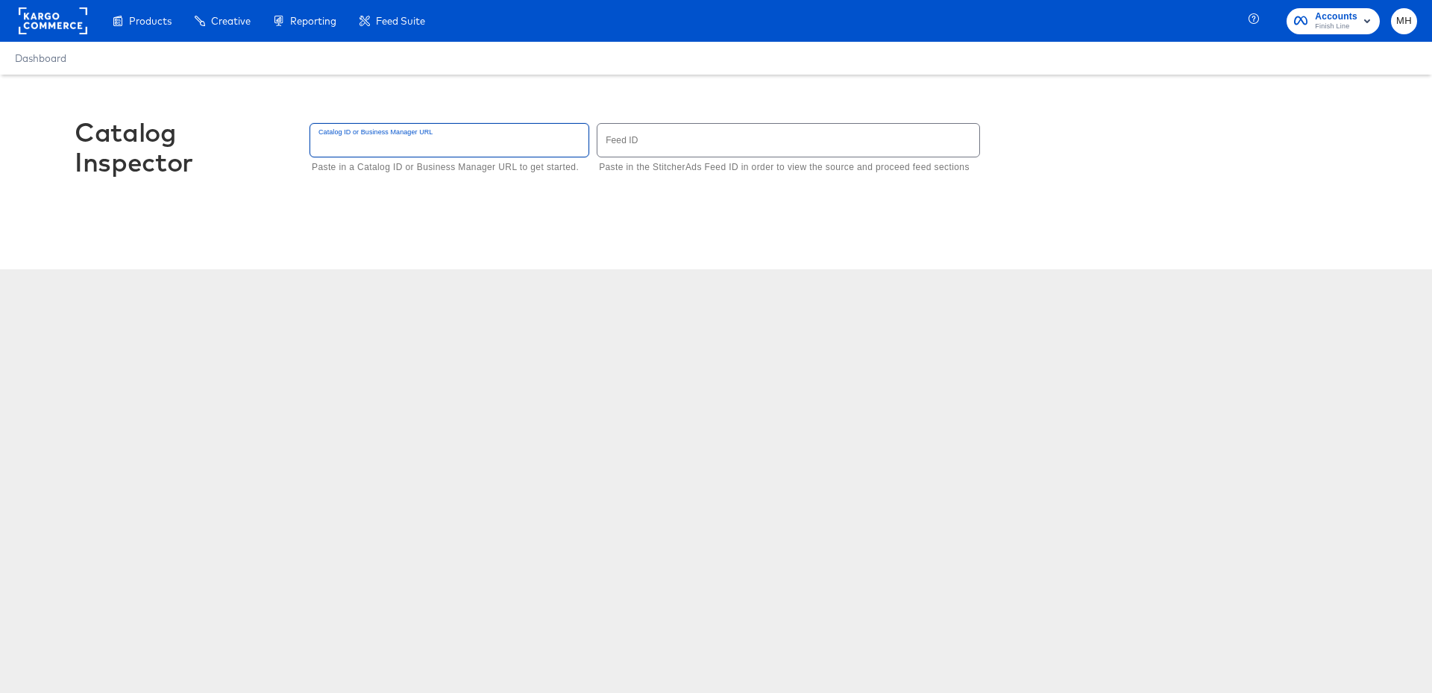
click at [408, 141] on input "text" at bounding box center [449, 140] width 278 height 32
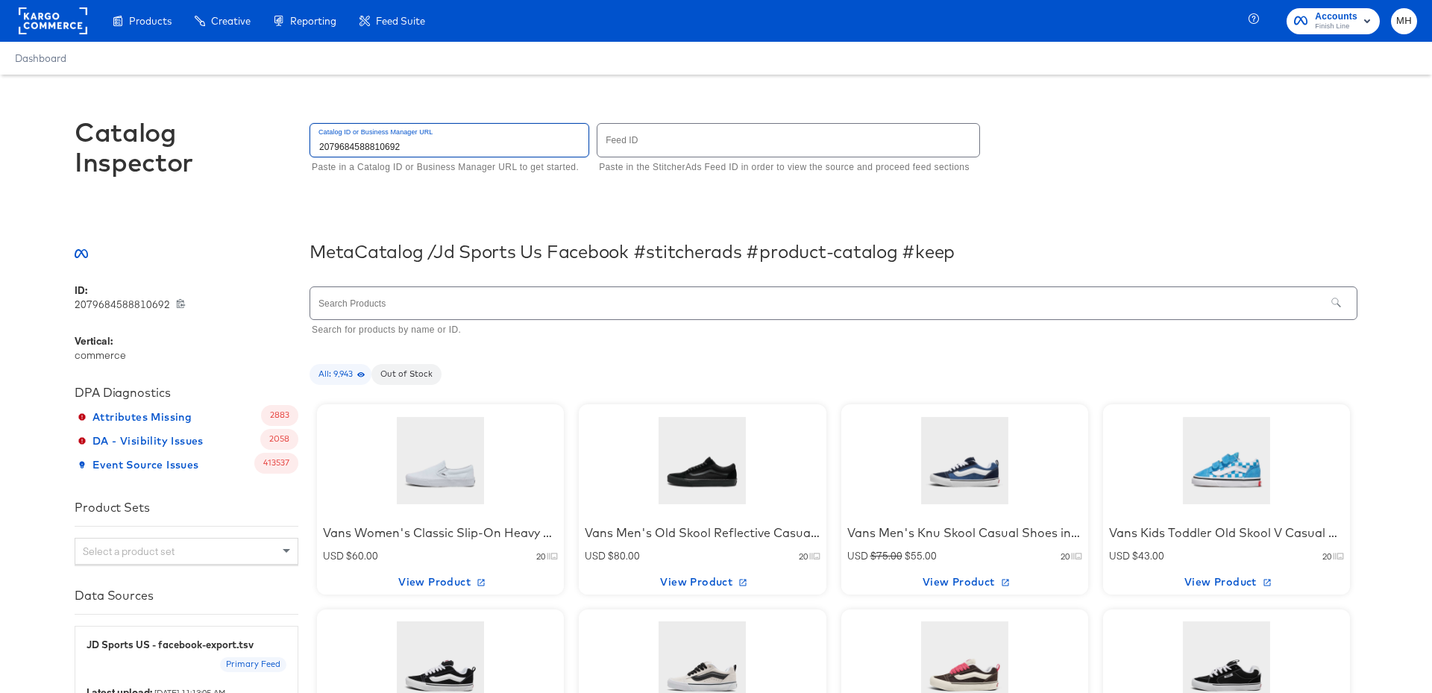
type input "2079684588810692"
click at [266, 169] on div "Catalog Inspector" at bounding box center [187, 147] width 224 height 60
click at [127, 415] on span "Attributes Missing" at bounding box center [136, 417] width 111 height 19
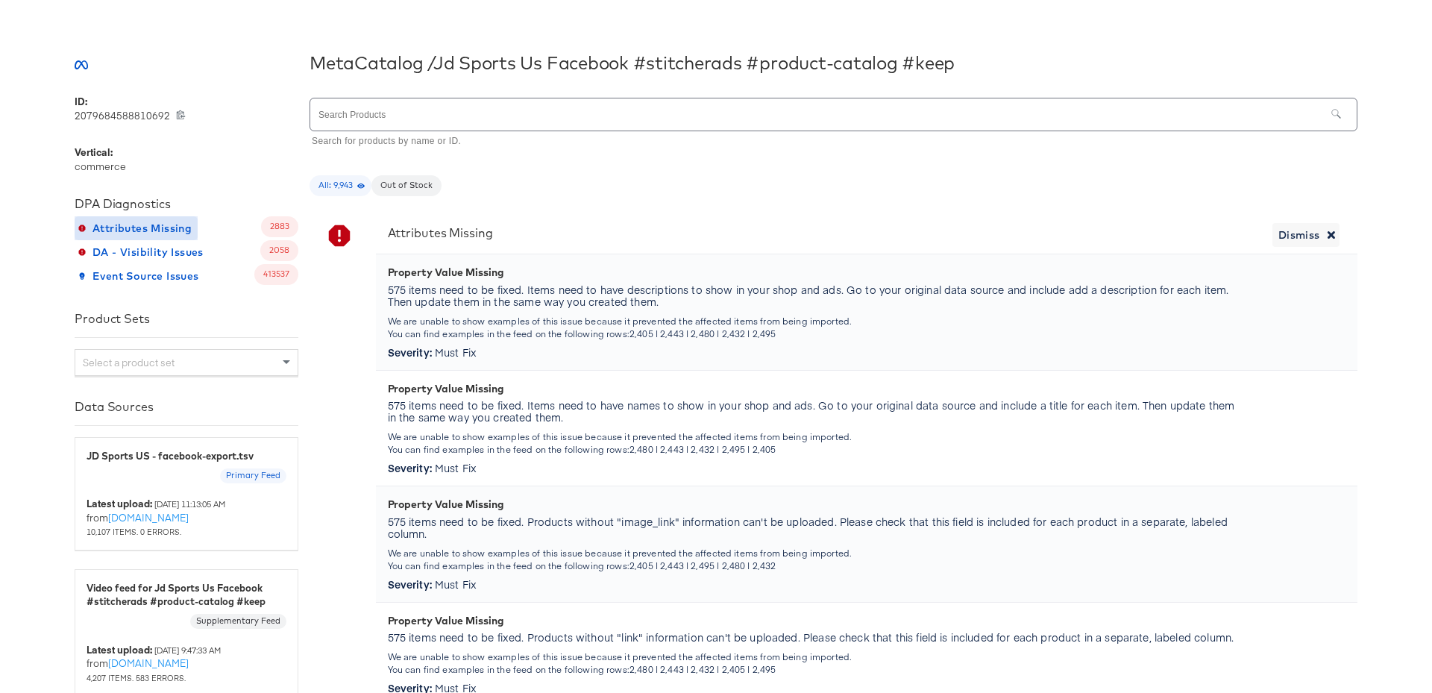
scroll to position [204, 0]
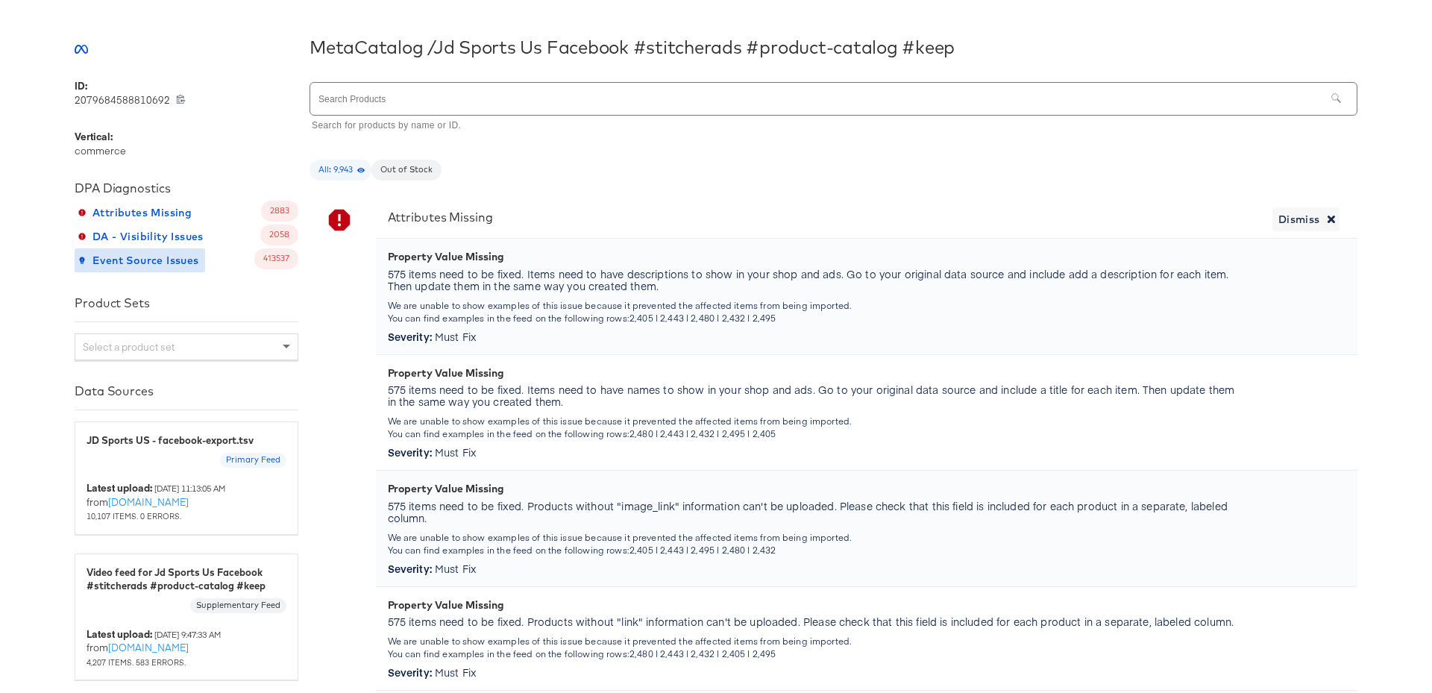
click at [169, 264] on span "Event Source Issues" at bounding box center [140, 260] width 119 height 19
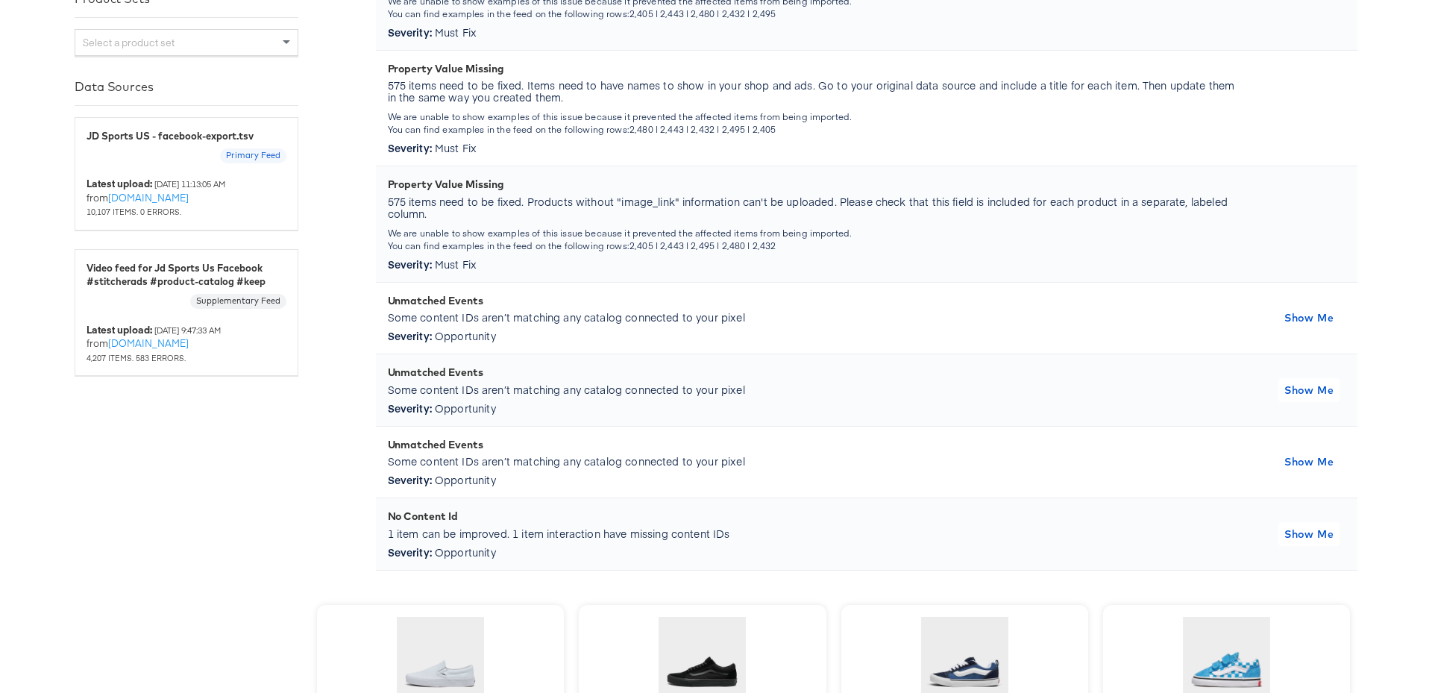
scroll to position [505, 0]
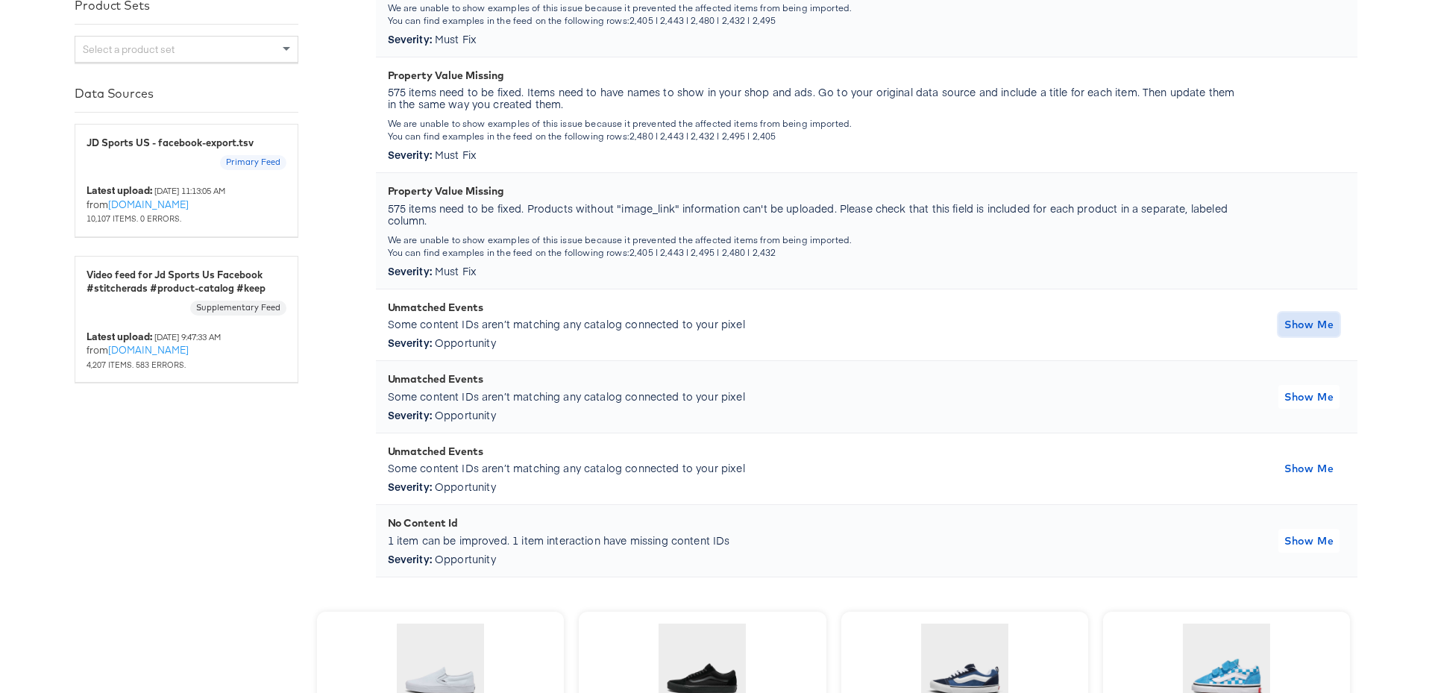
click at [1326, 323] on span "Show Me" at bounding box center [1308, 325] width 49 height 19
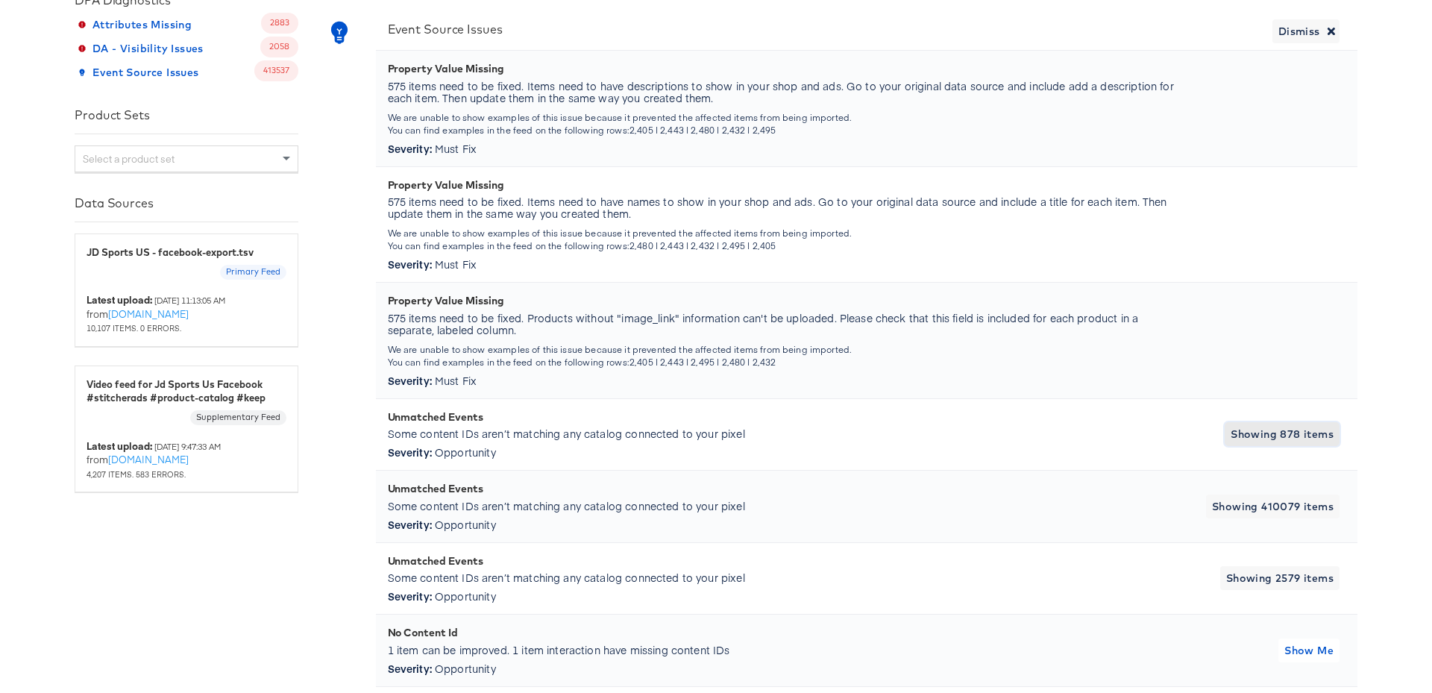
scroll to position [471, 0]
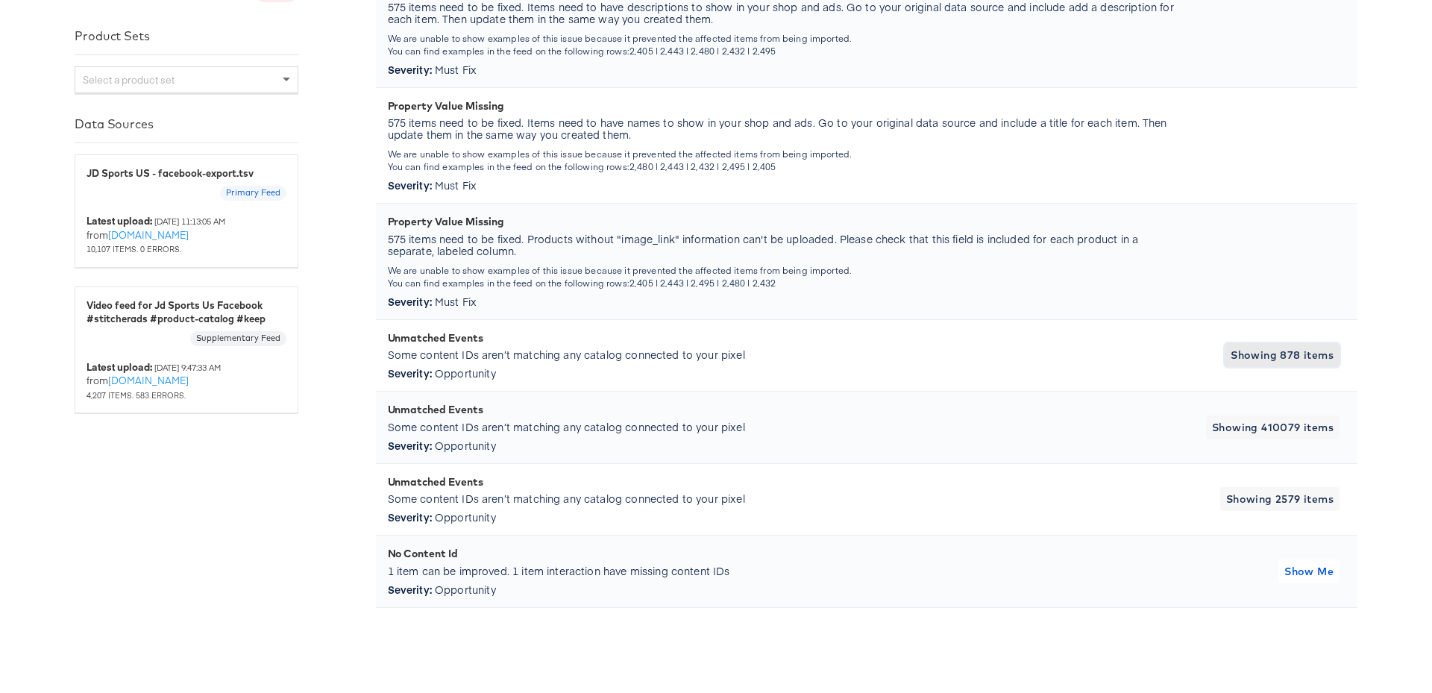
click at [1255, 358] on span "Showing 878 items" at bounding box center [1282, 355] width 103 height 19
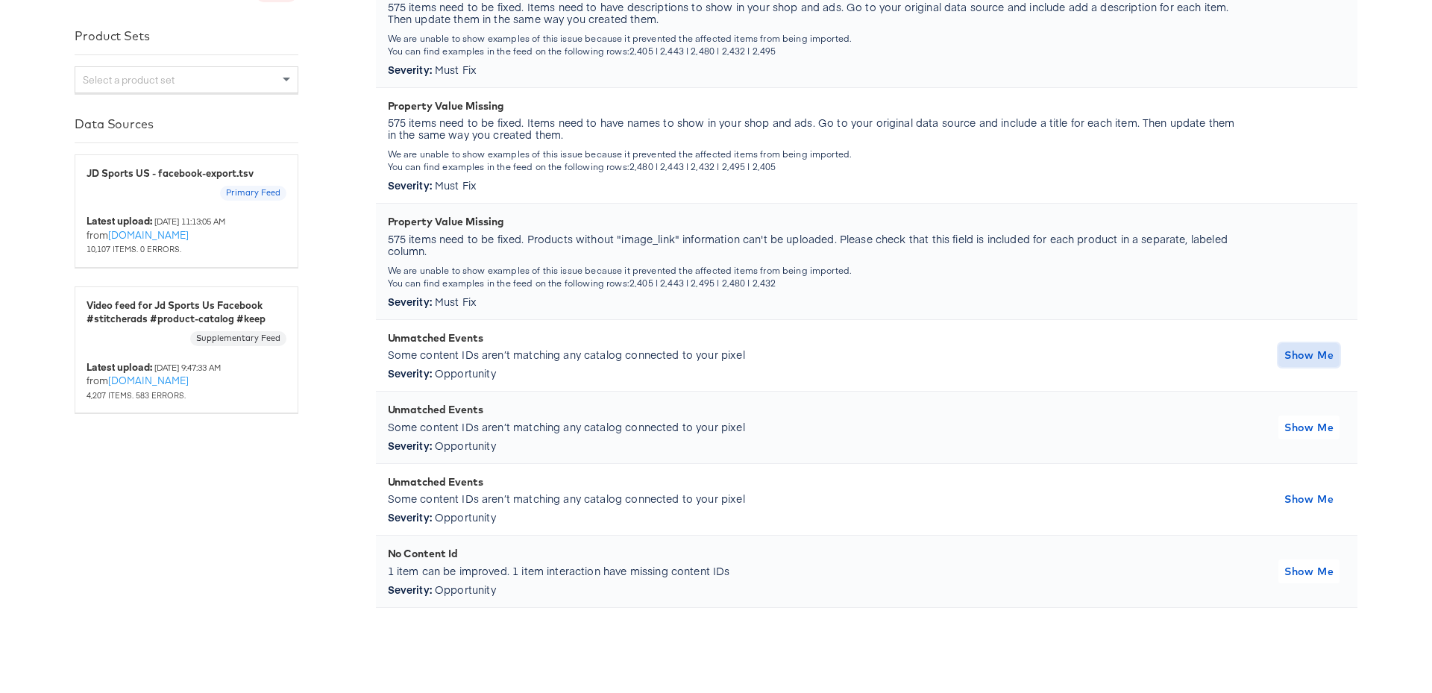
click at [1315, 346] on span "Show Me" at bounding box center [1308, 355] width 49 height 19
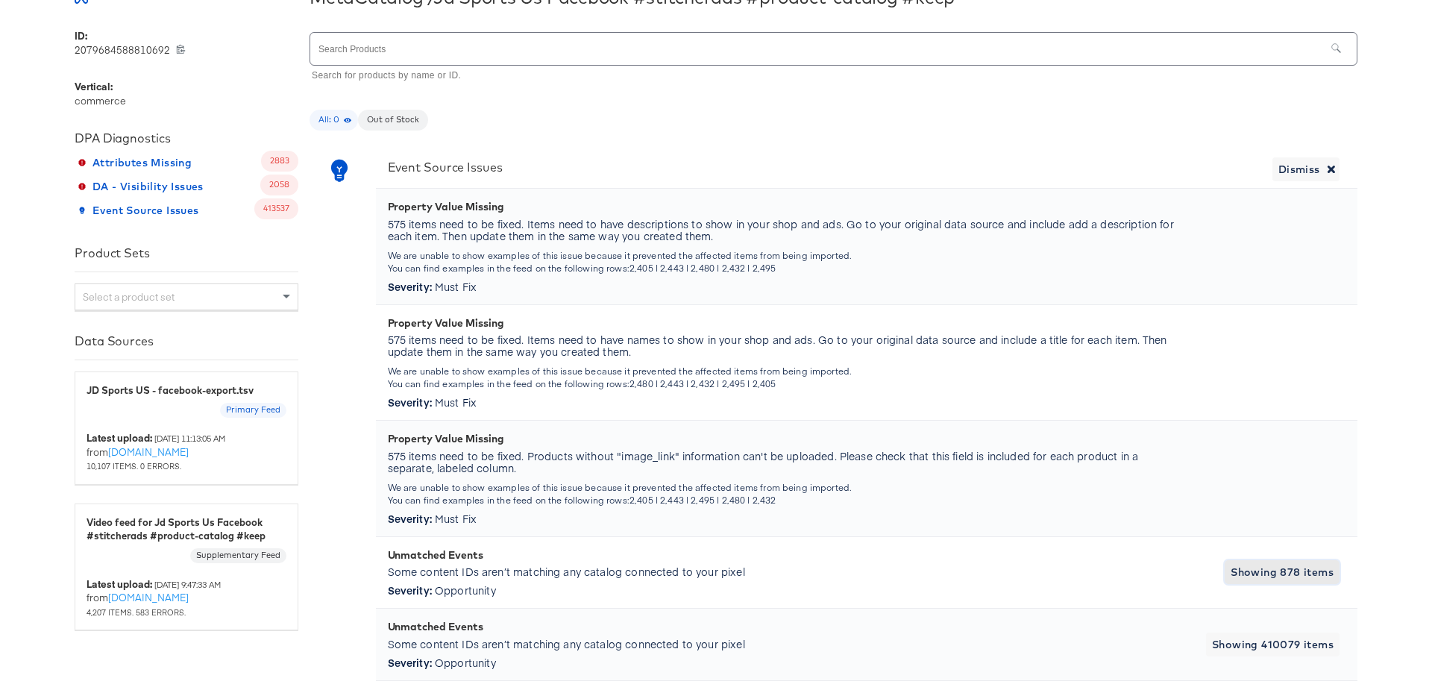
scroll to position [471, 0]
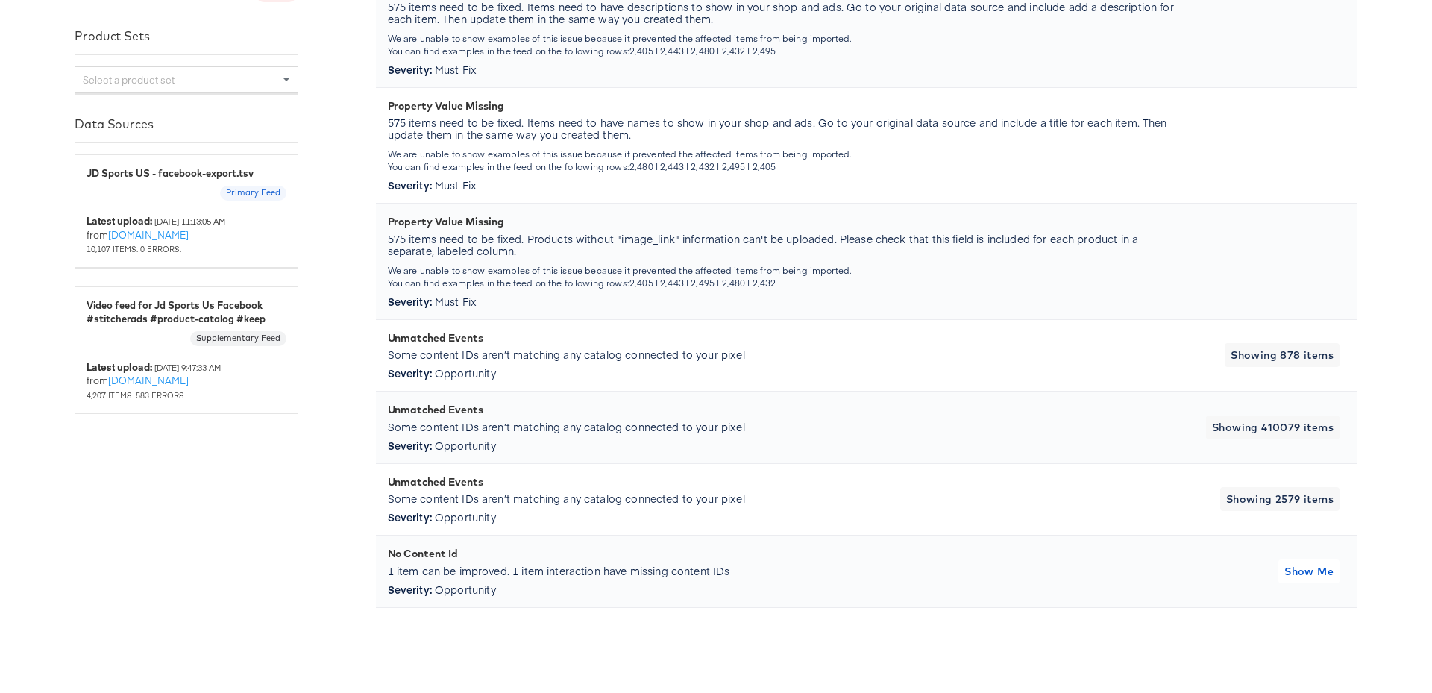
click at [670, 336] on div "Unmatched Events" at bounding box center [782, 338] width 789 height 12
click at [742, 239] on p "575 items need to be fixed. Products without "image_link" information can't be …" at bounding box center [782, 245] width 789 height 24
click at [740, 257] on div "Property Value Missing 575 items need to be fixed. Products without "image_link…" at bounding box center [782, 262] width 789 height 92
click at [715, 295] on div "Property Value Missing 575 items need to be fixed. Products without "image_link…" at bounding box center [782, 262] width 789 height 92
click at [1255, 429] on span "Showing 410079 items" at bounding box center [1273, 427] width 122 height 19
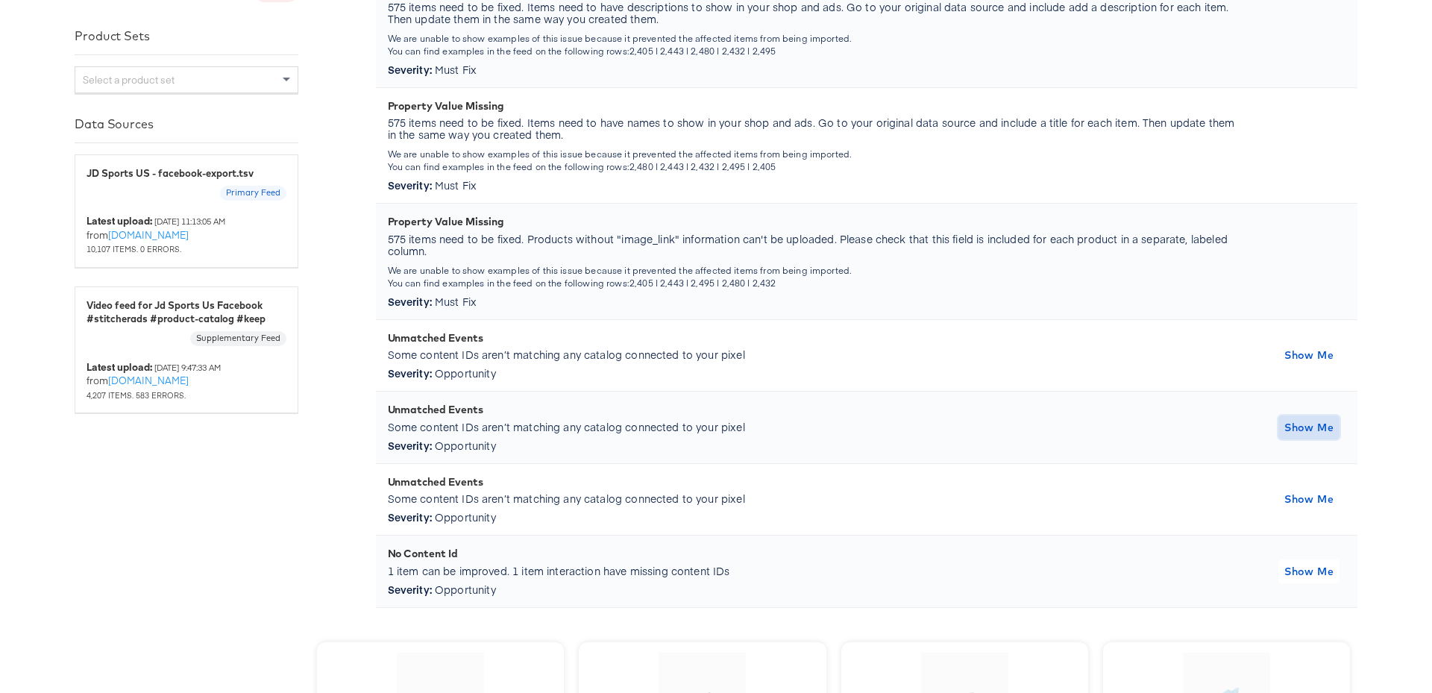
click at [1319, 424] on span "Show Me" at bounding box center [1308, 427] width 49 height 19
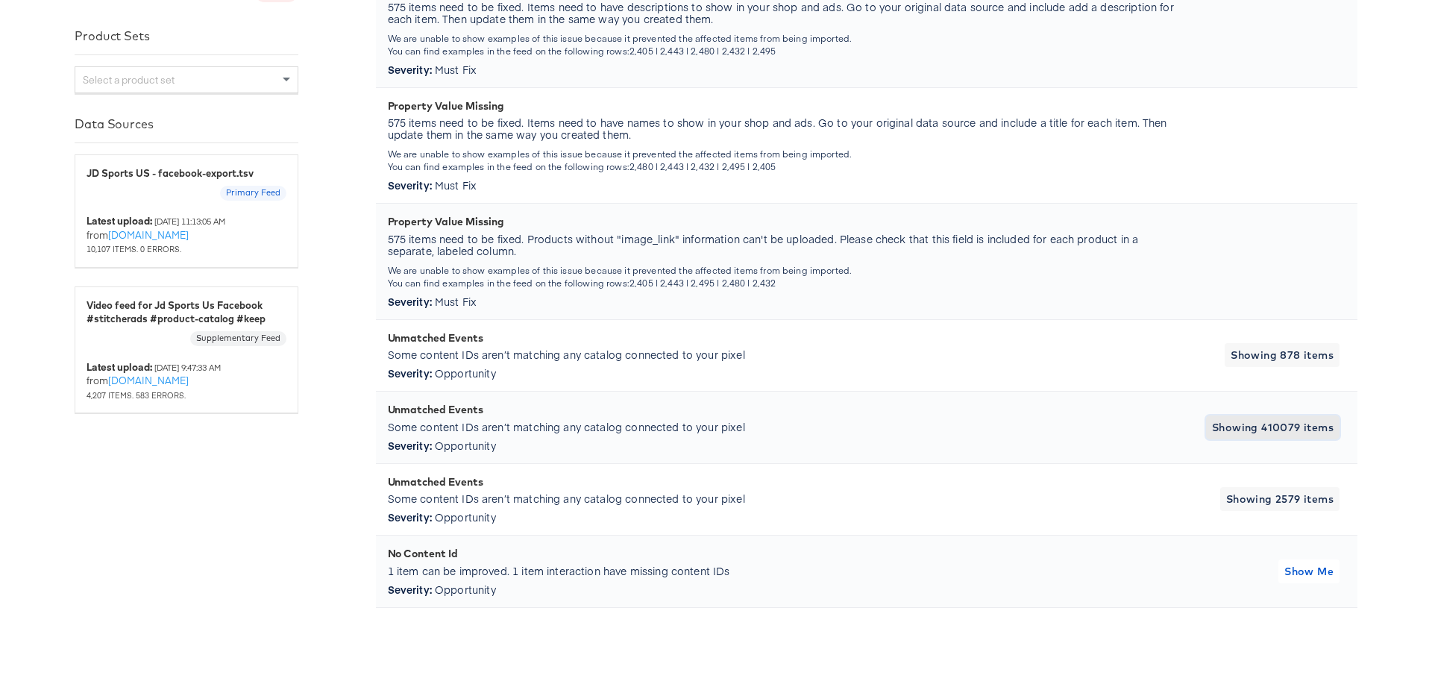
click at [1244, 427] on span "Showing 410079 items" at bounding box center [1273, 427] width 122 height 19
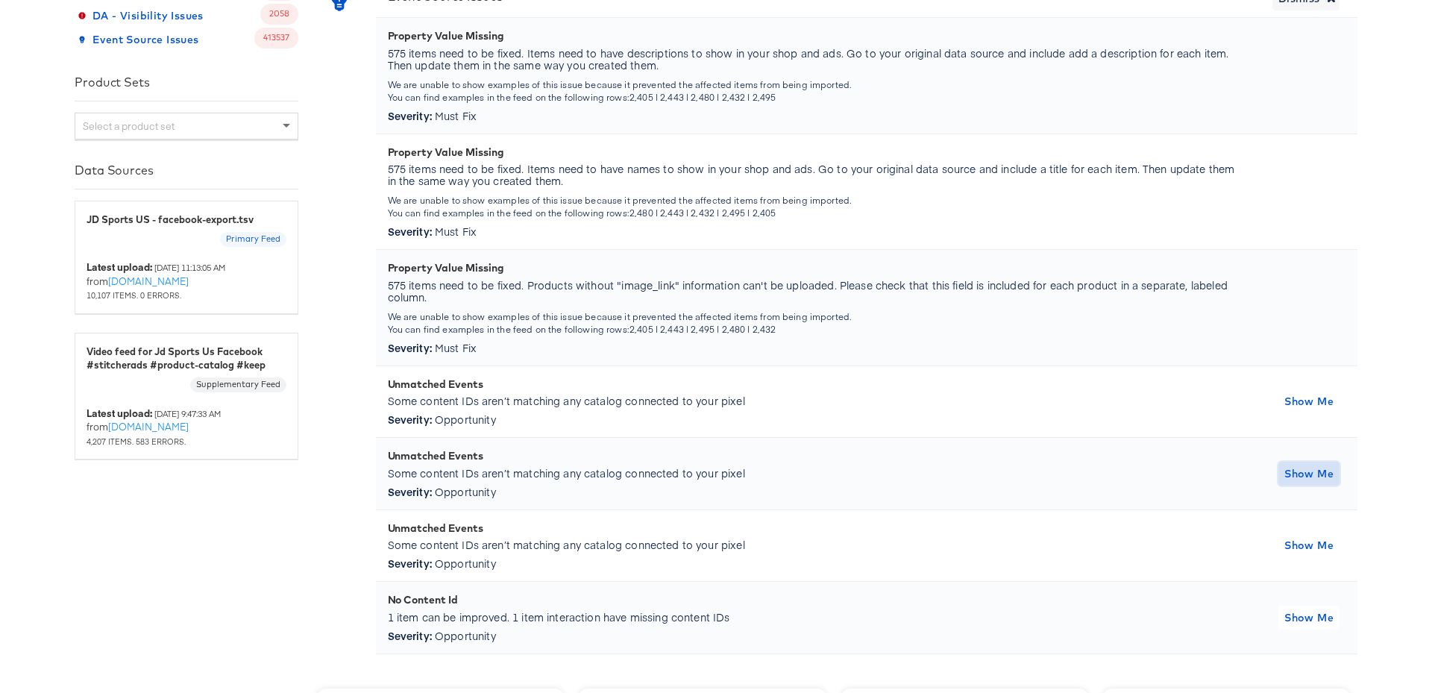
scroll to position [369, 0]
